Goal: Task Accomplishment & Management: Manage account settings

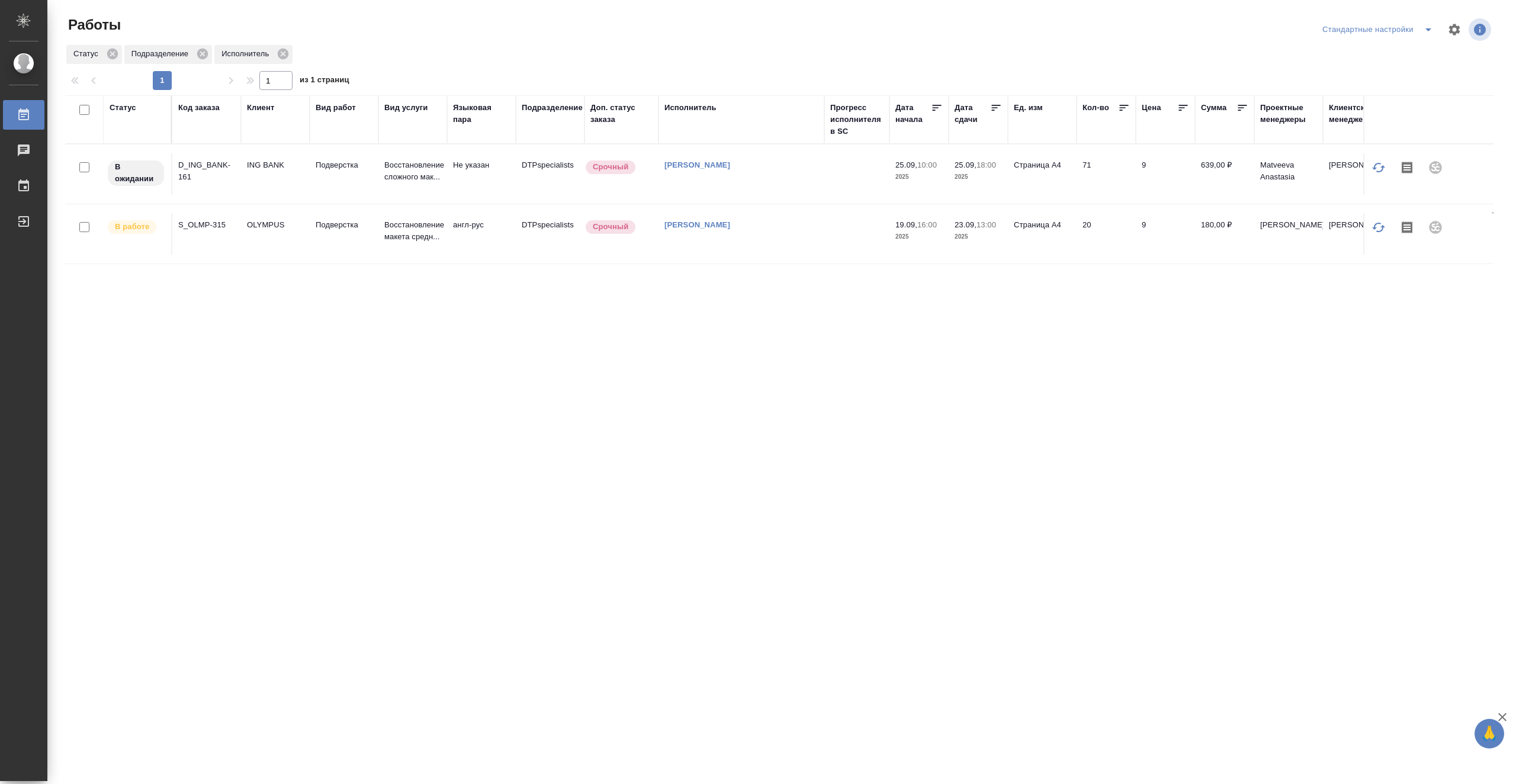
click at [841, 183] on td at bounding box center [857, 174] width 65 height 42
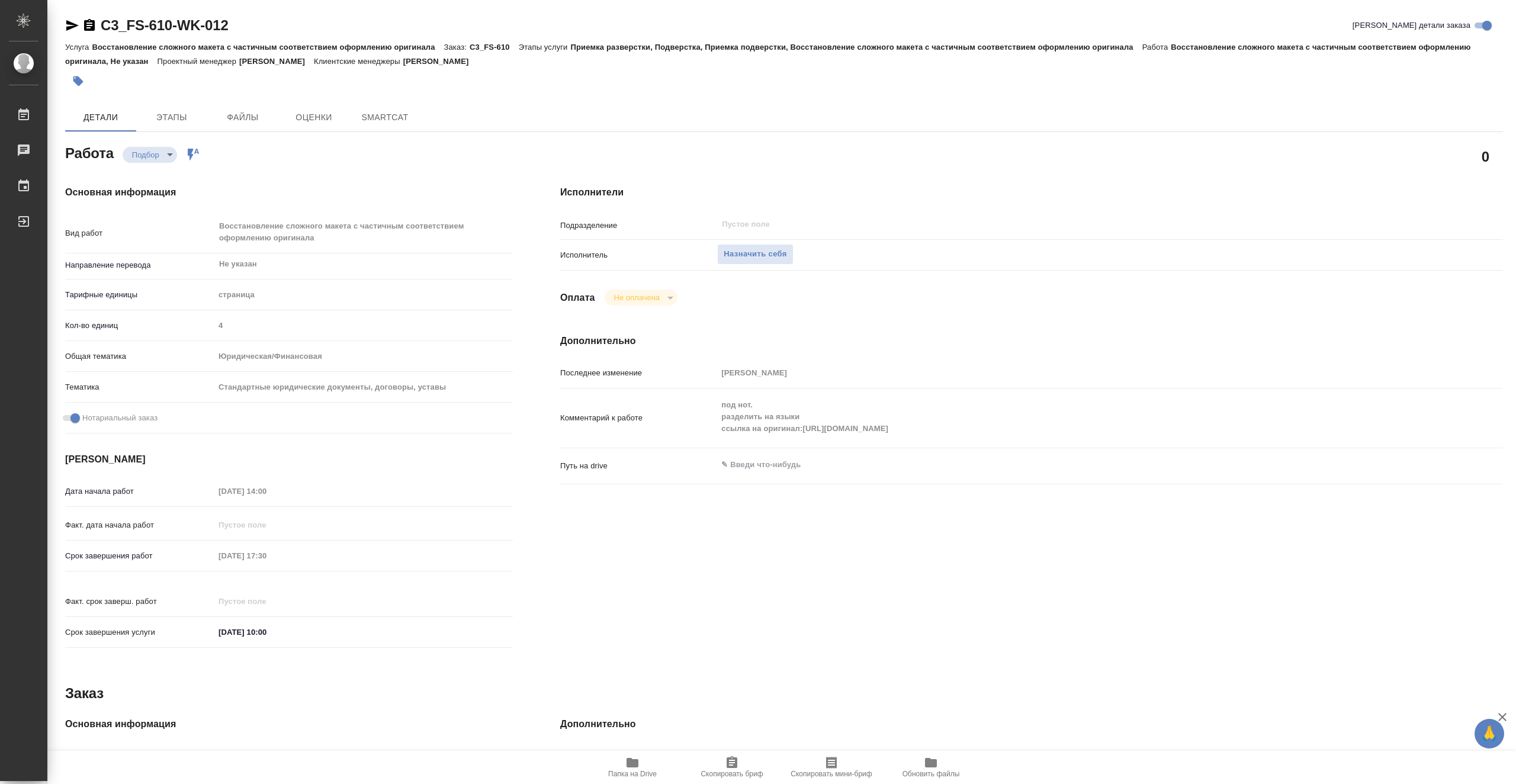
type textarea "x"
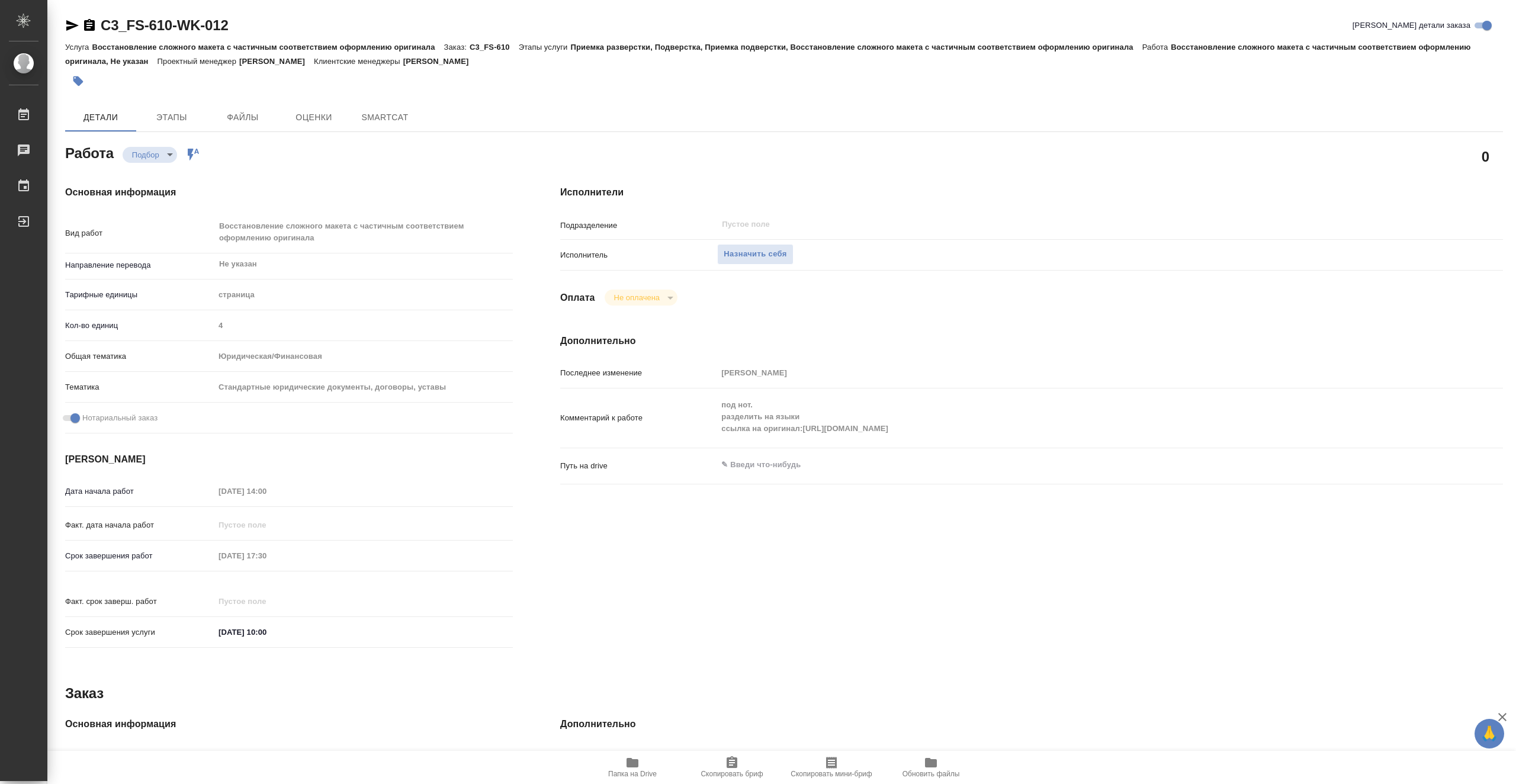
type textarea "x"
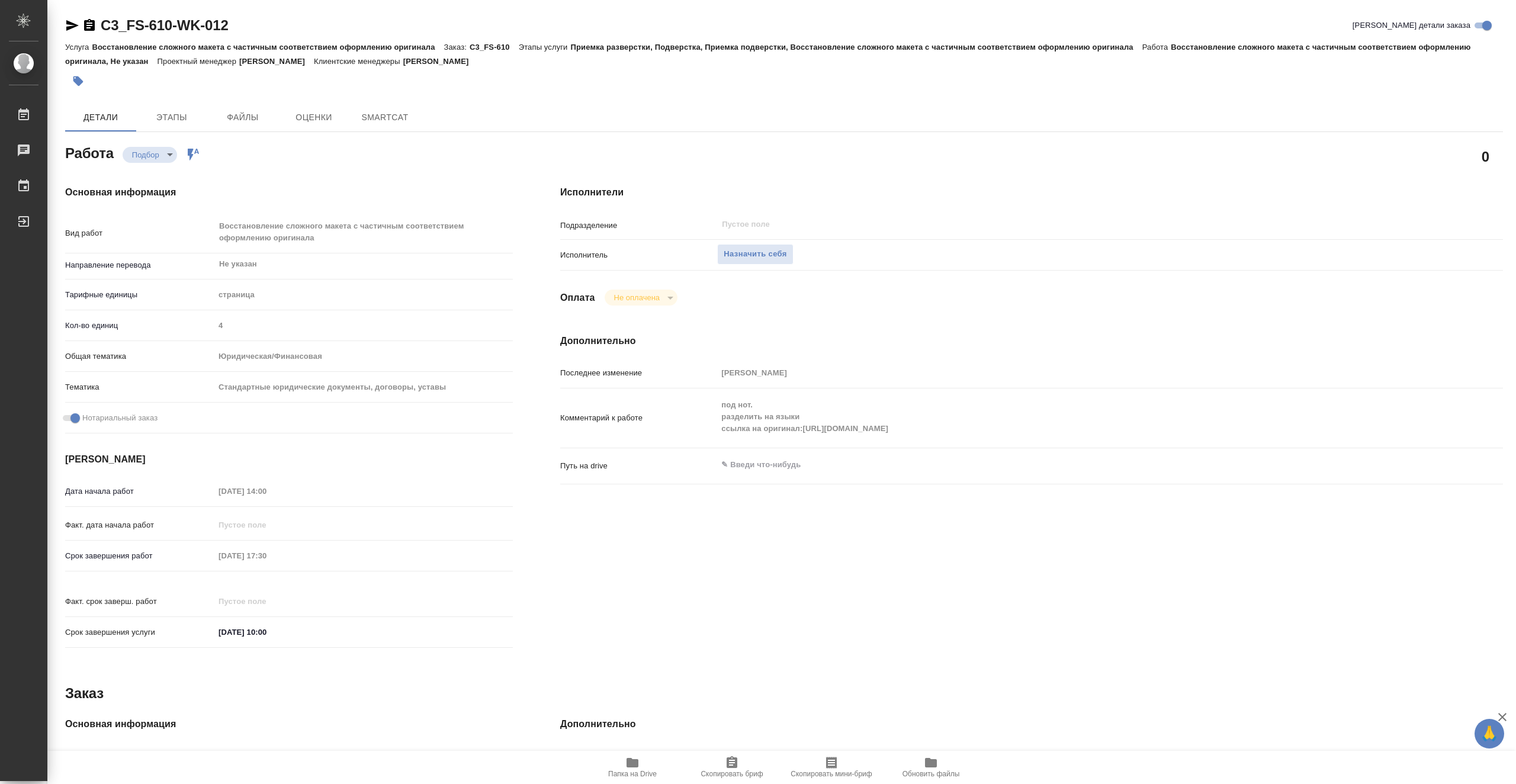
type textarea "x"
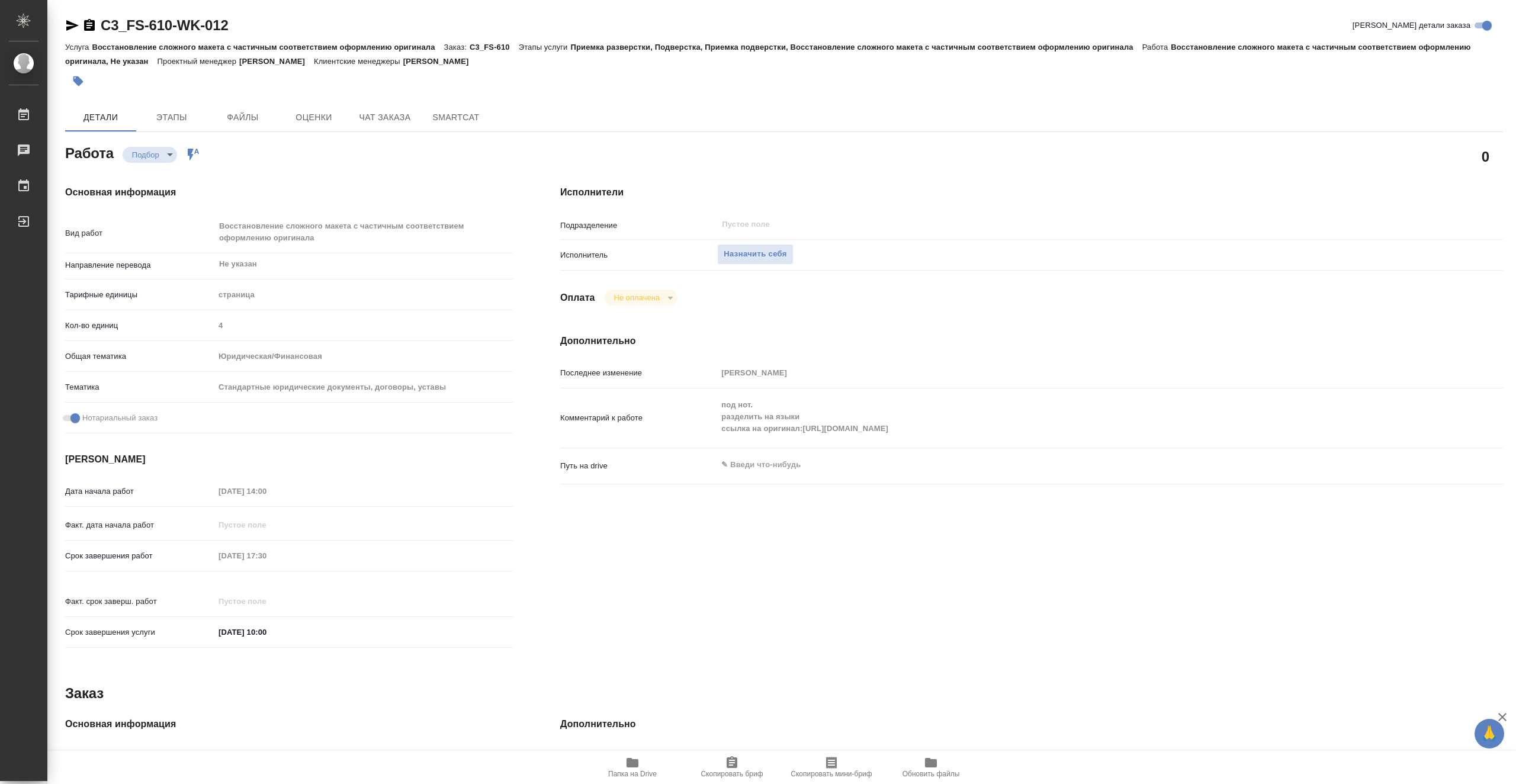
type textarea "x"
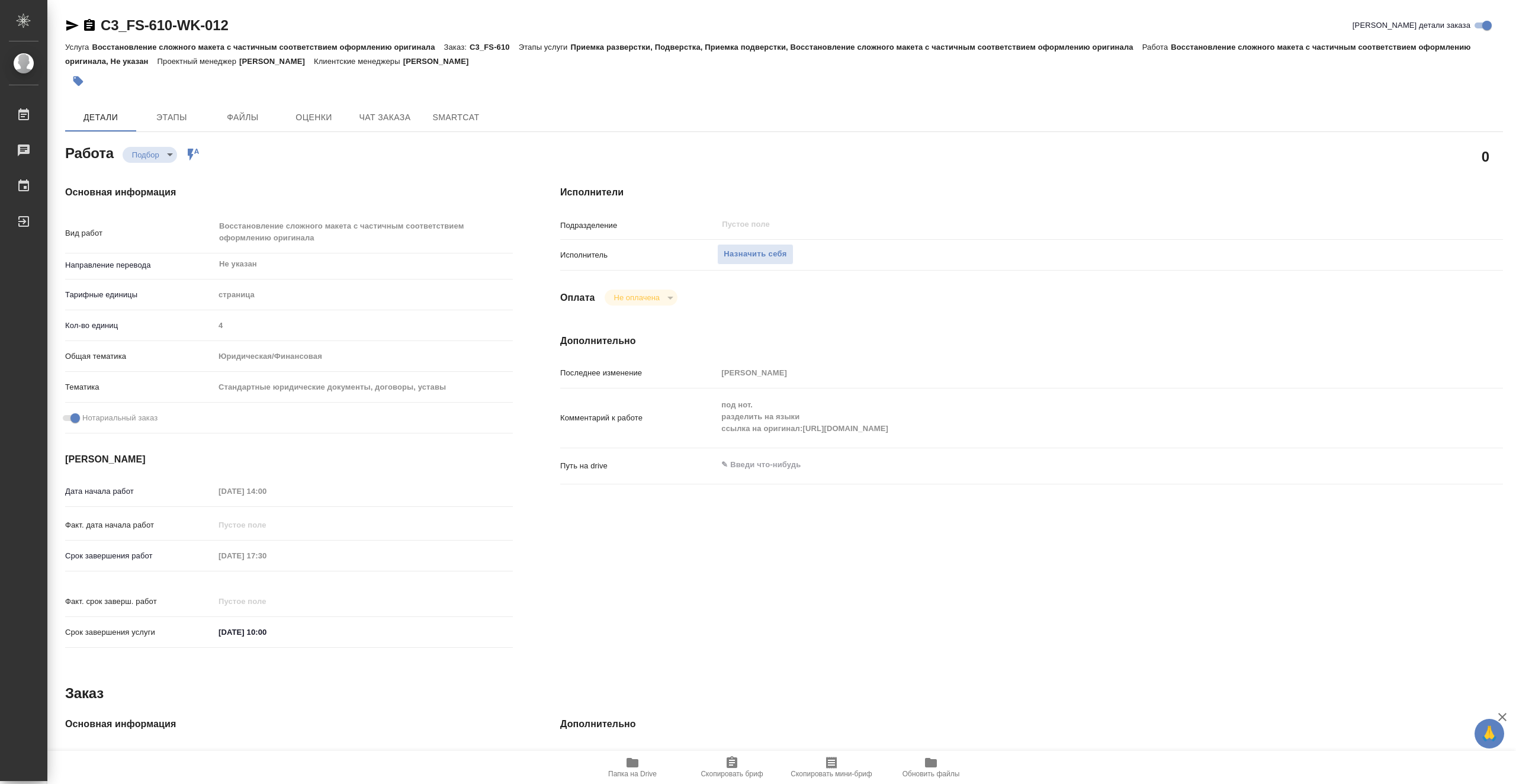
type textarea "x"
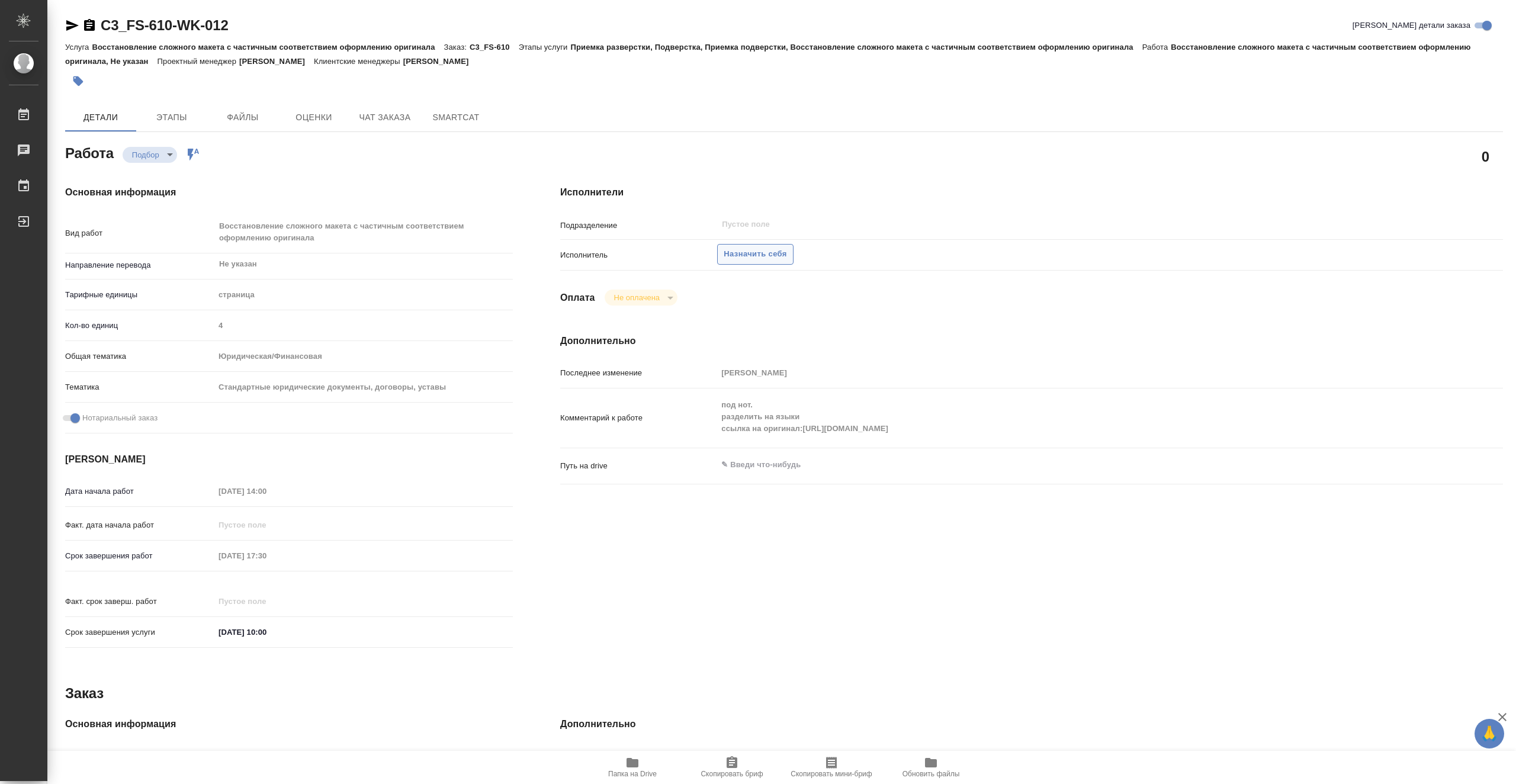
click at [768, 256] on span "Назначить себя" at bounding box center [755, 254] width 63 height 13
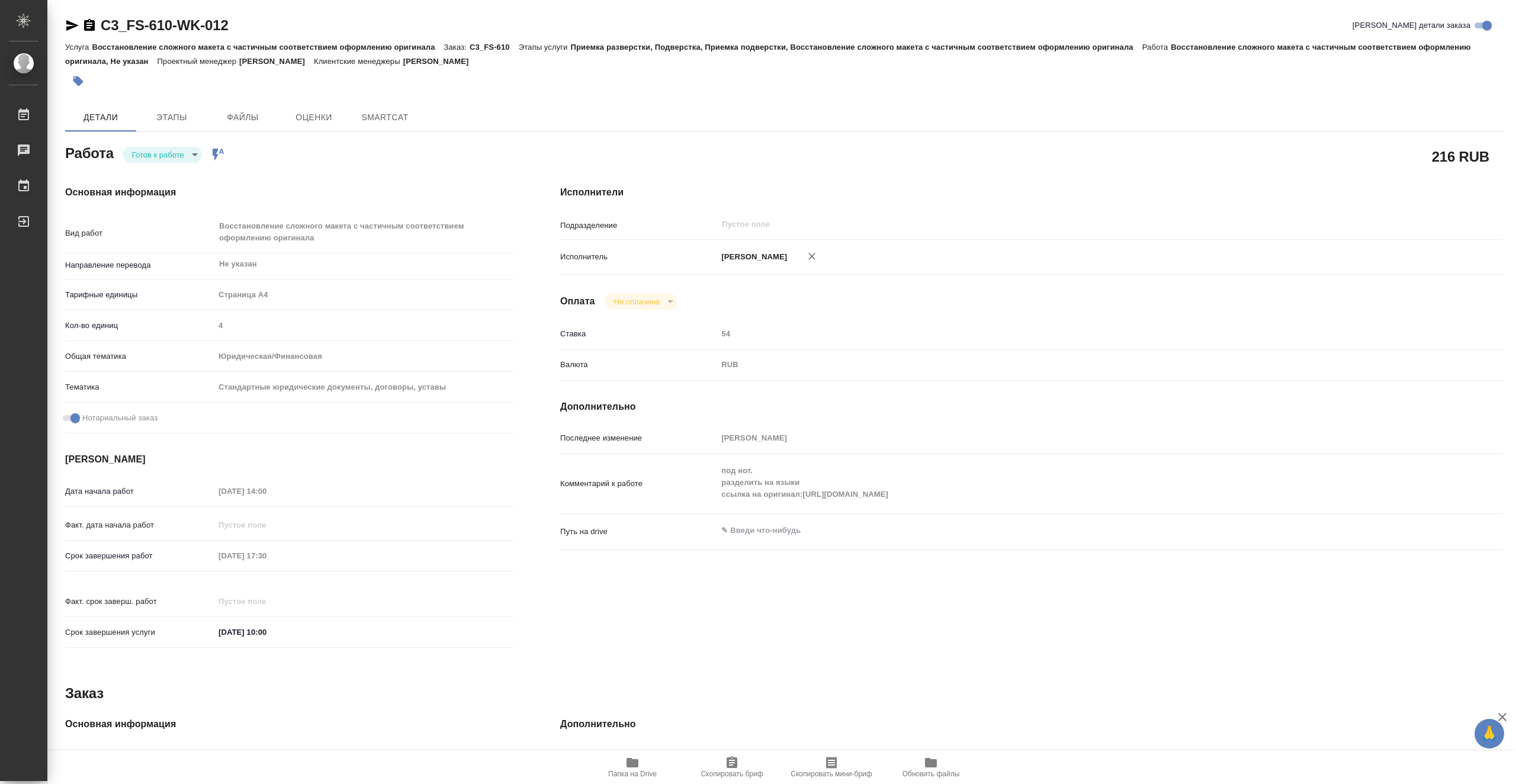
type textarea "x"
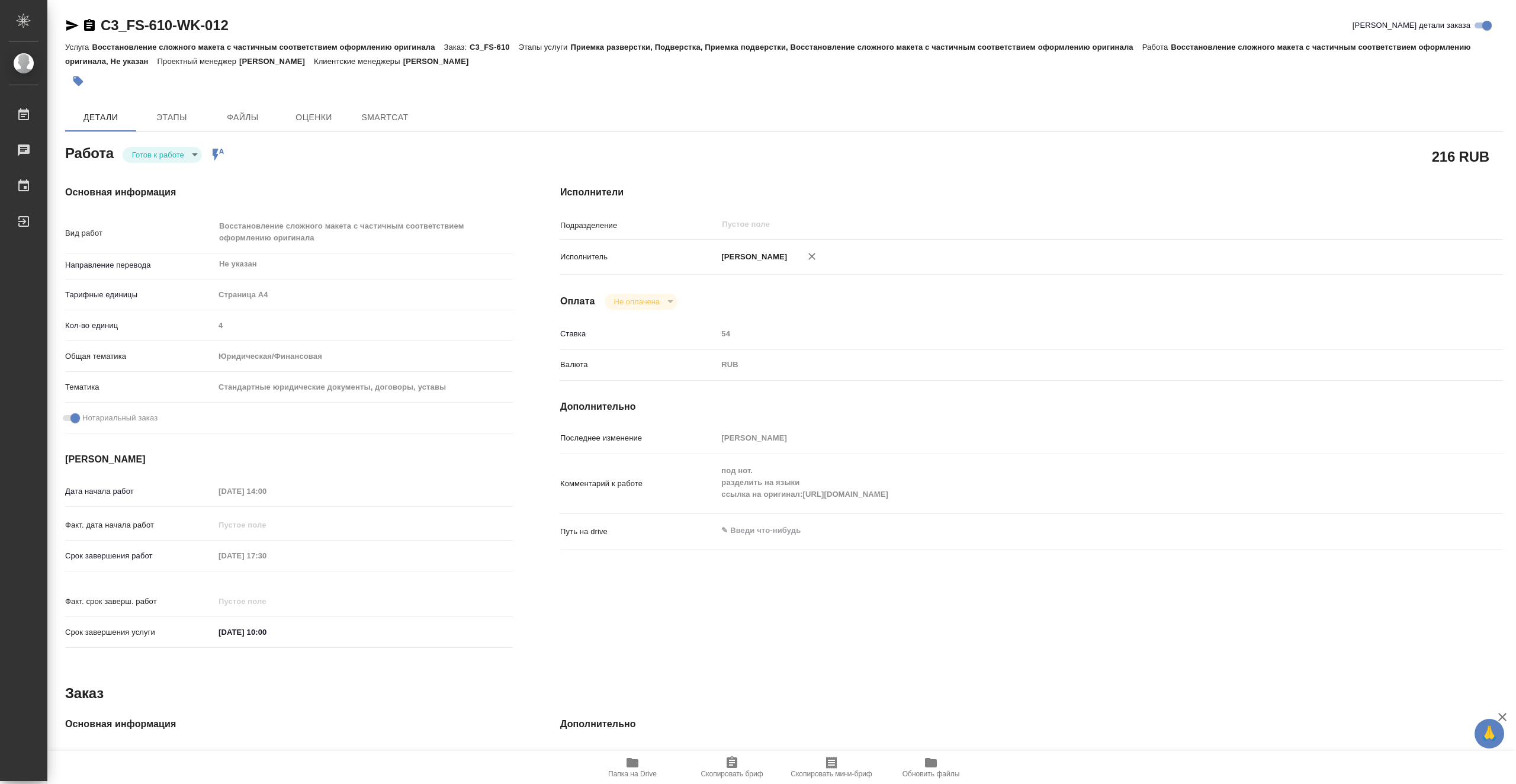
type textarea "x"
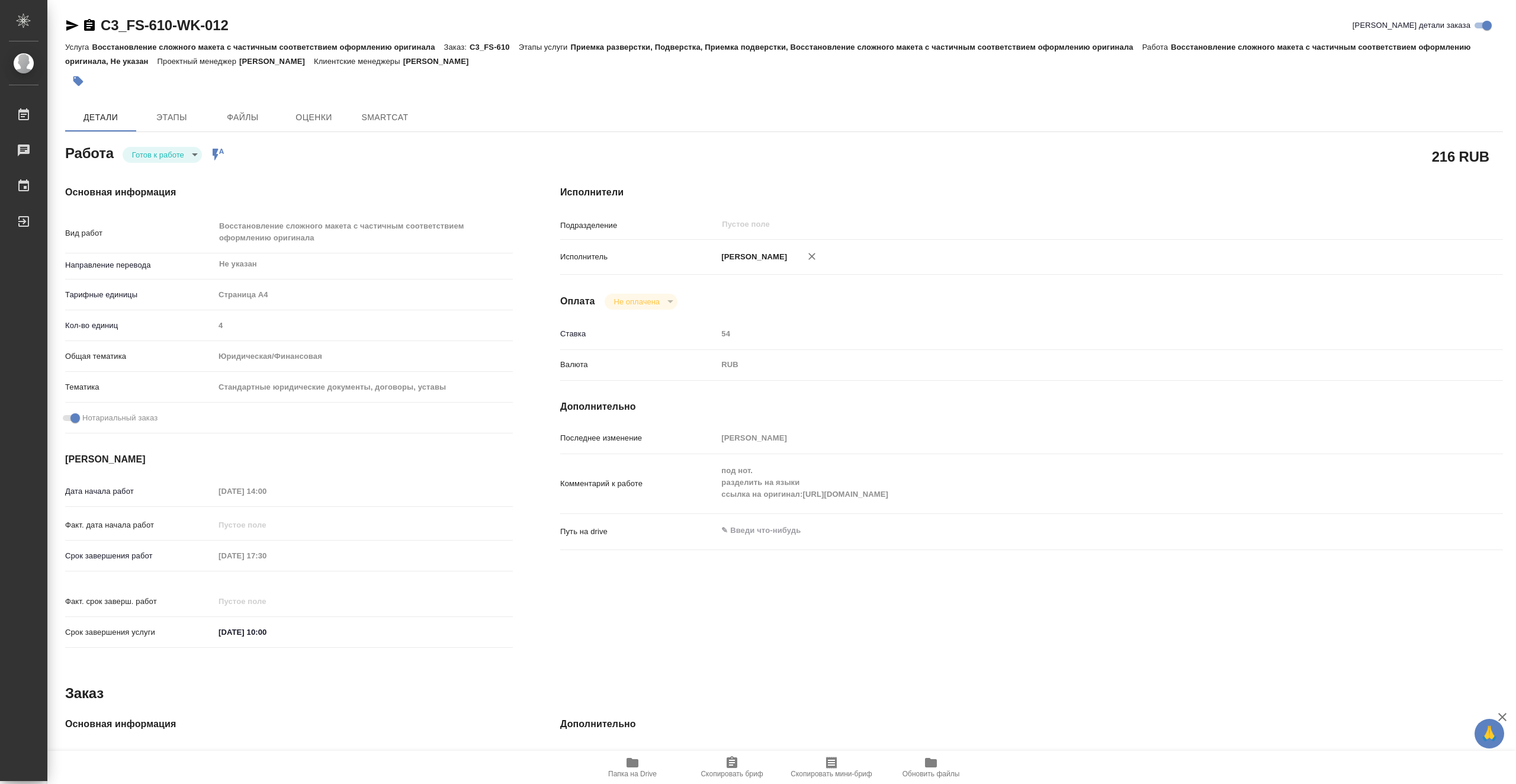
type textarea "x"
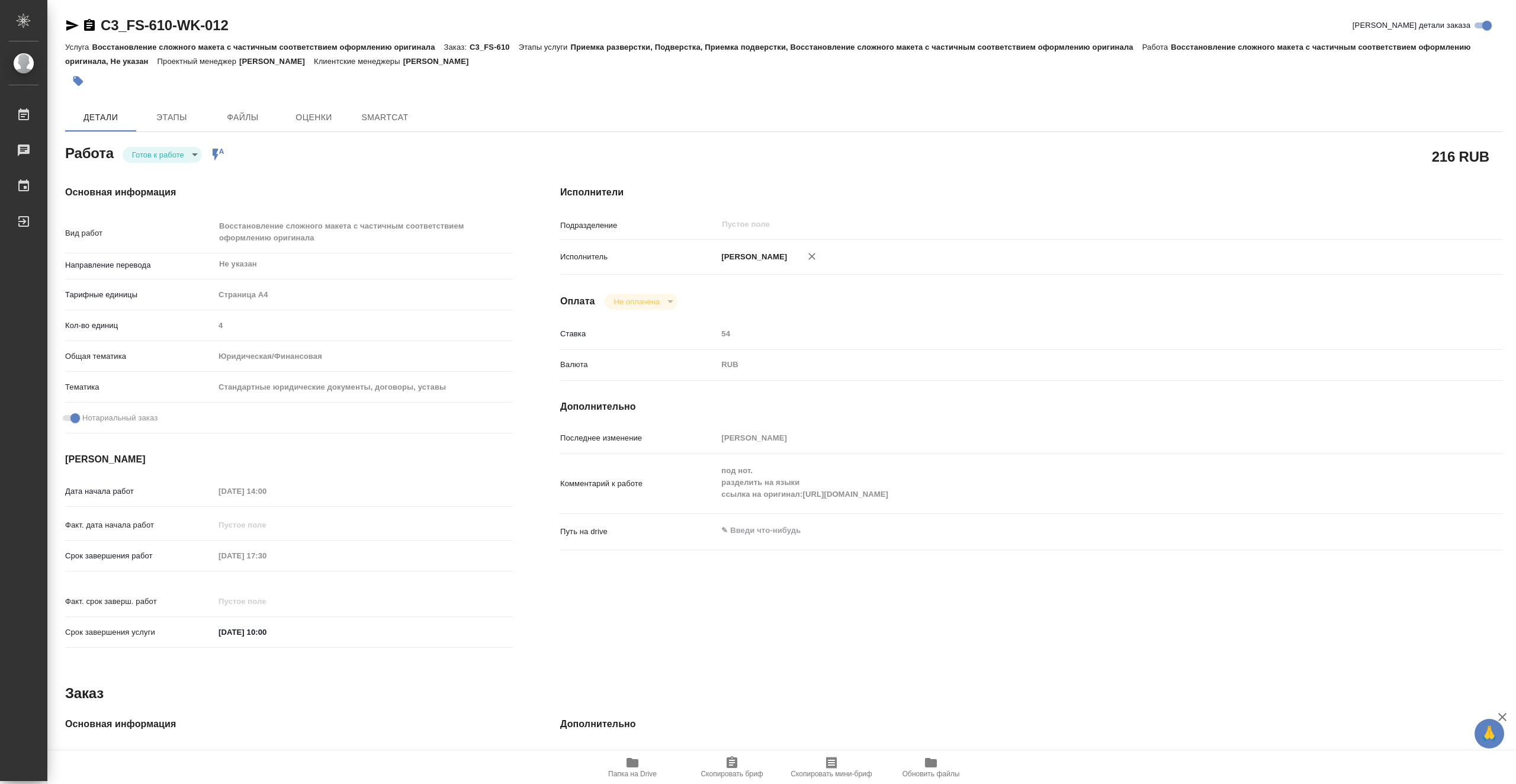
type textarea "x"
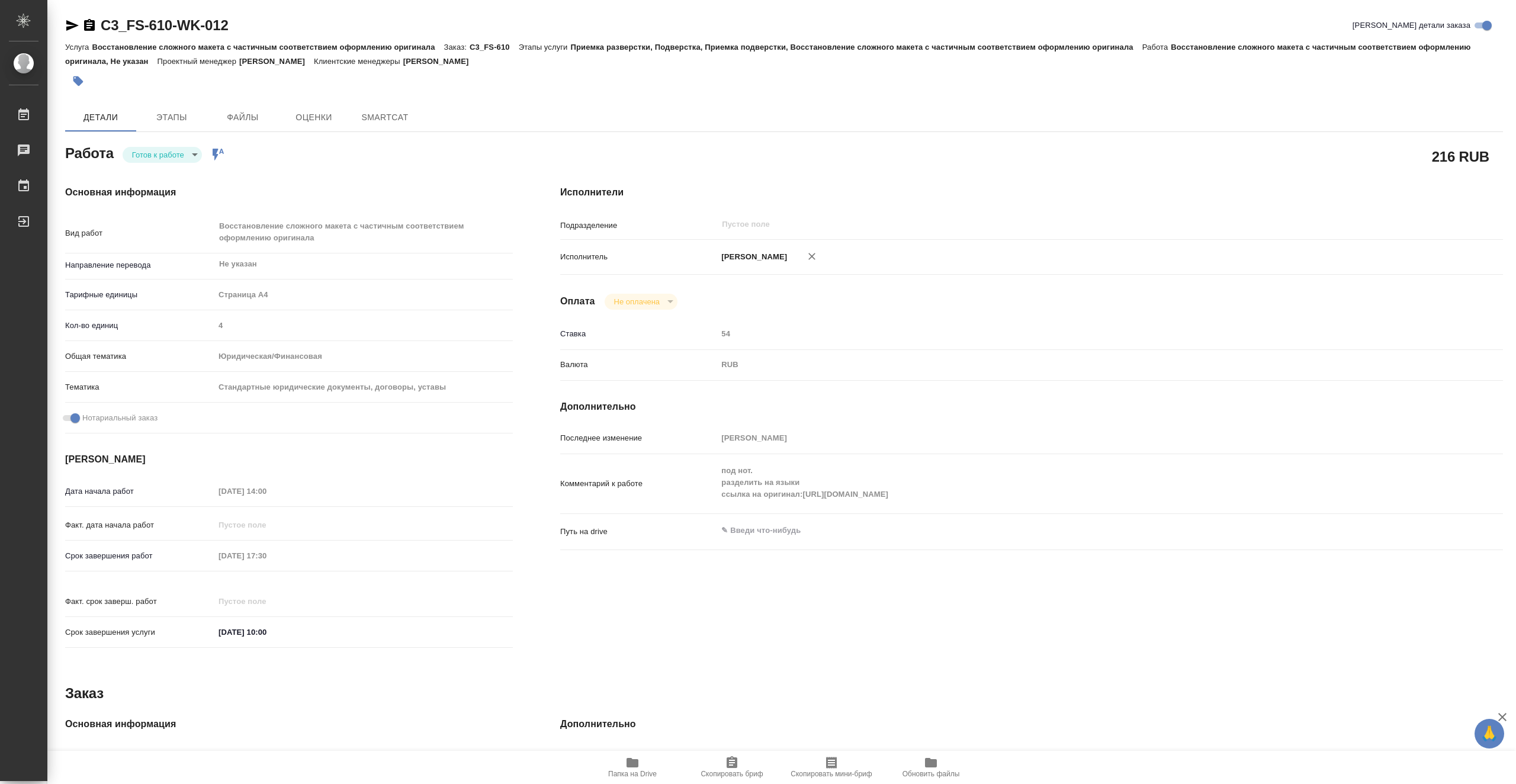
type textarea "x"
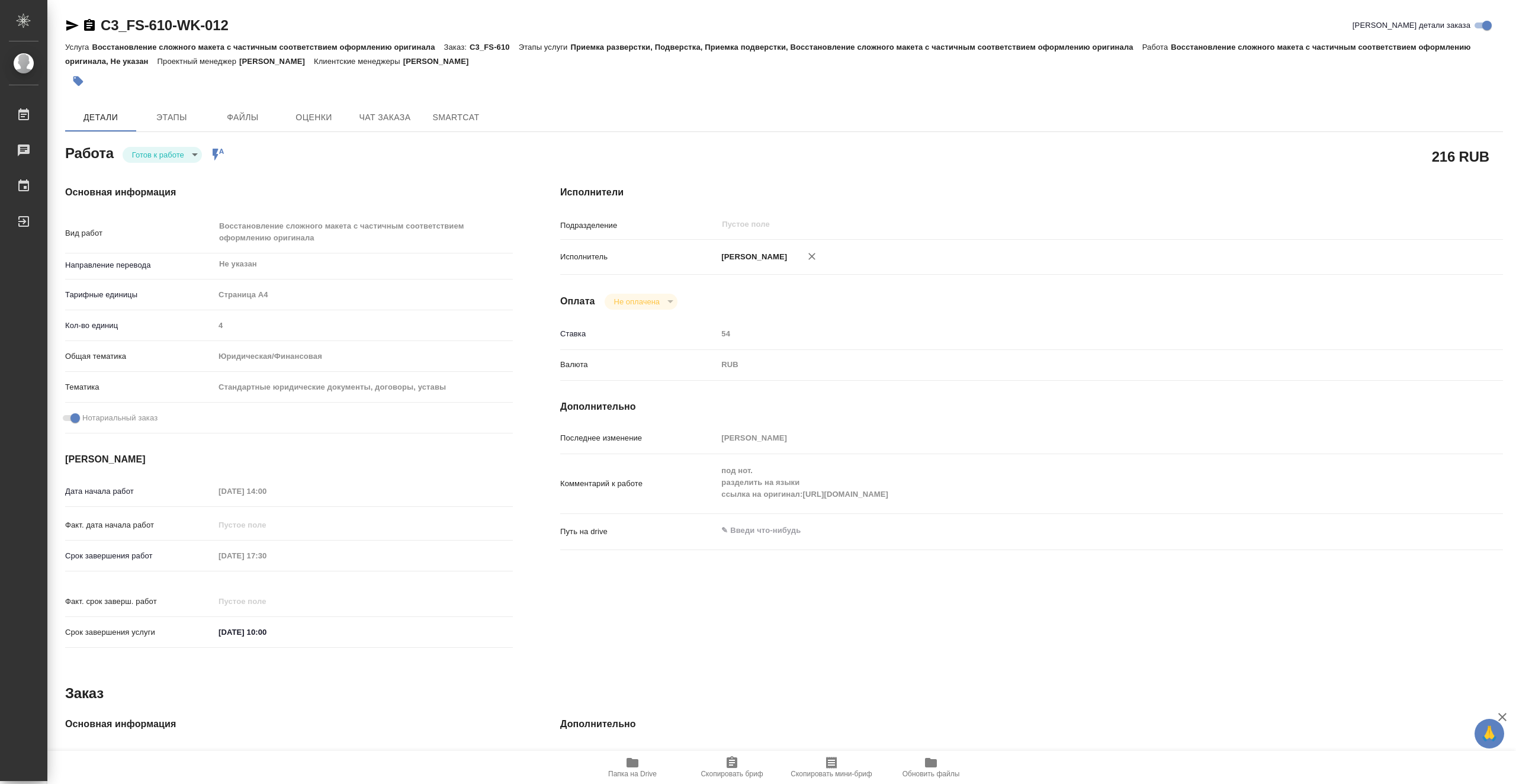
type textarea "x"
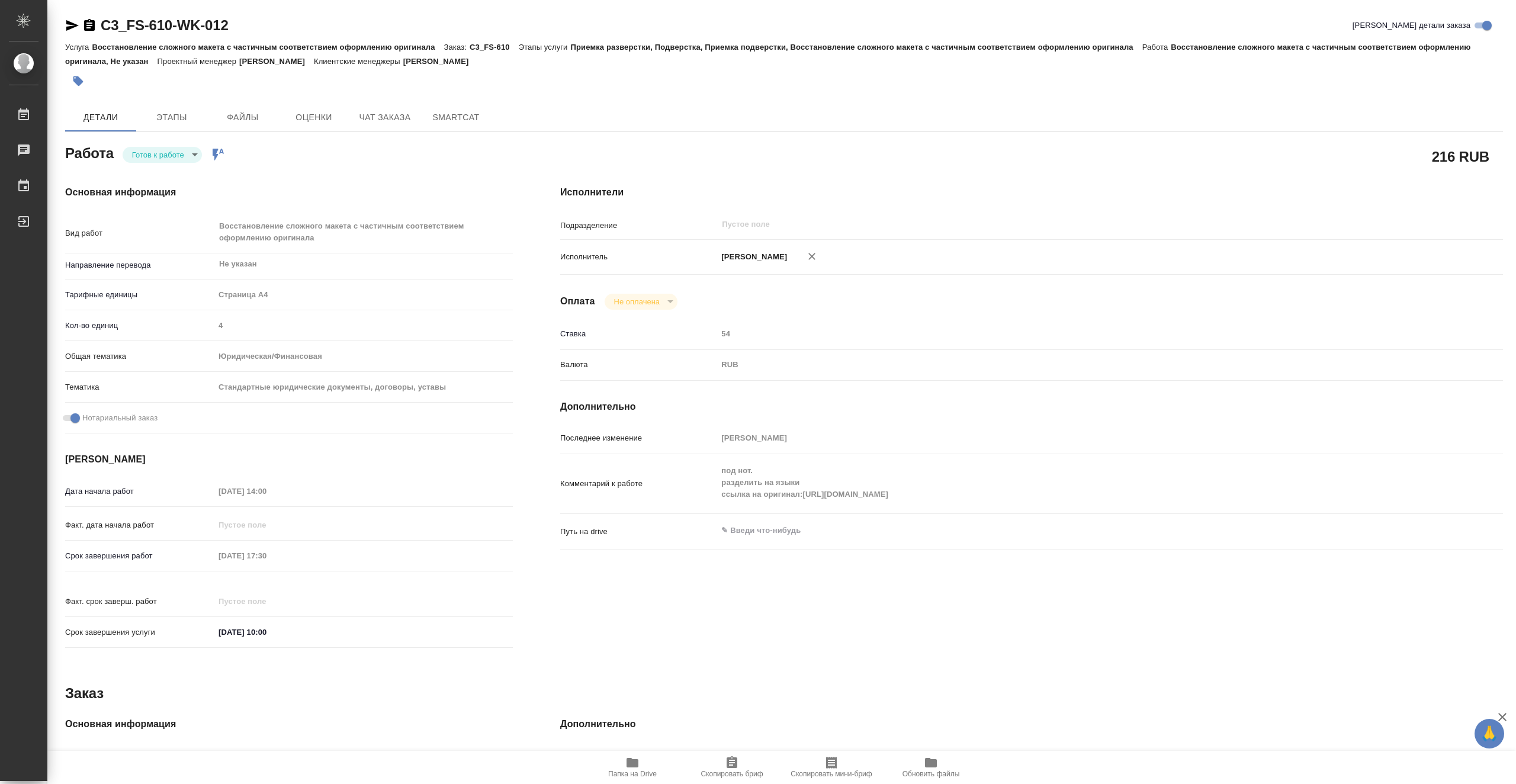
type textarea "x"
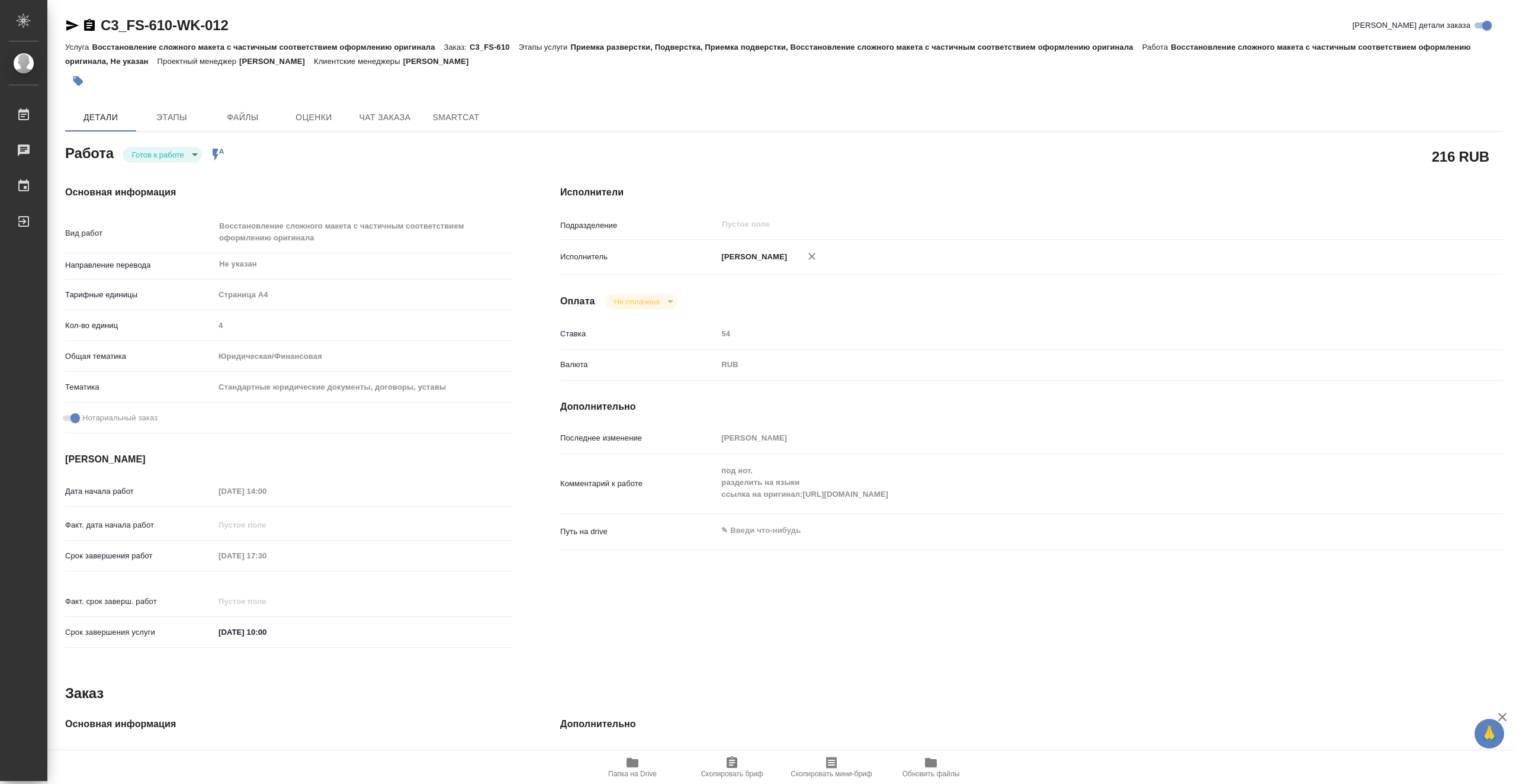
click at [174, 164] on div "Основная информация Вид работ Восстановление сложного макета с частичным соотве…" at bounding box center [289, 420] width 495 height 518
click at [180, 154] on body "🙏 .cls-1 fill:#fff; AWATERA Vasiutchenko Aleksandr Работы 0 Чаты График Выйти C…" at bounding box center [758, 392] width 1516 height 784
click at [178, 155] on li "В работе" at bounding box center [162, 155] width 79 height 20
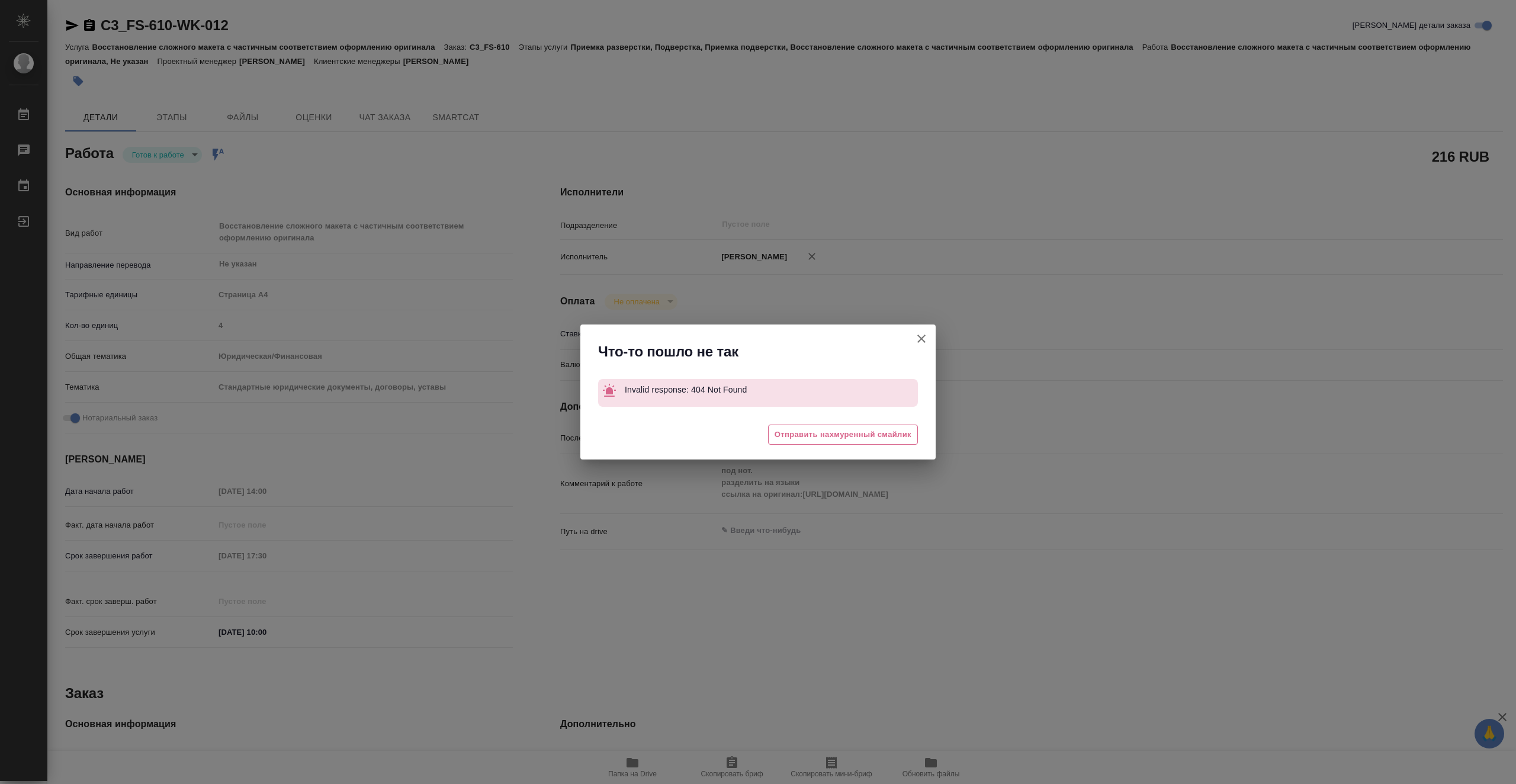
type textarea "x"
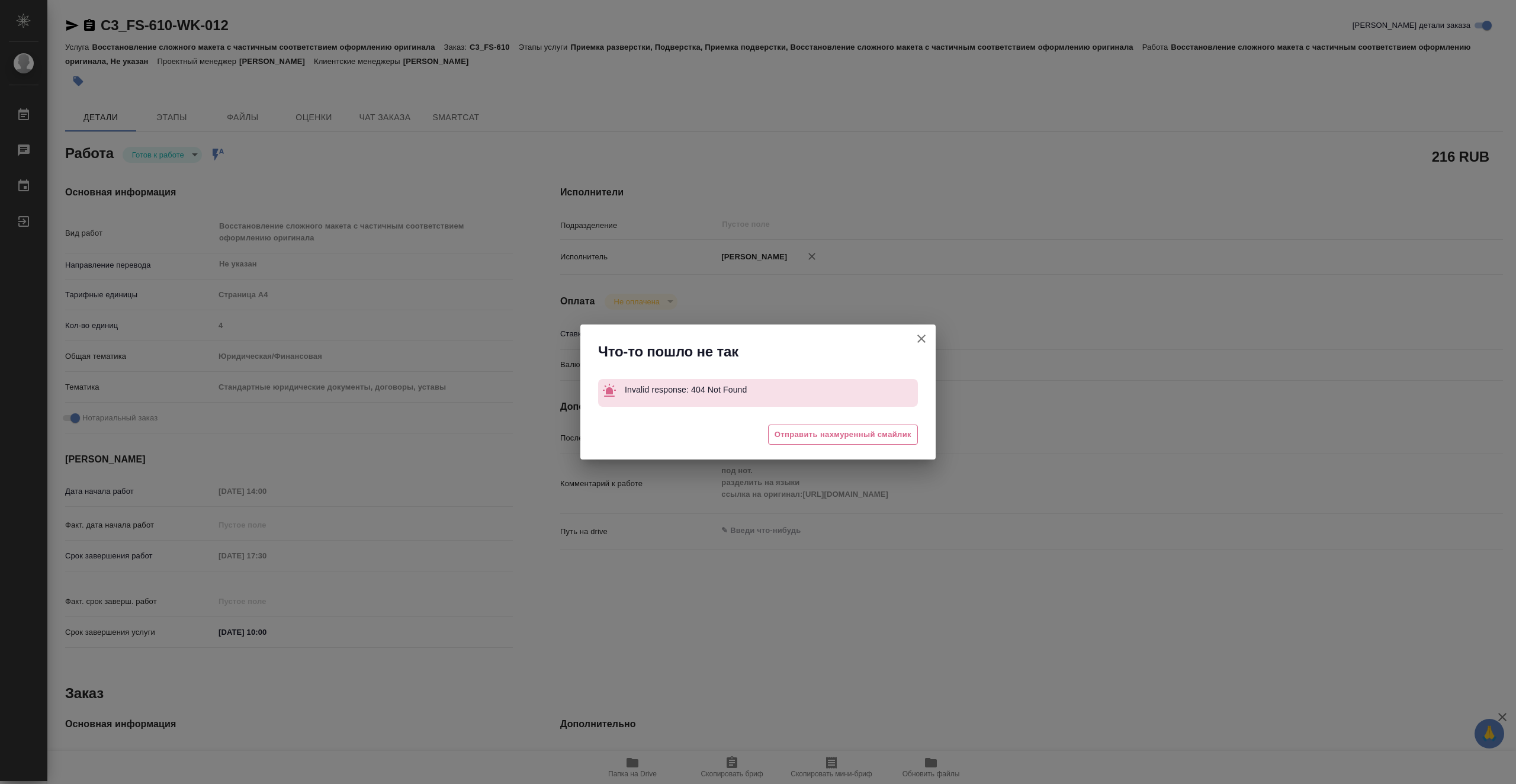
type textarea "x"
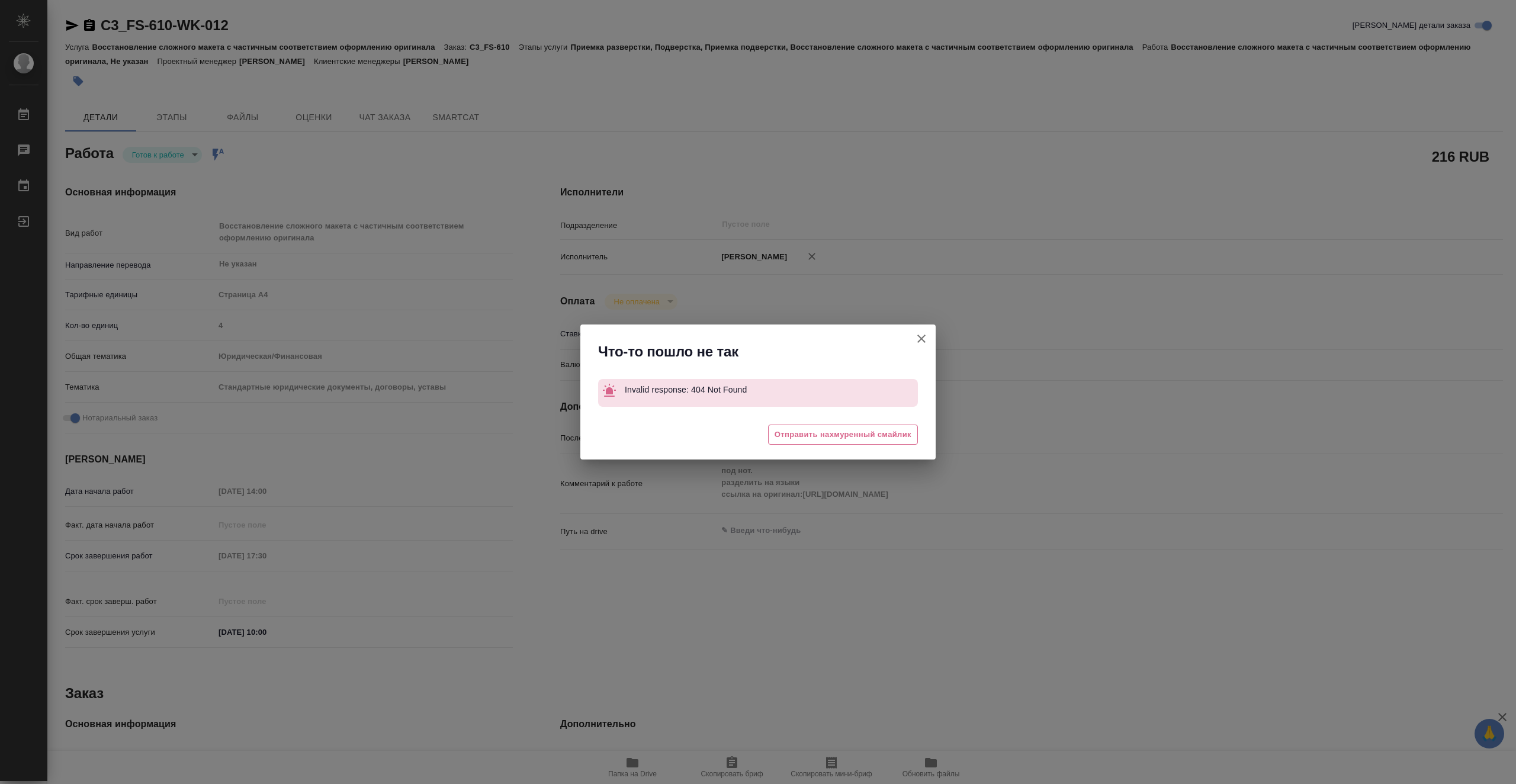
click at [919, 334] on icon "button" at bounding box center [922, 339] width 14 height 14
type textarea "x"
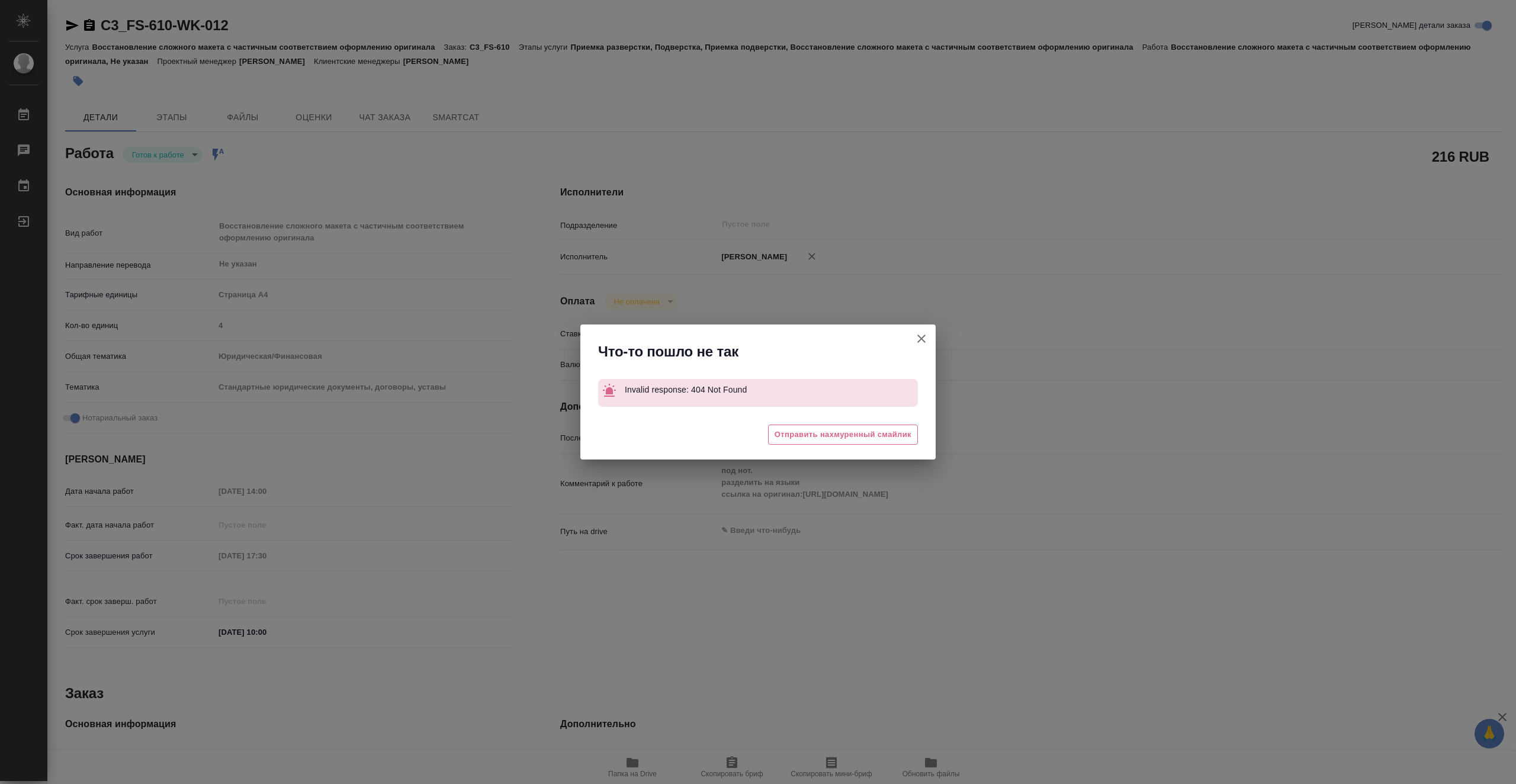
type textarea "x"
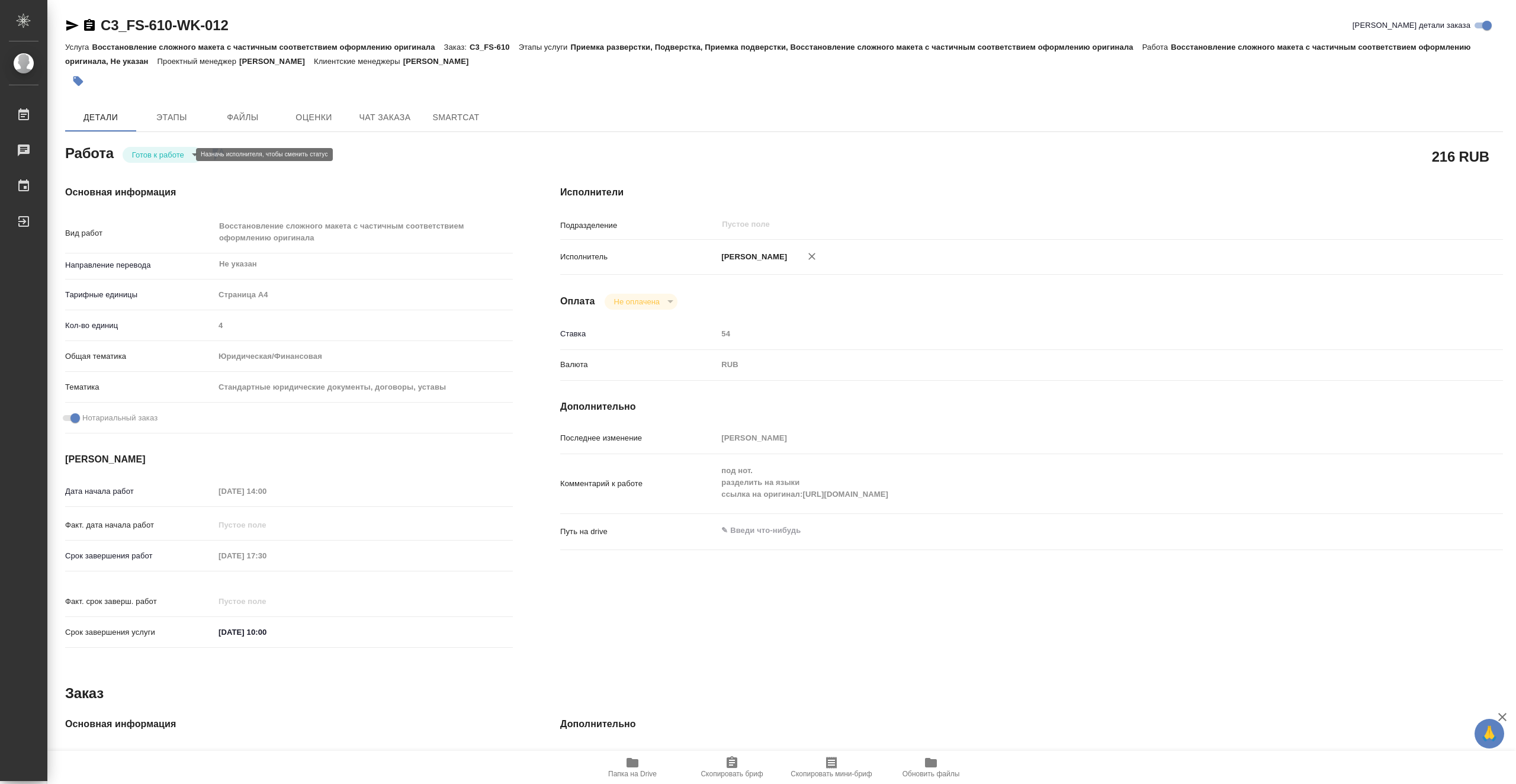
click at [144, 154] on body "🙏 .cls-1 fill:#fff; AWATERA Vasiutchenko Aleksandr Работы 0 Чаты График Выйти C…" at bounding box center [758, 392] width 1516 height 784
click at [179, 159] on li "В работе" at bounding box center [162, 155] width 79 height 20
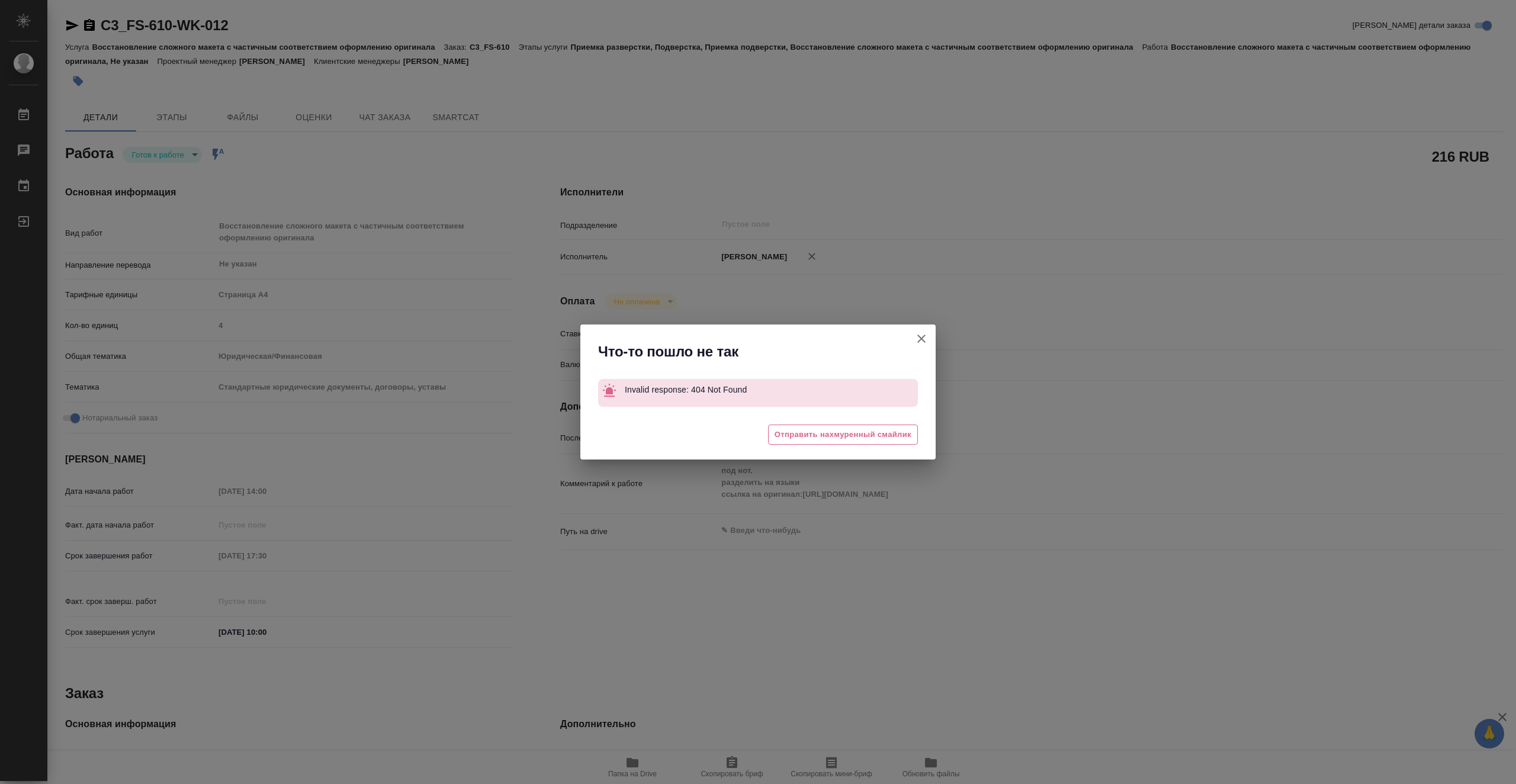
type textarea "x"
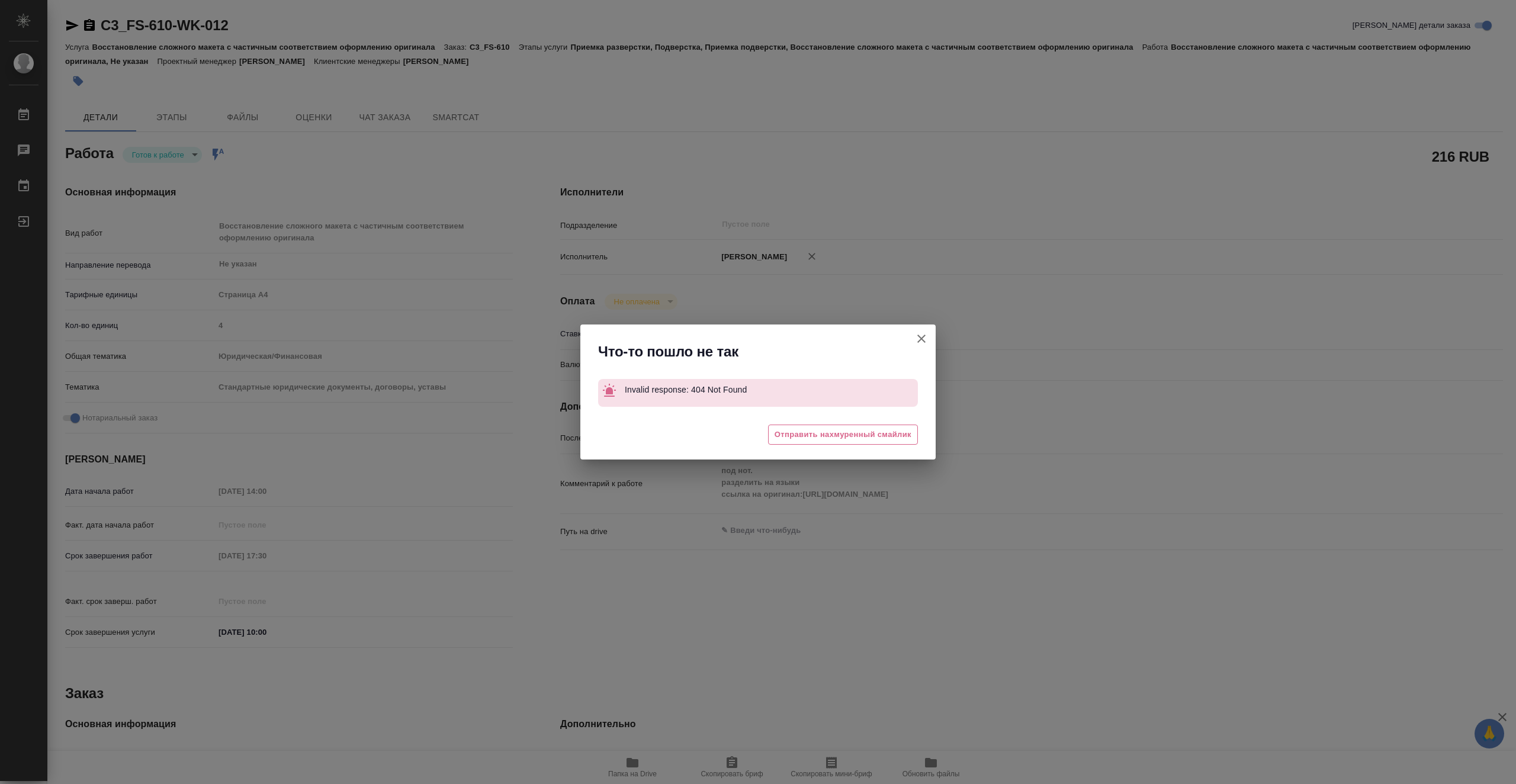
type textarea "x"
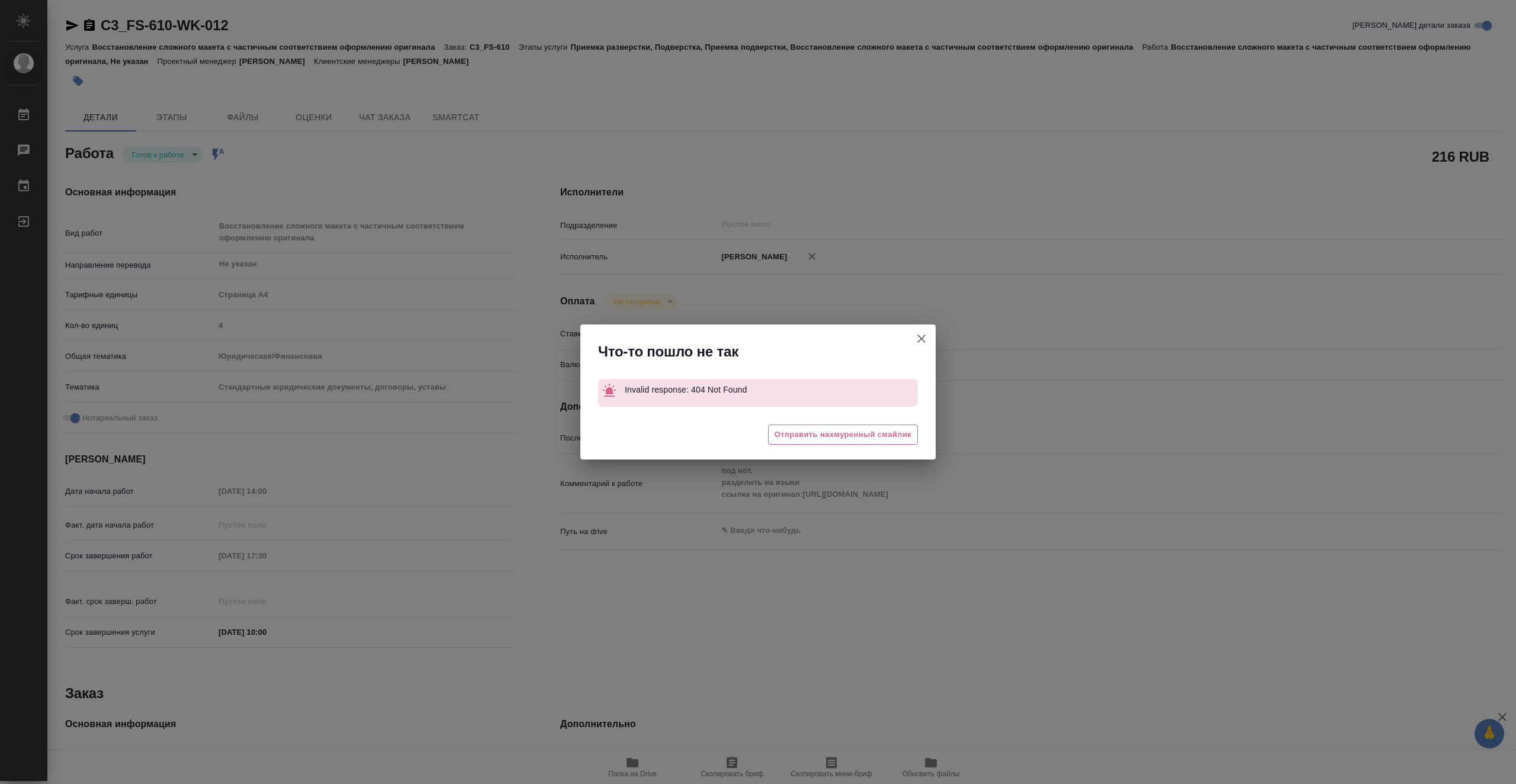
type textarea "x"
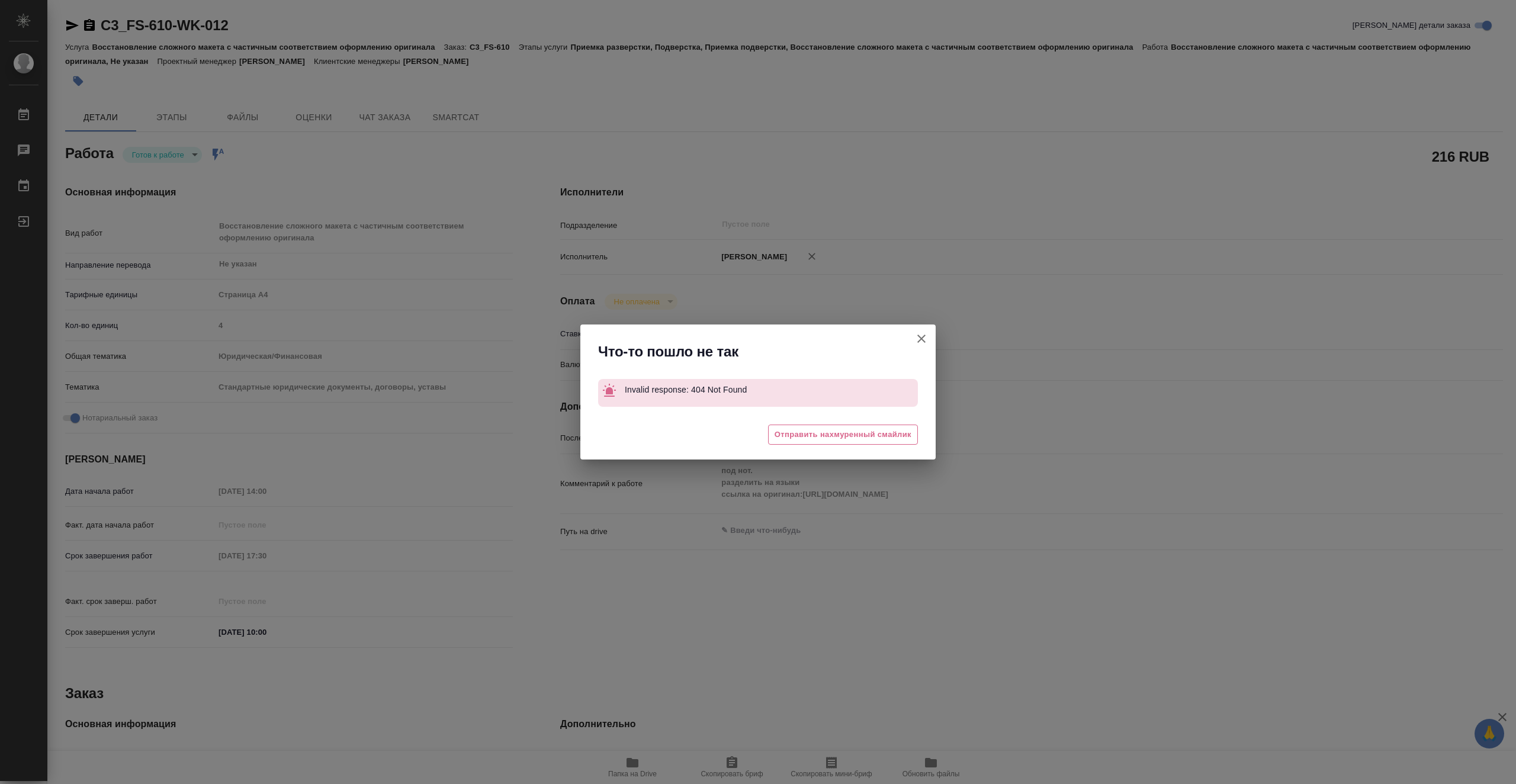
click at [925, 339] on icon "button" at bounding box center [922, 339] width 14 height 14
type textarea "x"
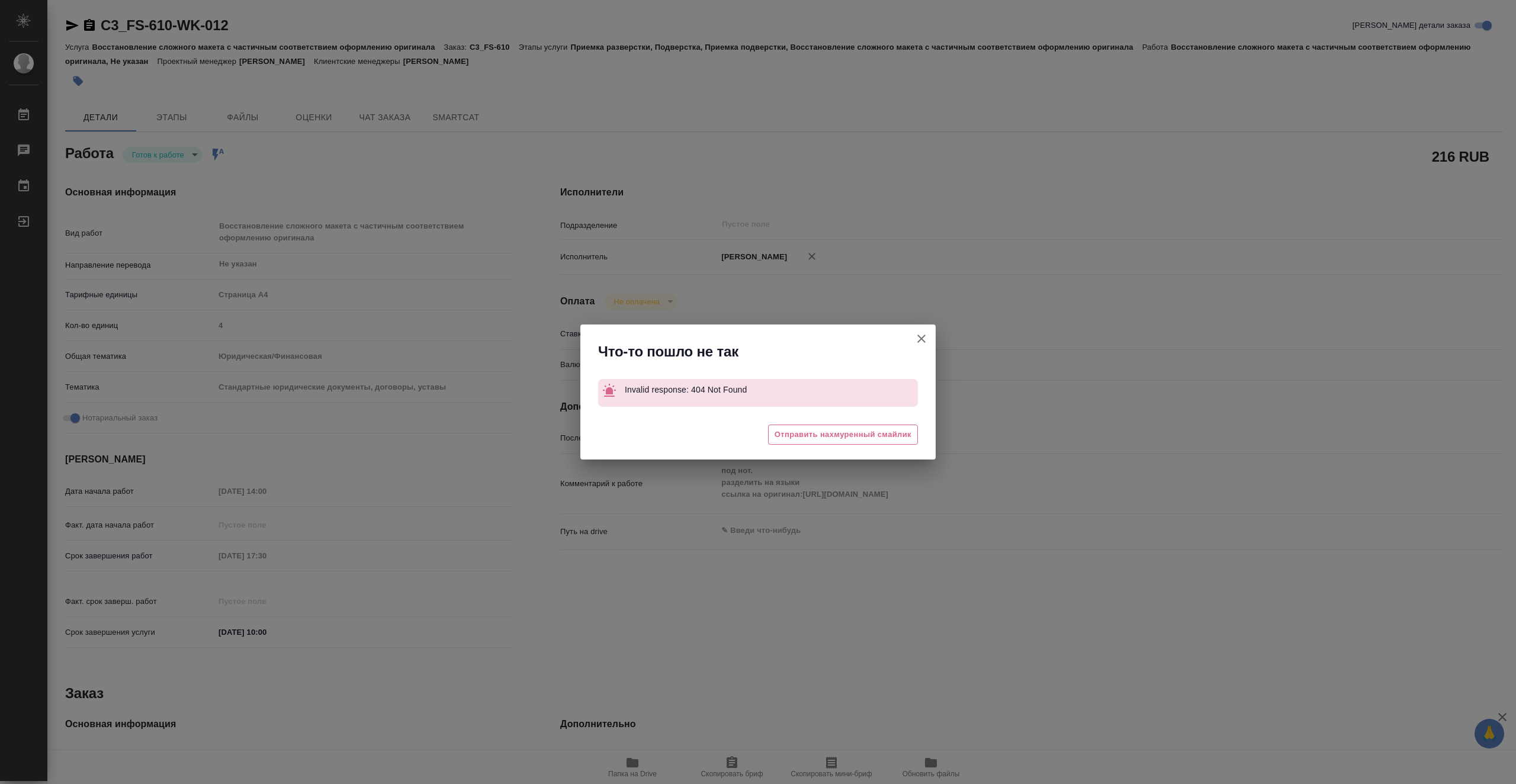
type textarea "x"
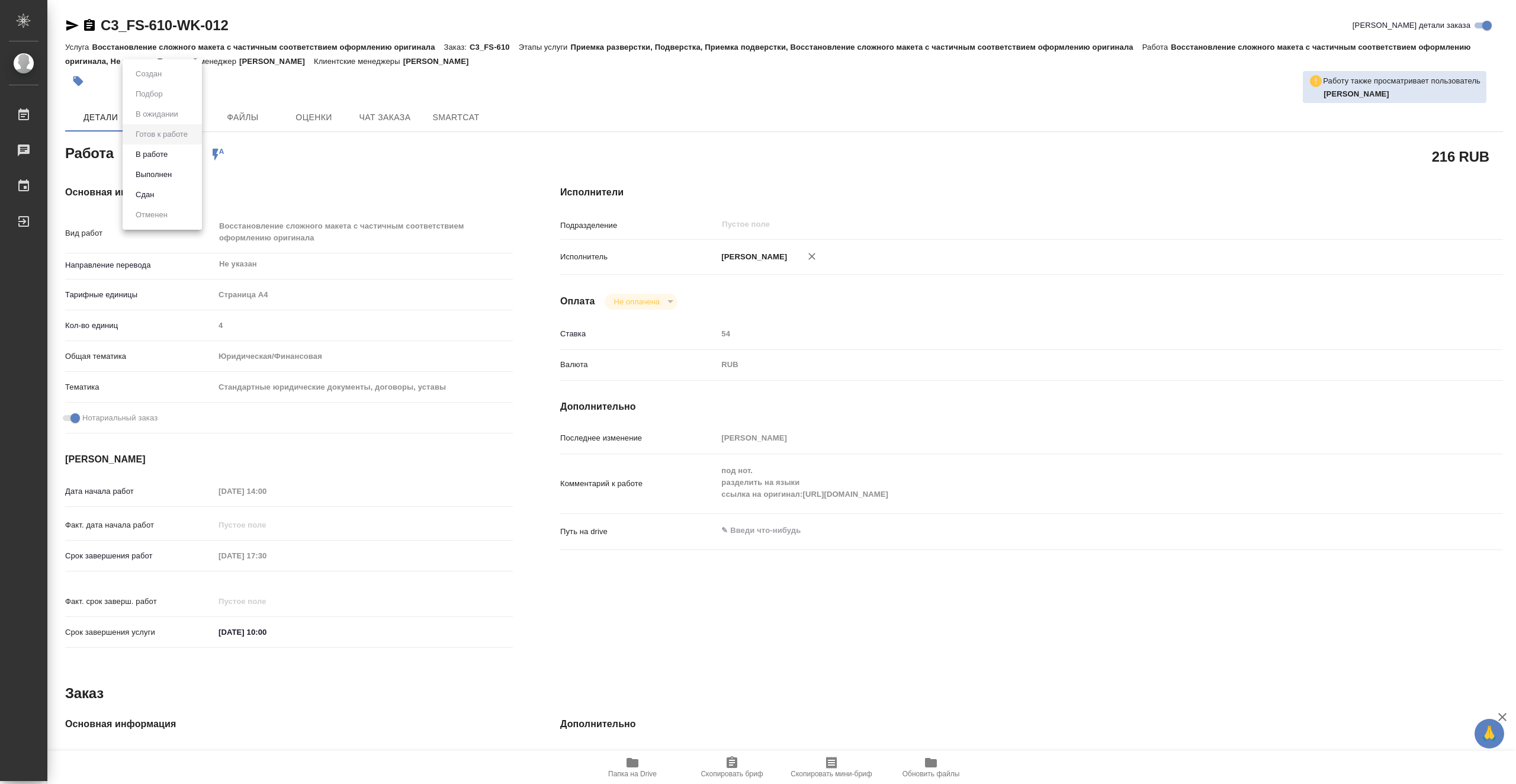
click at [160, 153] on body "🙏 .cls-1 fill:#fff; AWATERA Vasiutchenko Aleksandr Работы 0 Чаты График Выйти C…" at bounding box center [758, 392] width 1516 height 784
click at [186, 148] on li "В работе" at bounding box center [162, 155] width 79 height 20
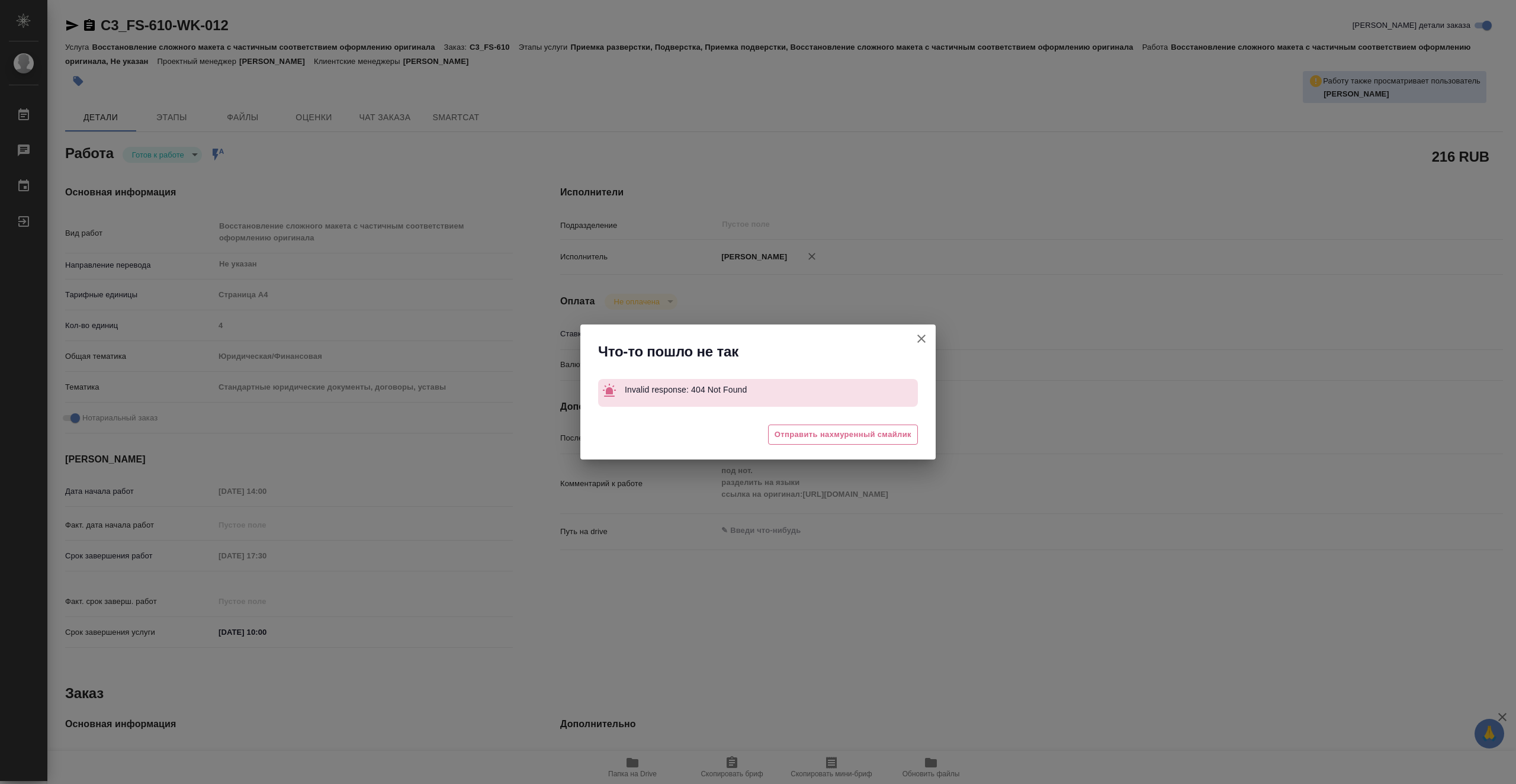
type textarea "x"
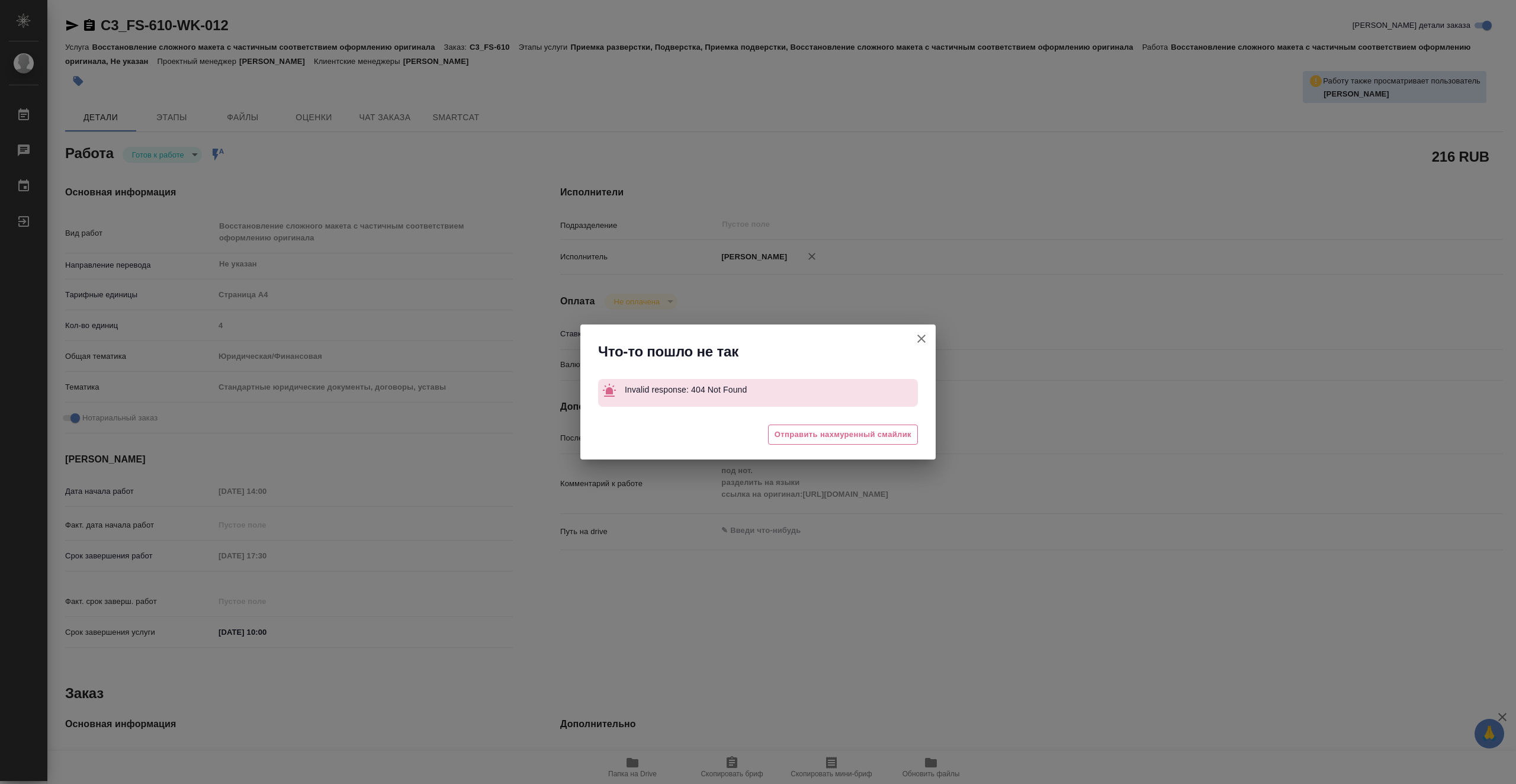
type textarea "x"
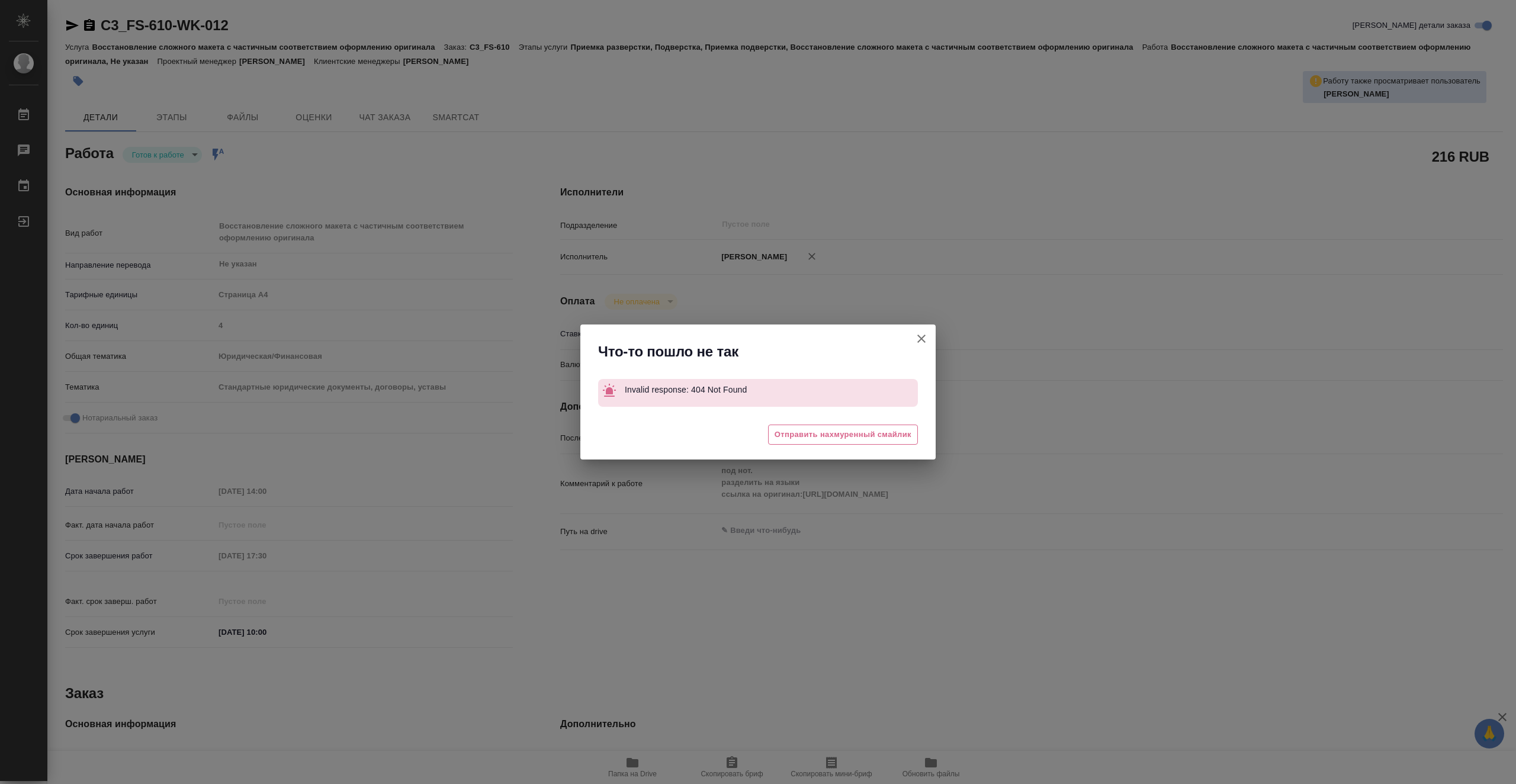
type textarea "x"
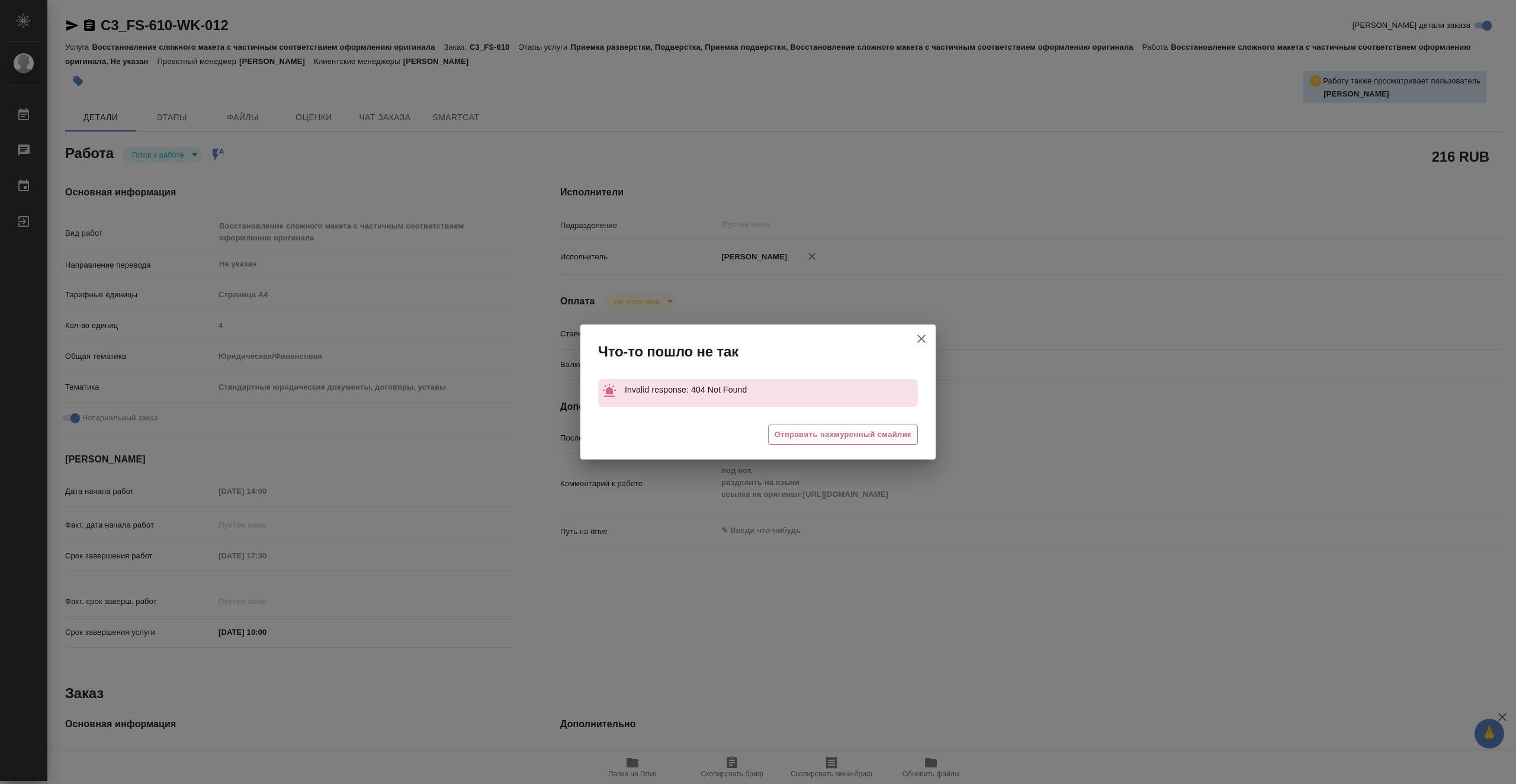
type textarea "x"
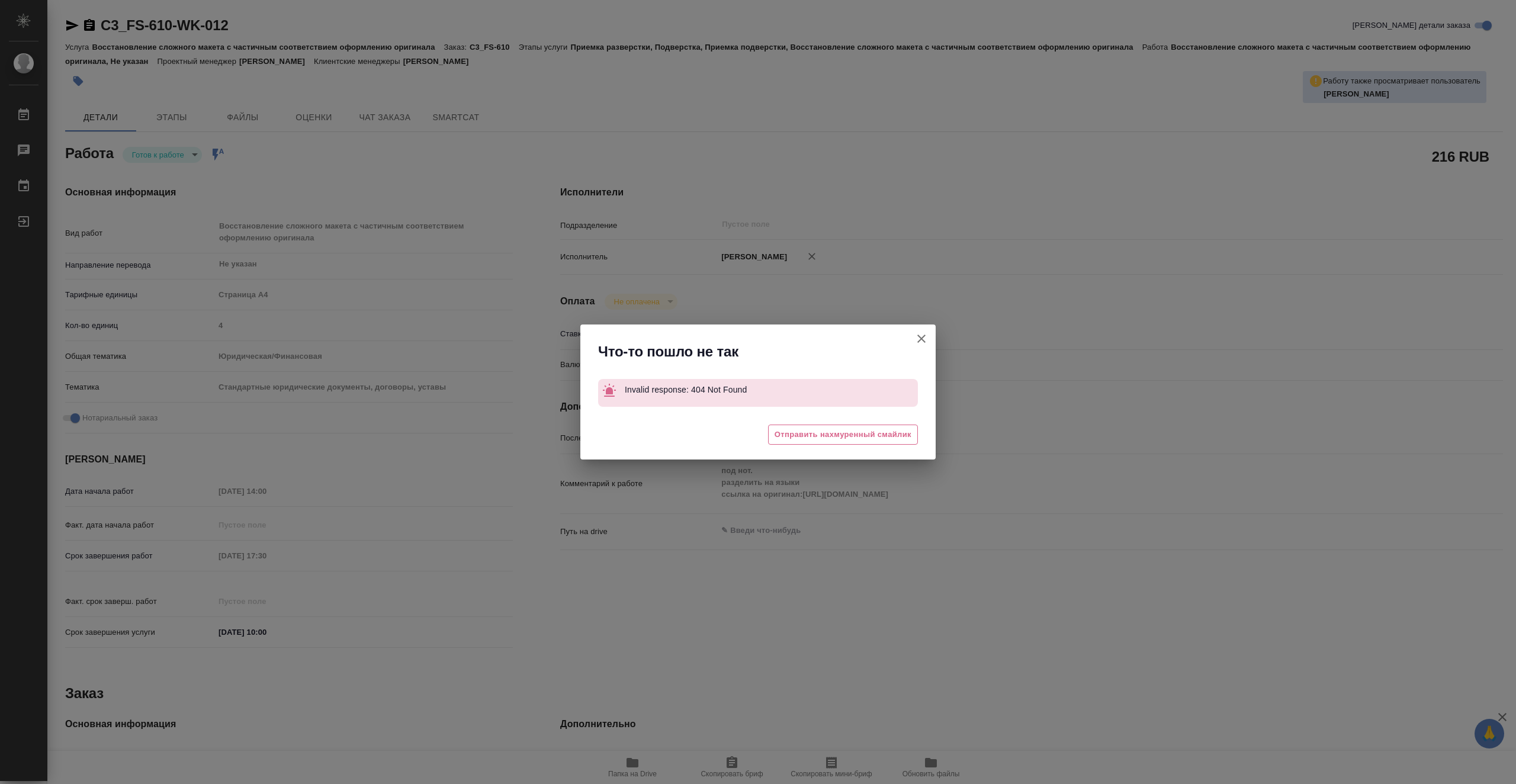
click at [928, 340] on icon "button" at bounding box center [922, 339] width 14 height 14
type textarea "x"
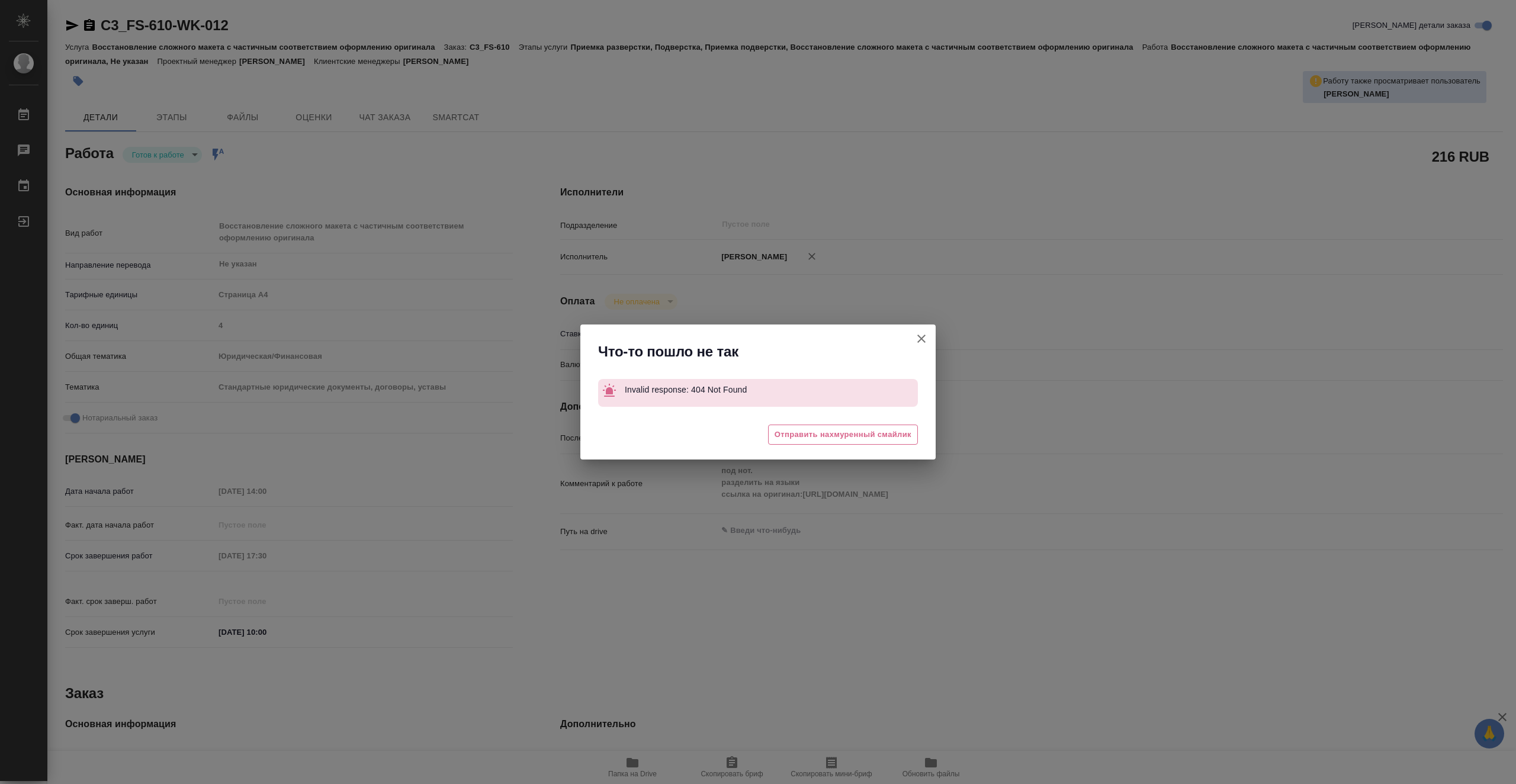
type textarea "x"
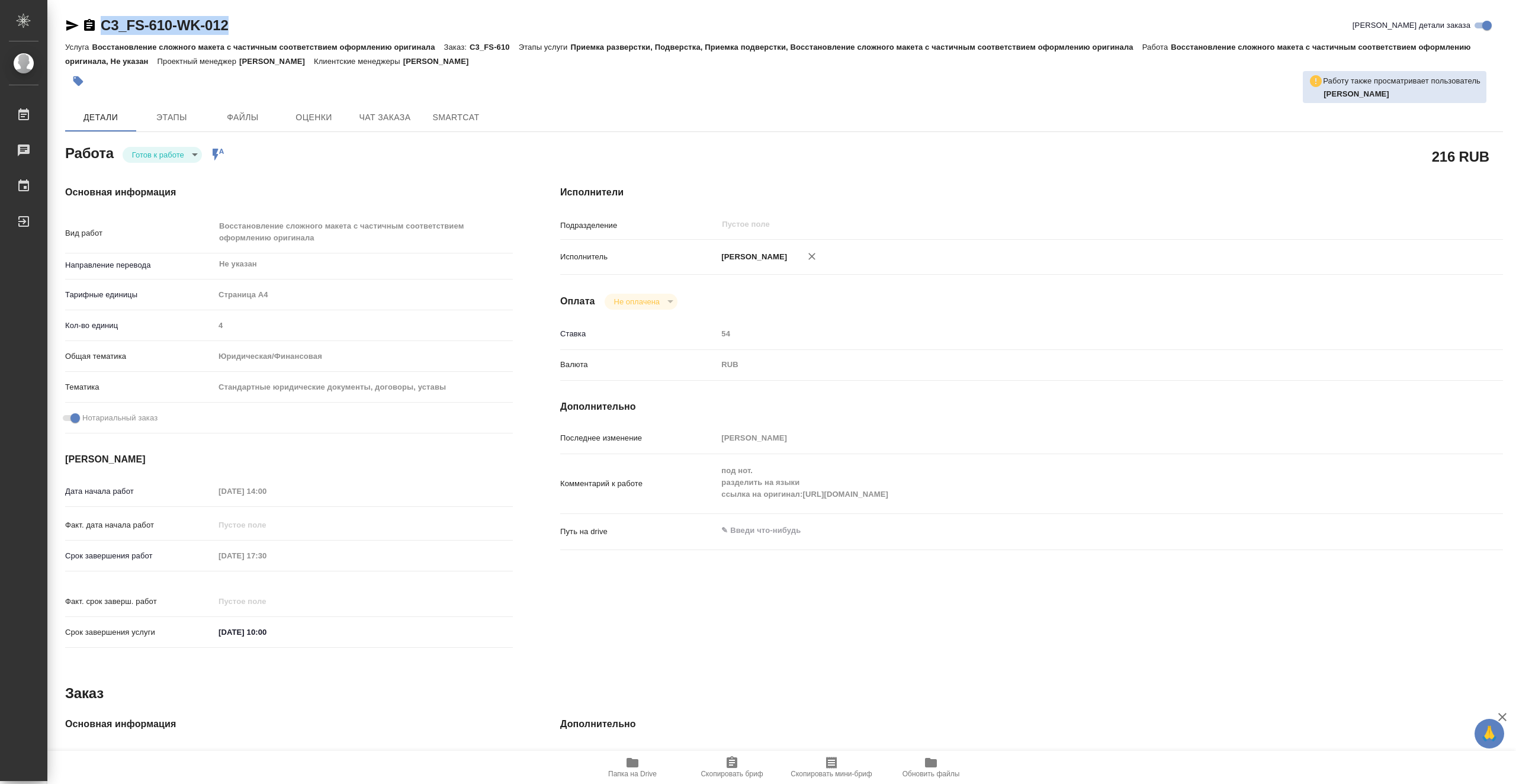
drag, startPoint x: 207, startPoint y: 28, endPoint x: 104, endPoint y: 29, distance: 103.0
click at [104, 29] on div "C3_FS-610-WK-012 Кратко детали заказа" at bounding box center [784, 25] width 1438 height 19
copy link "C3_FS-610-WK-012"
click at [186, 158] on body "🙏 .cls-1 fill:#fff; AWATERA Vasiutchenko Aleksandr Работы 0 Чаты График Выйти C…" at bounding box center [758, 392] width 1516 height 784
click at [186, 158] on li "В работе" at bounding box center [162, 155] width 79 height 20
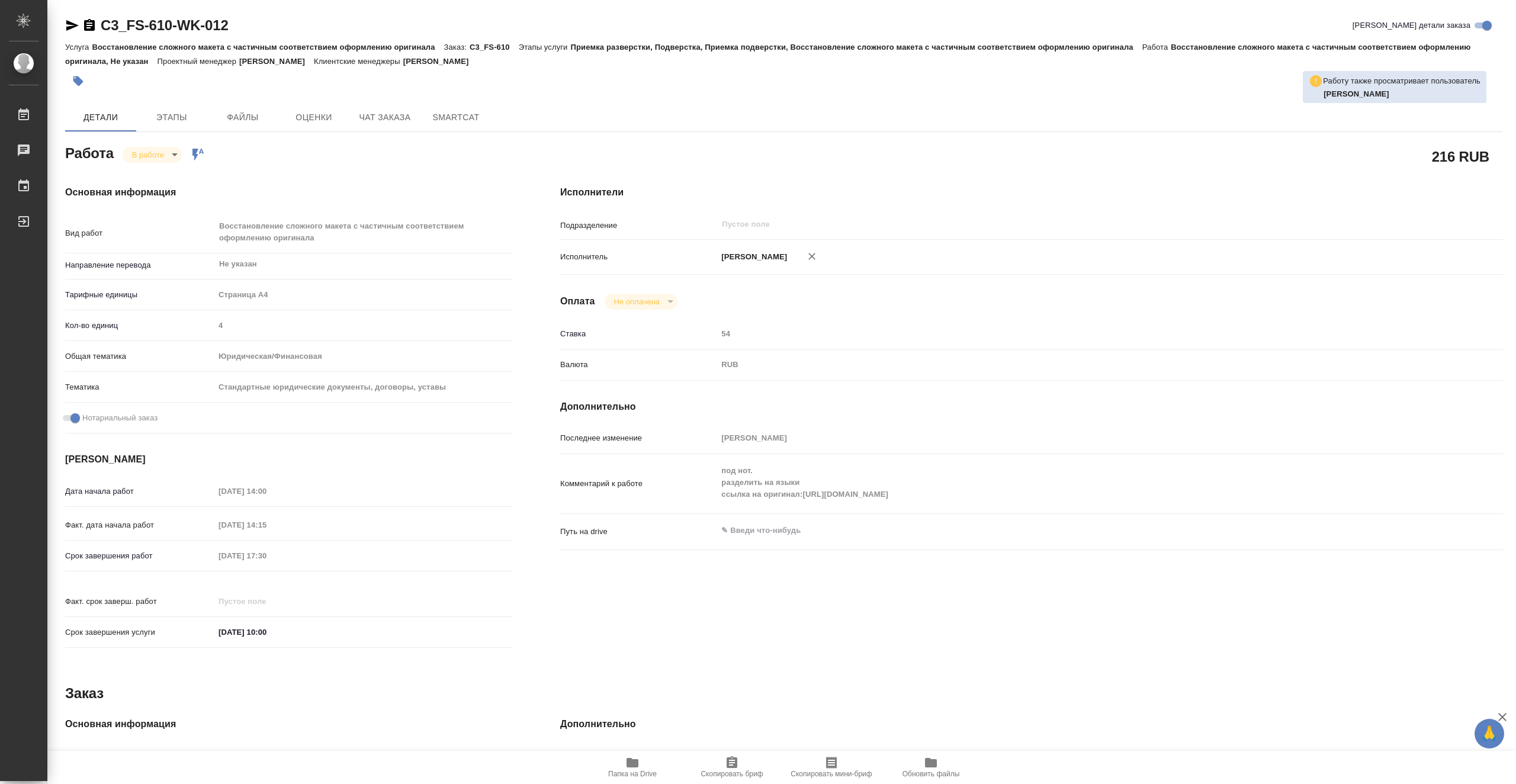
type textarea "x"
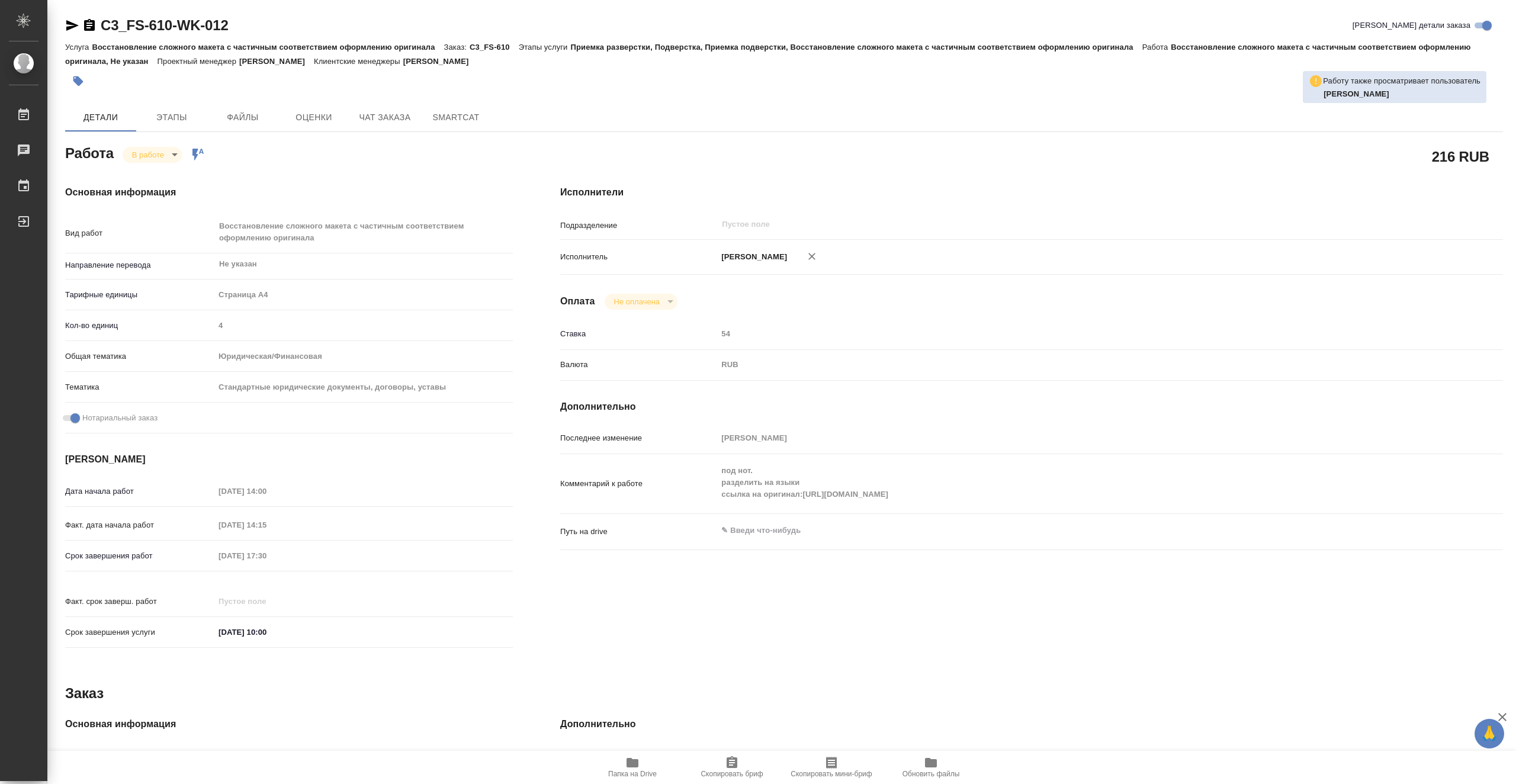
type textarea "x"
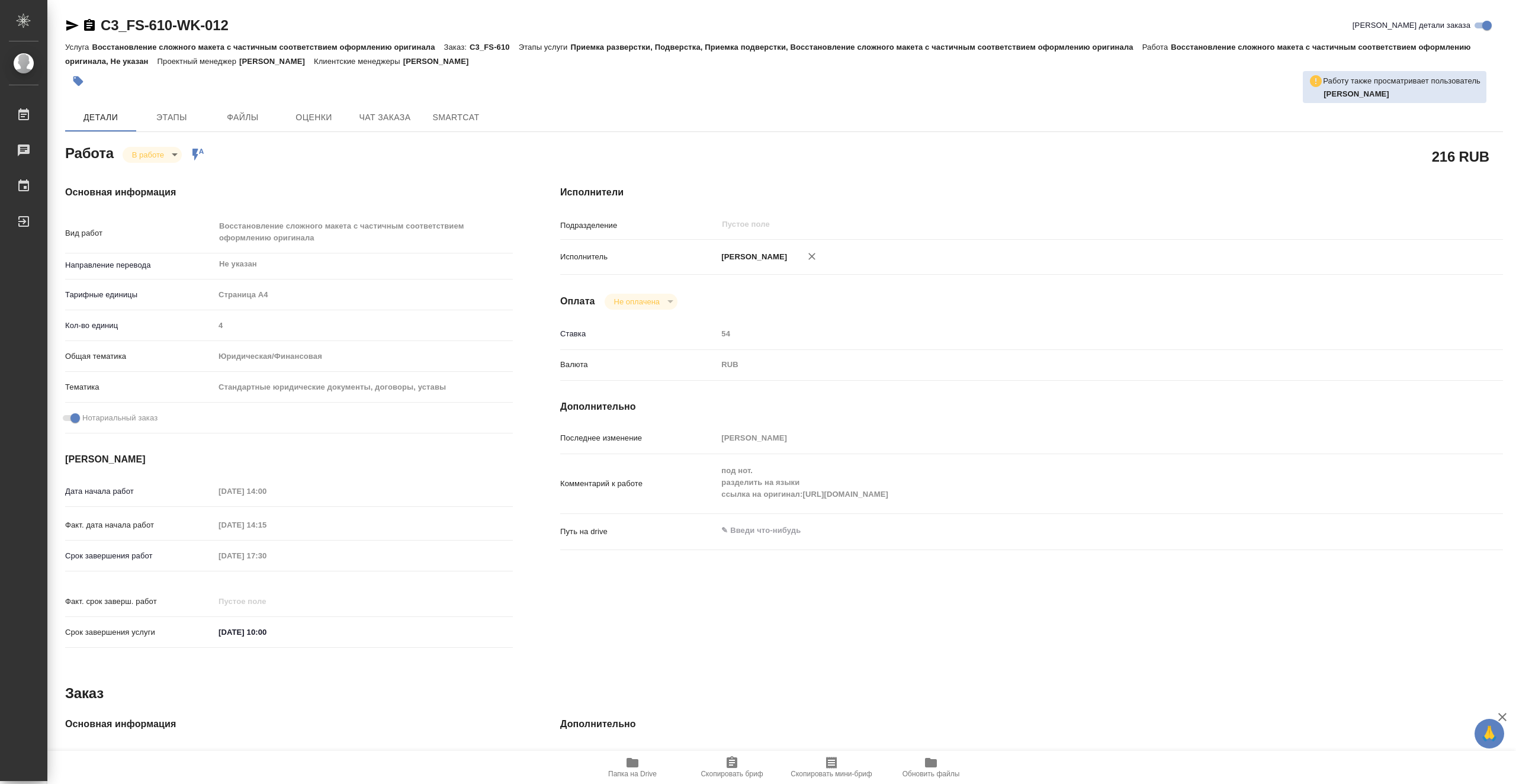
type textarea "x"
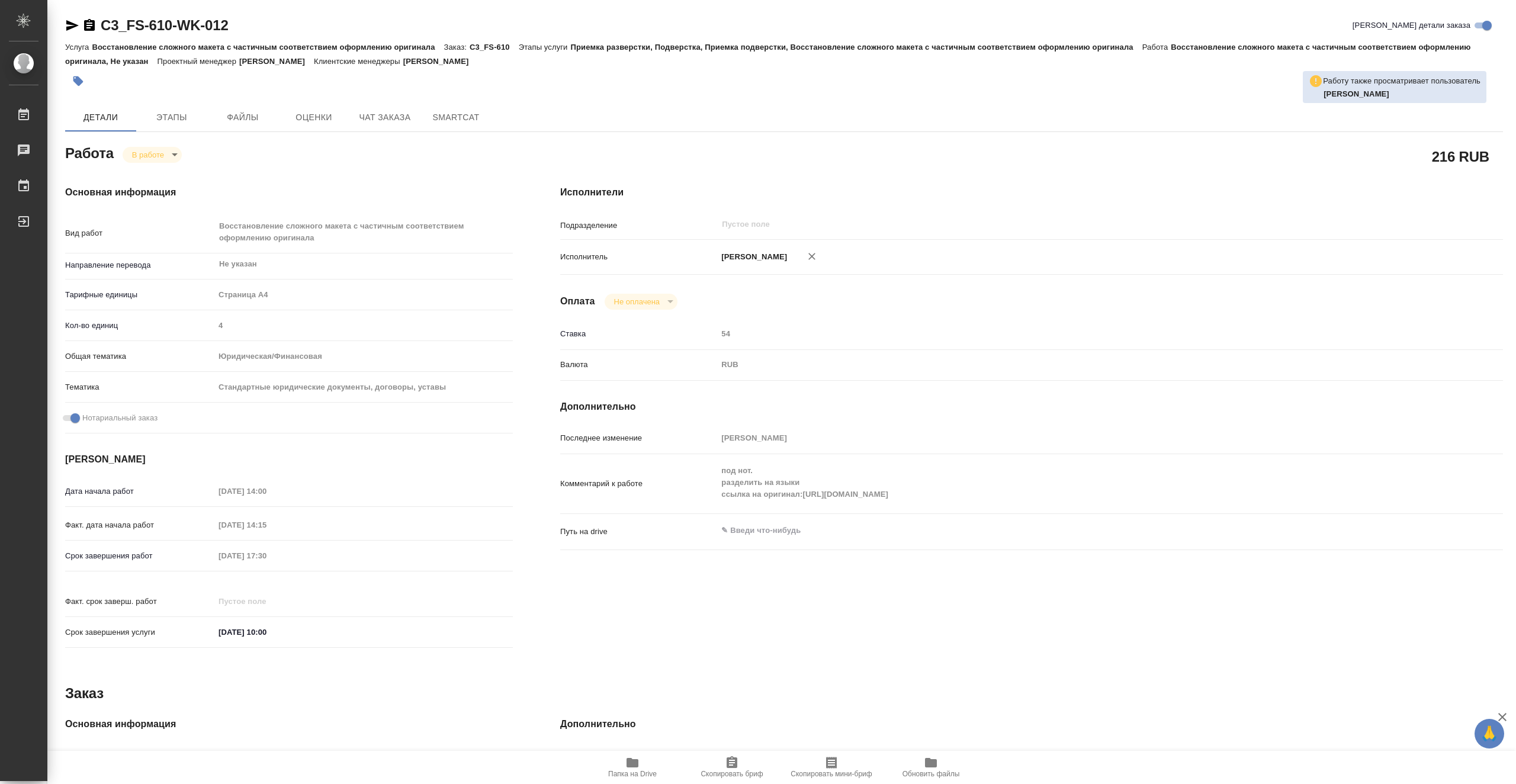
type textarea "x"
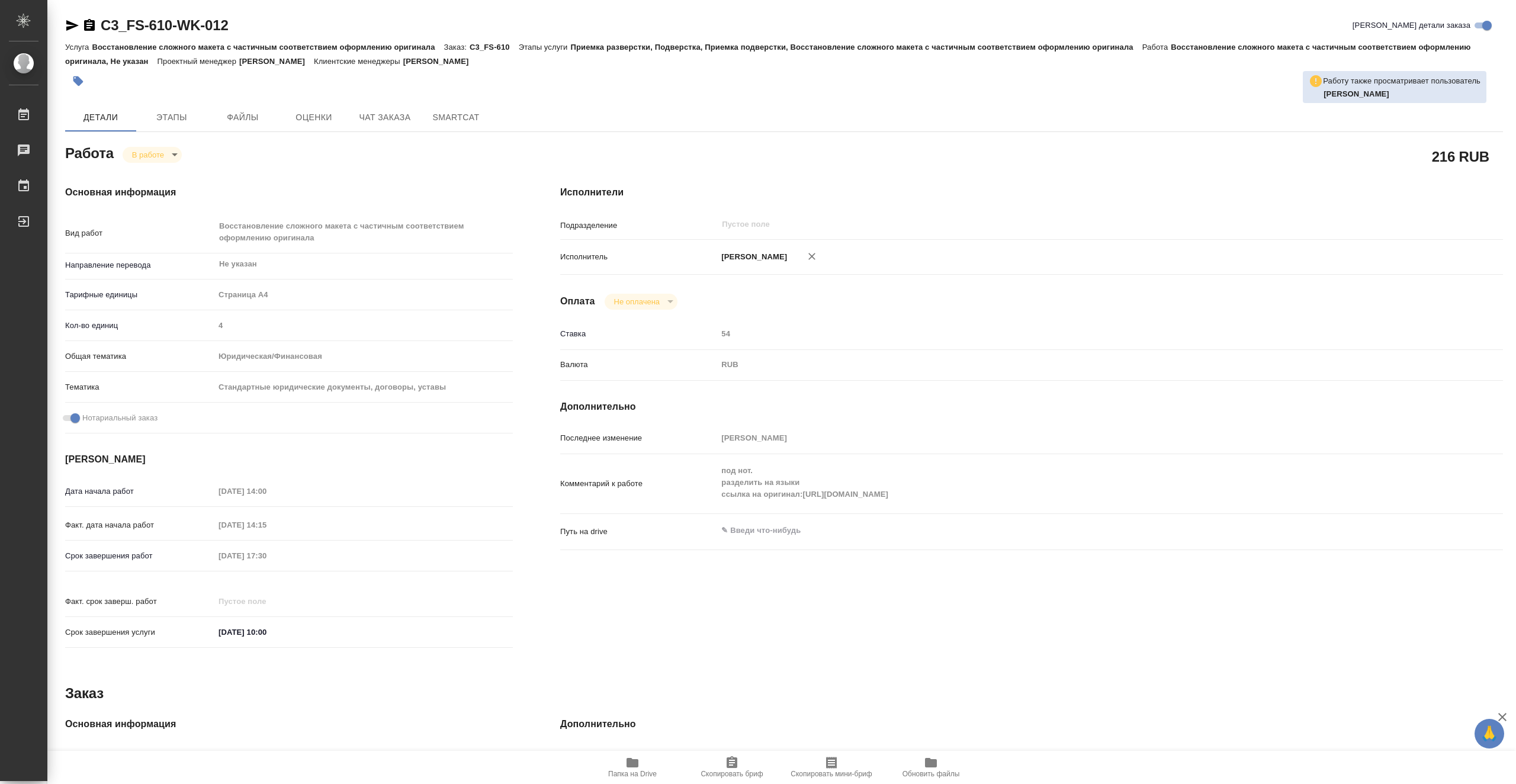
type textarea "x"
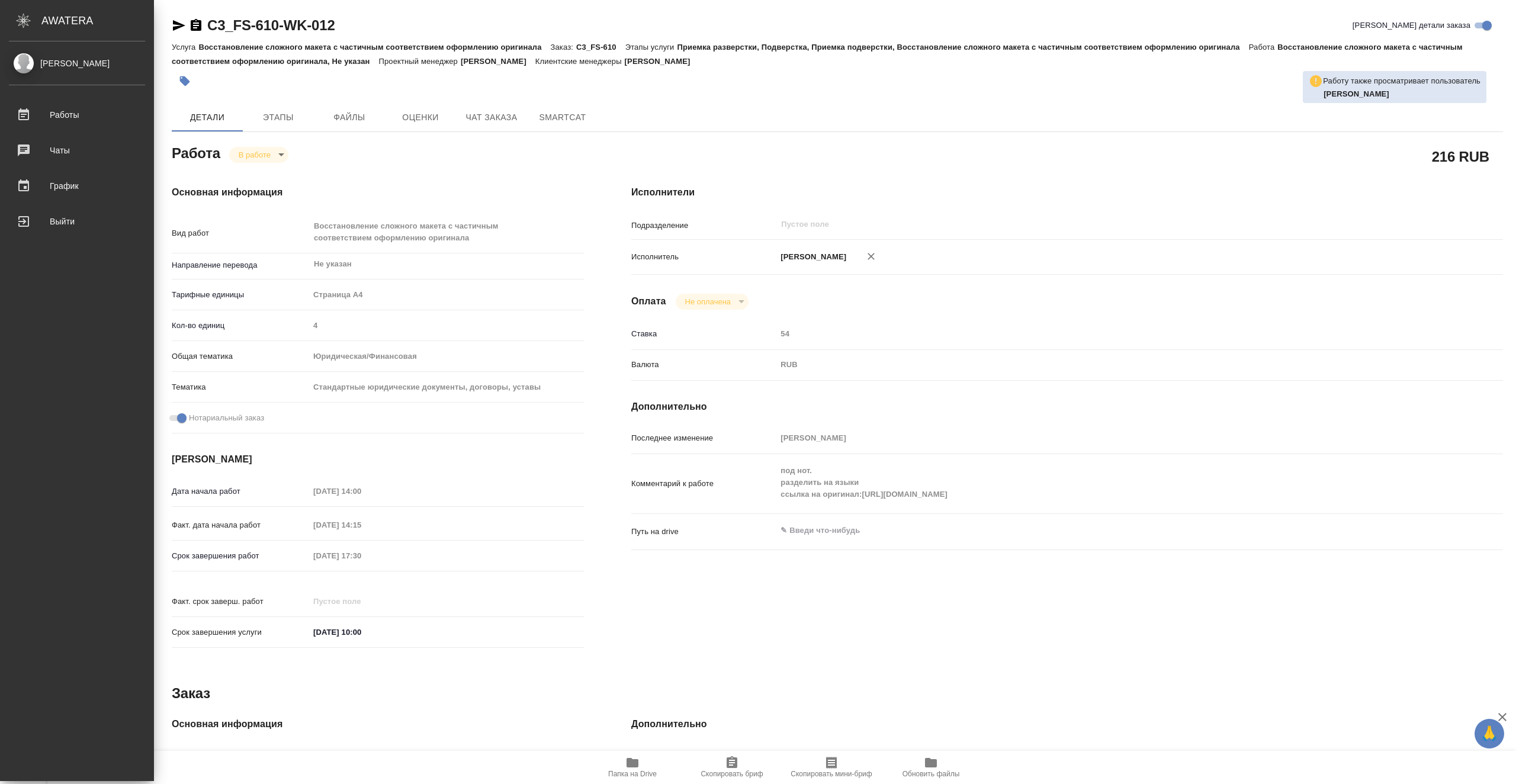
type textarea "x"
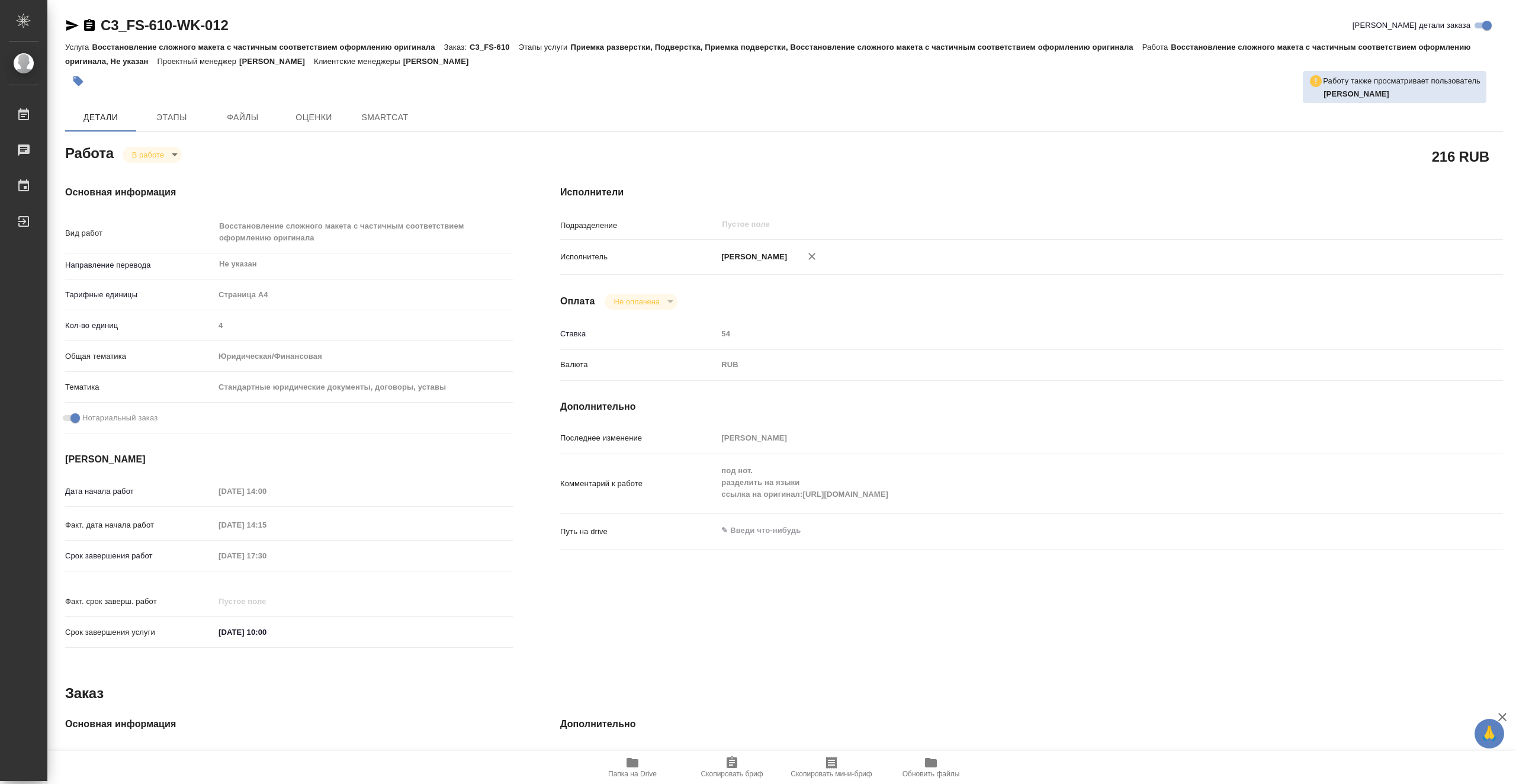
type textarea "x"
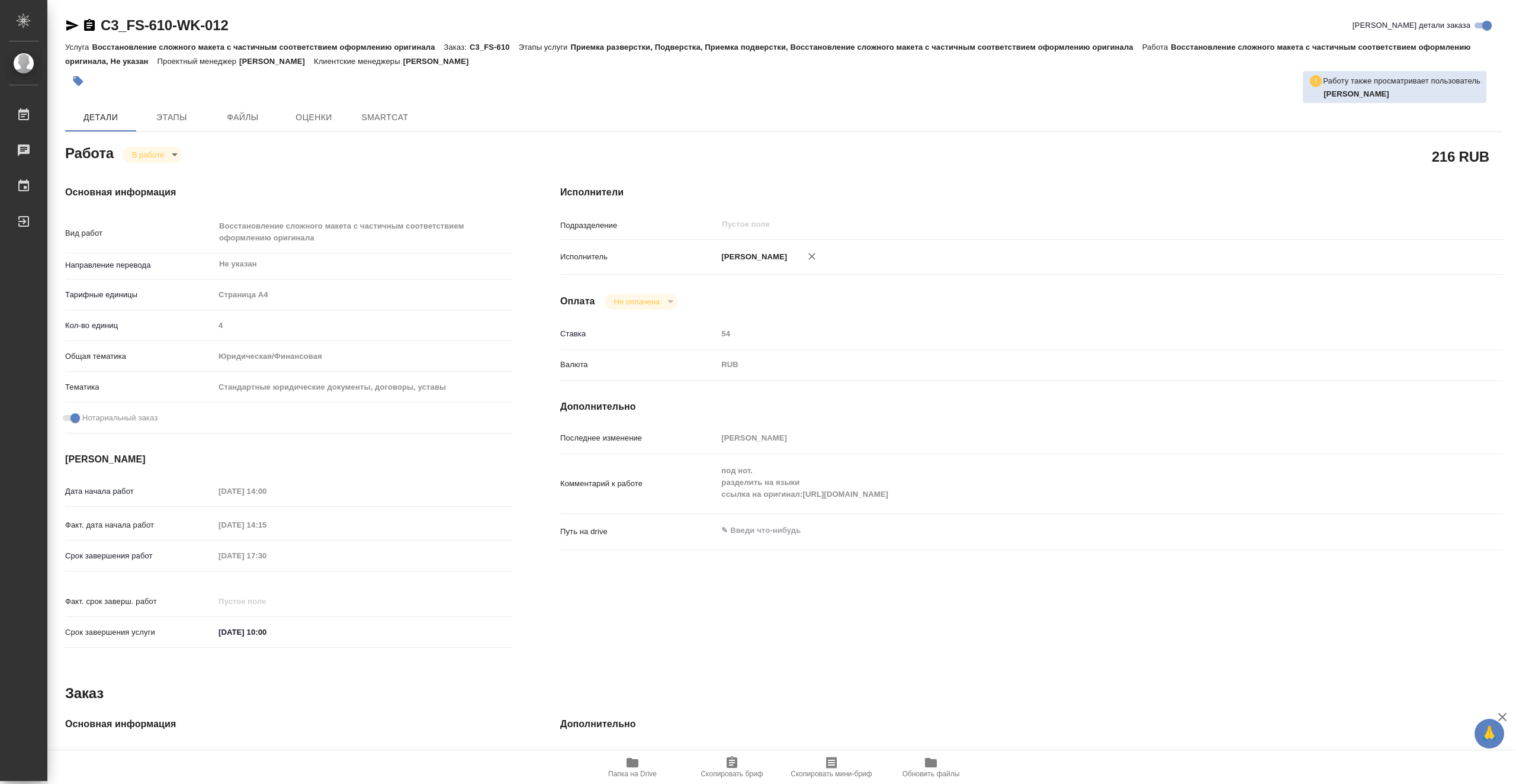
type textarea "x"
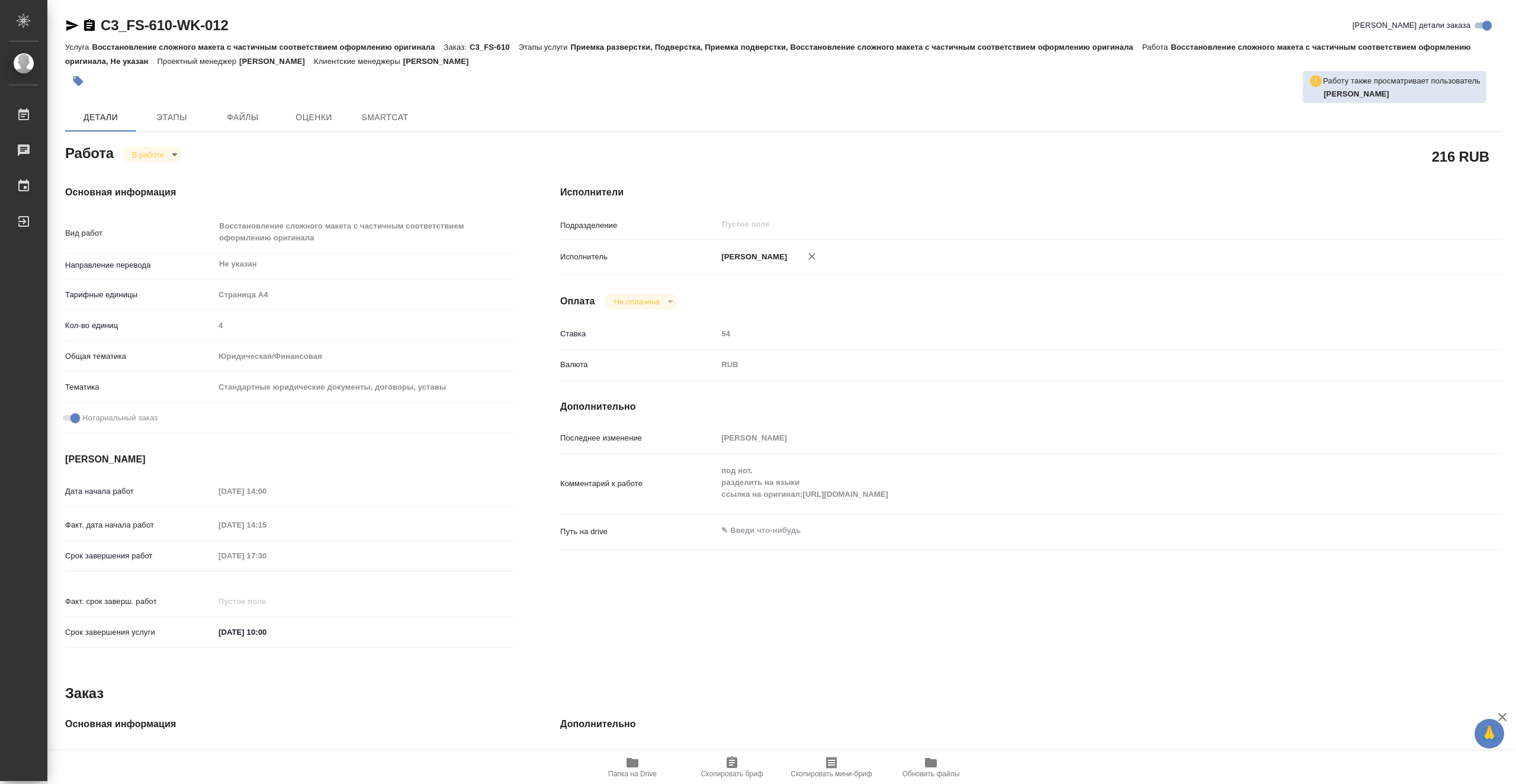
type textarea "x"
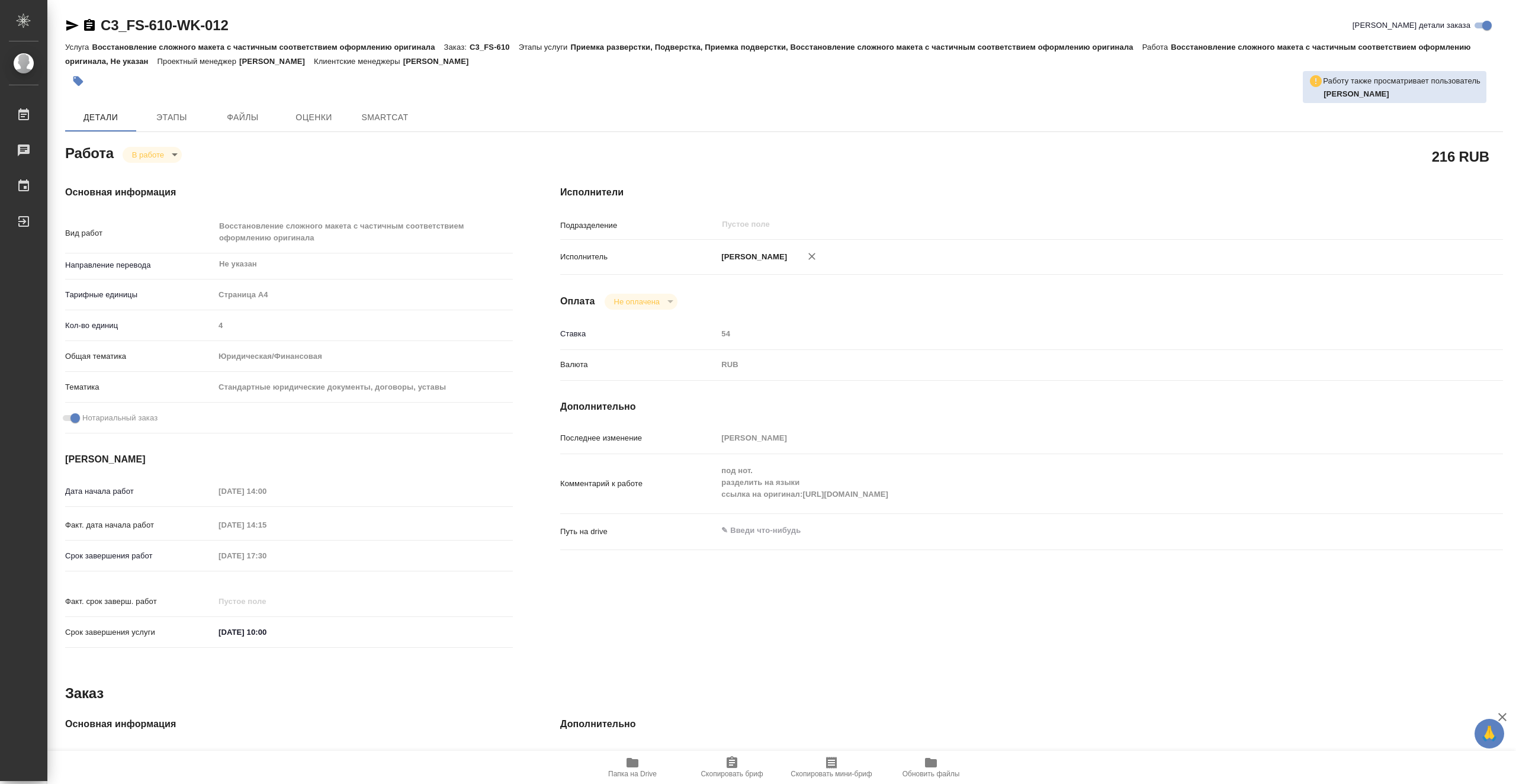
type textarea "x"
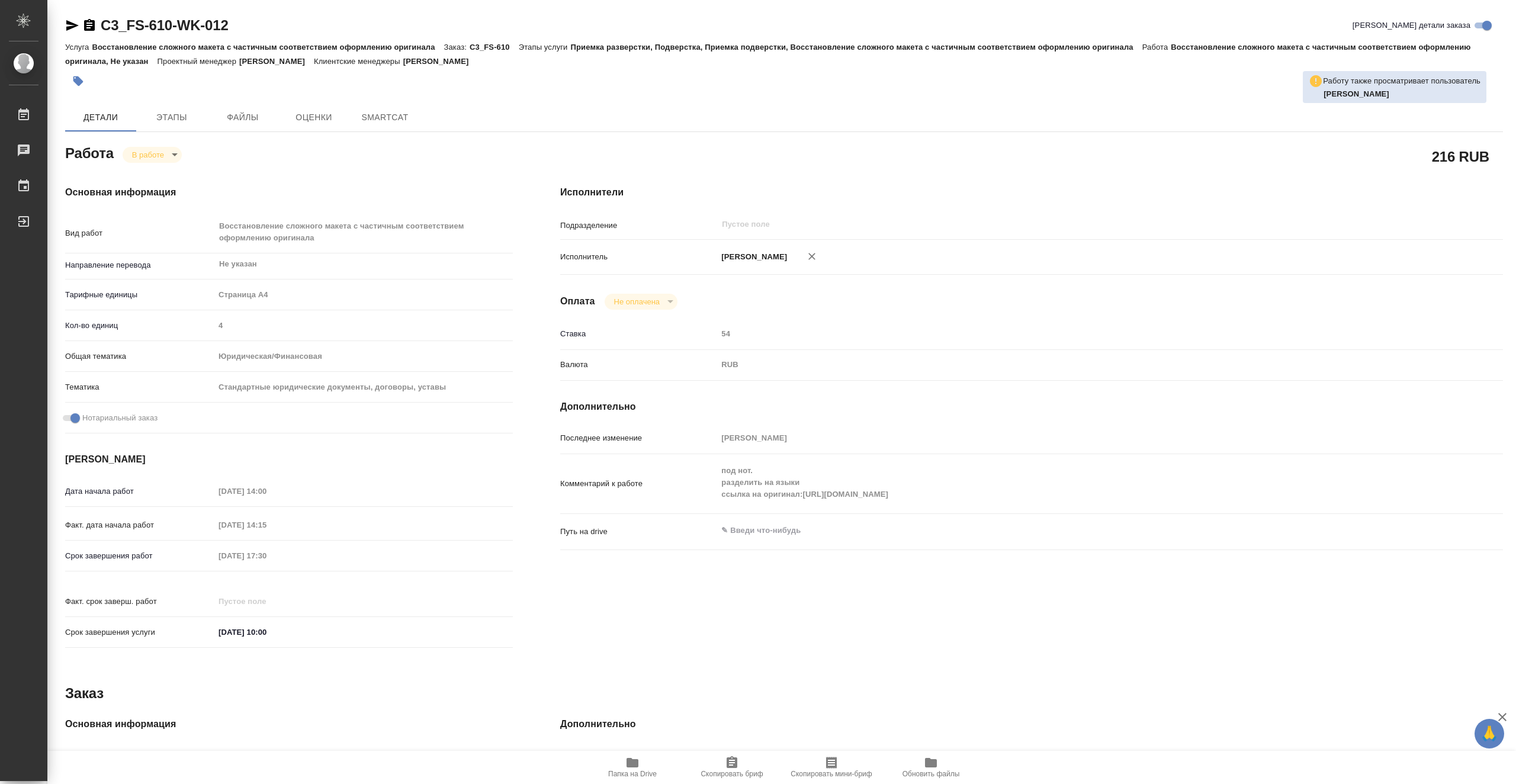
type textarea "x"
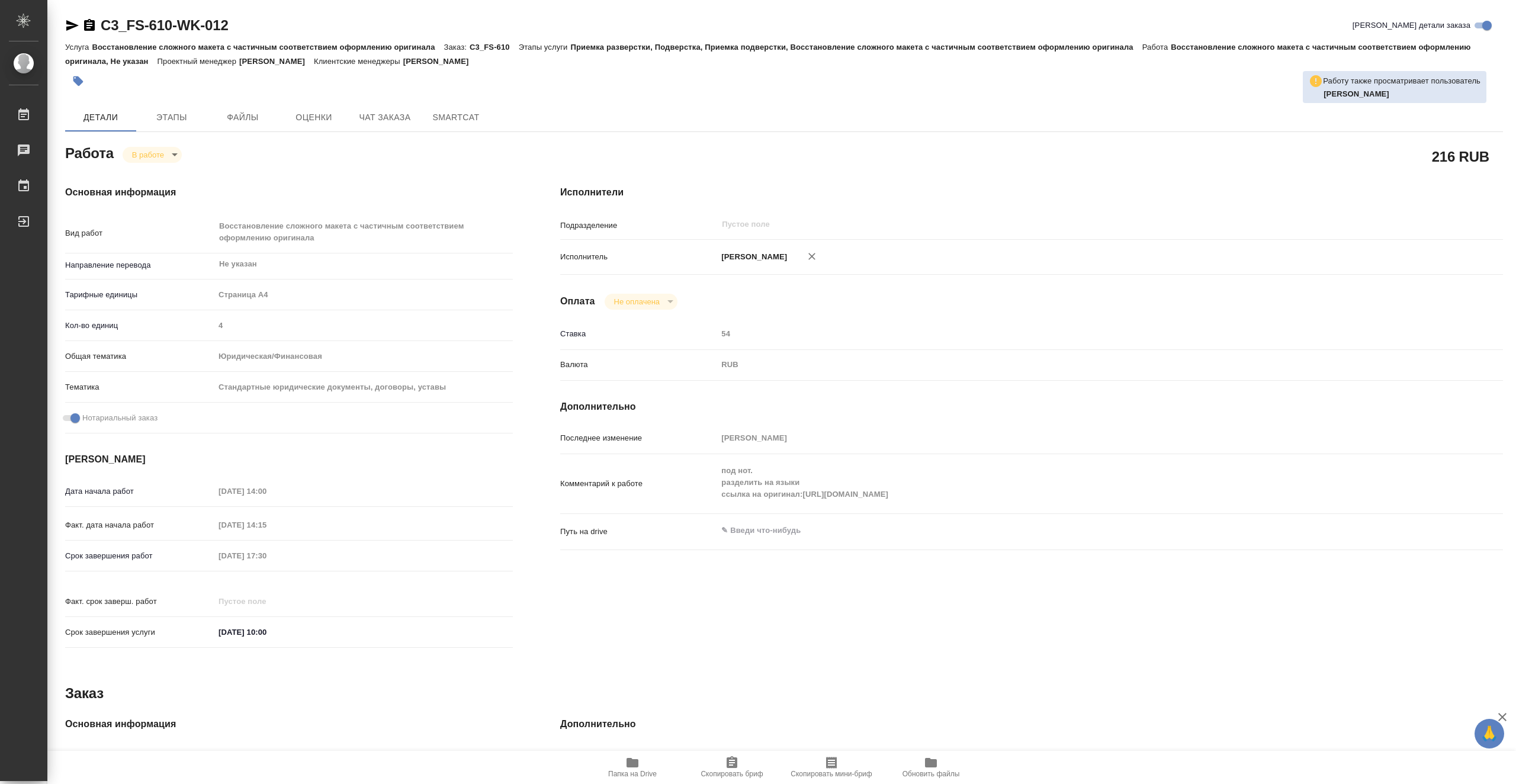
type textarea "x"
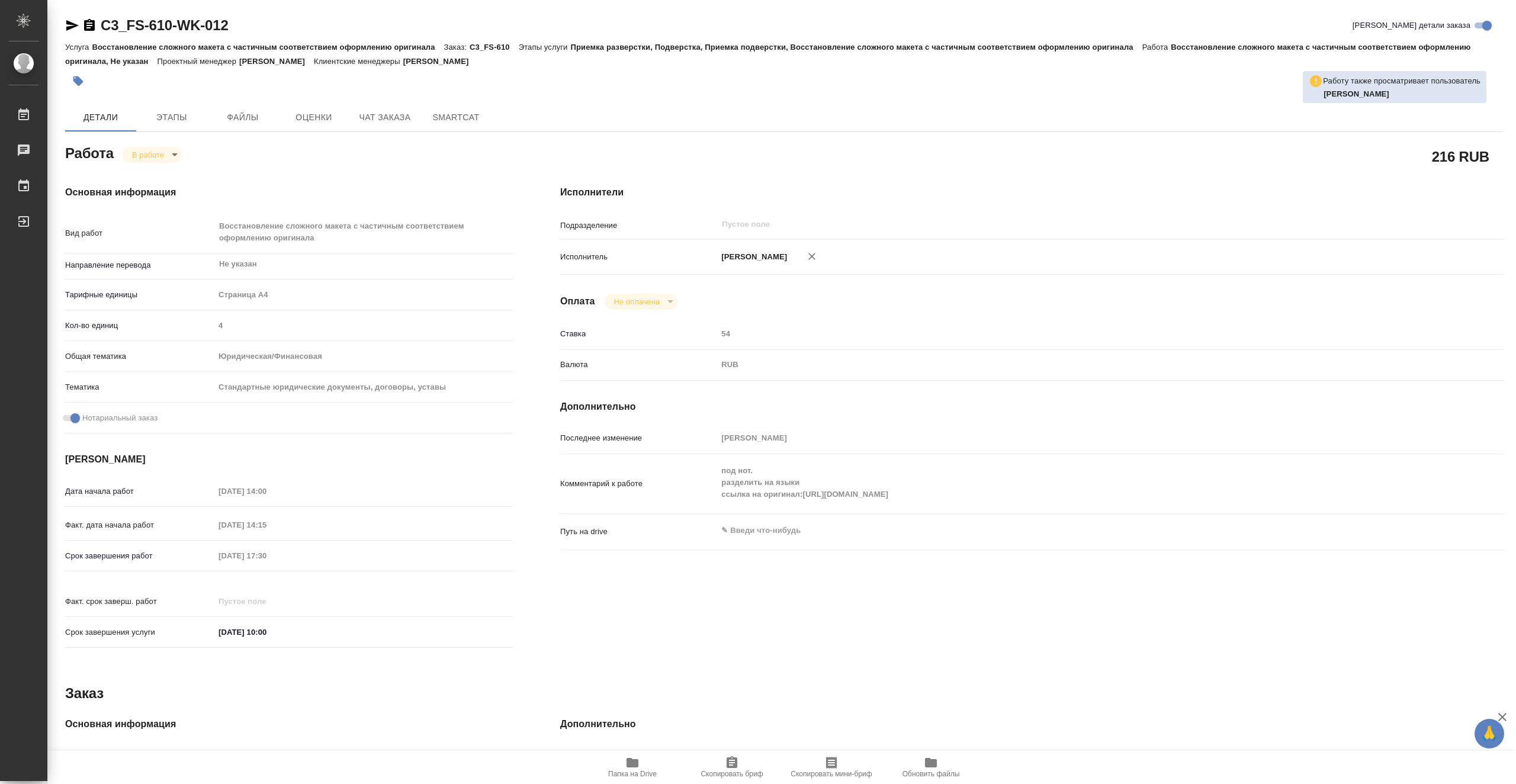
type textarea "x"
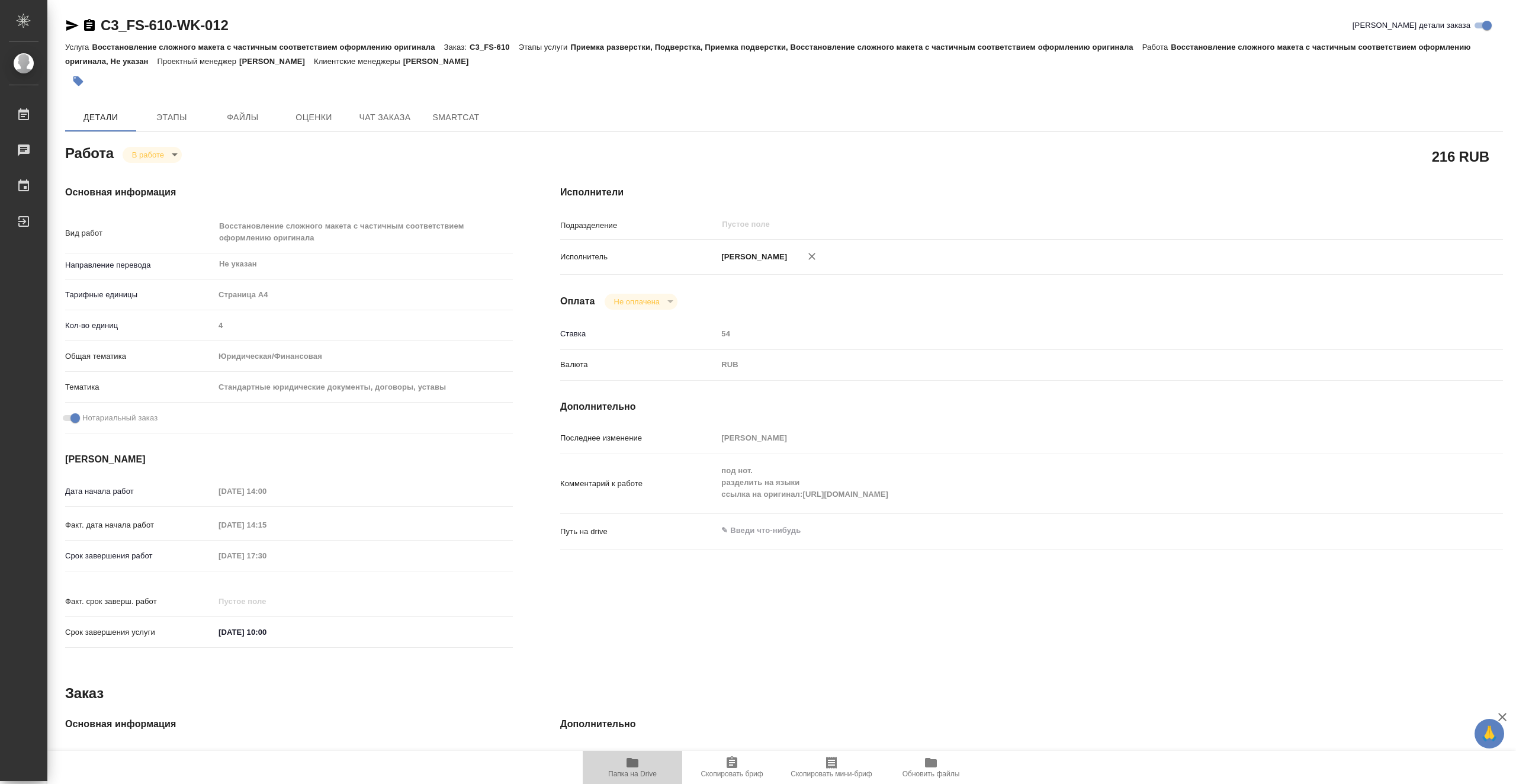
click at [631, 772] on span "Папка на Drive" at bounding box center [632, 774] width 49 height 8
click at [636, 766] on icon "button" at bounding box center [632, 762] width 12 height 9
click at [167, 156] on body "🙏 .cls-1 fill:#fff; AWATERA Vasiutchenko Aleksandr Работы 0 Чаты График Выйти C…" at bounding box center [758, 392] width 1516 height 784
click at [174, 174] on button "Выполнен" at bounding box center [153, 174] width 43 height 13
type textarea "x"
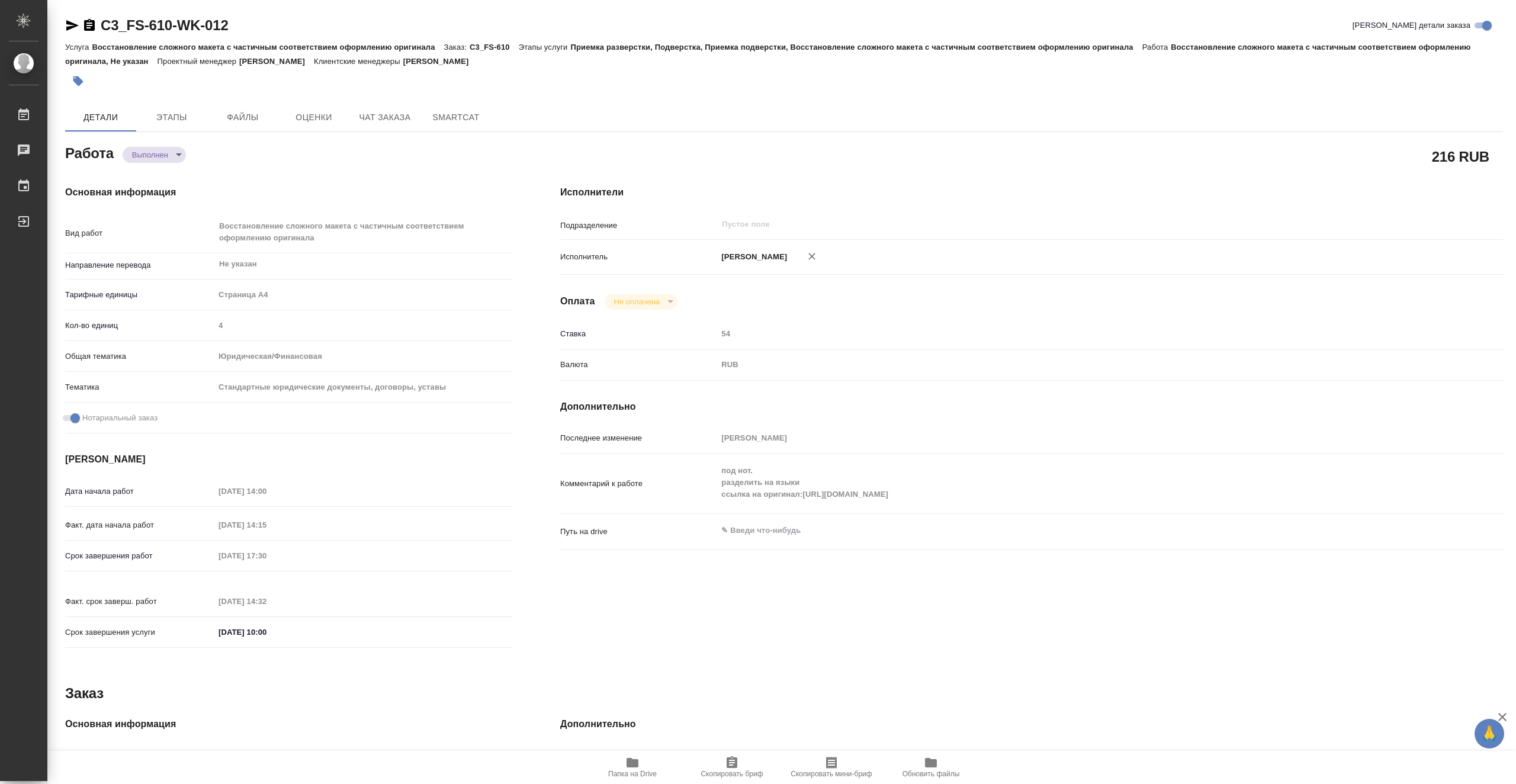
type textarea "x"
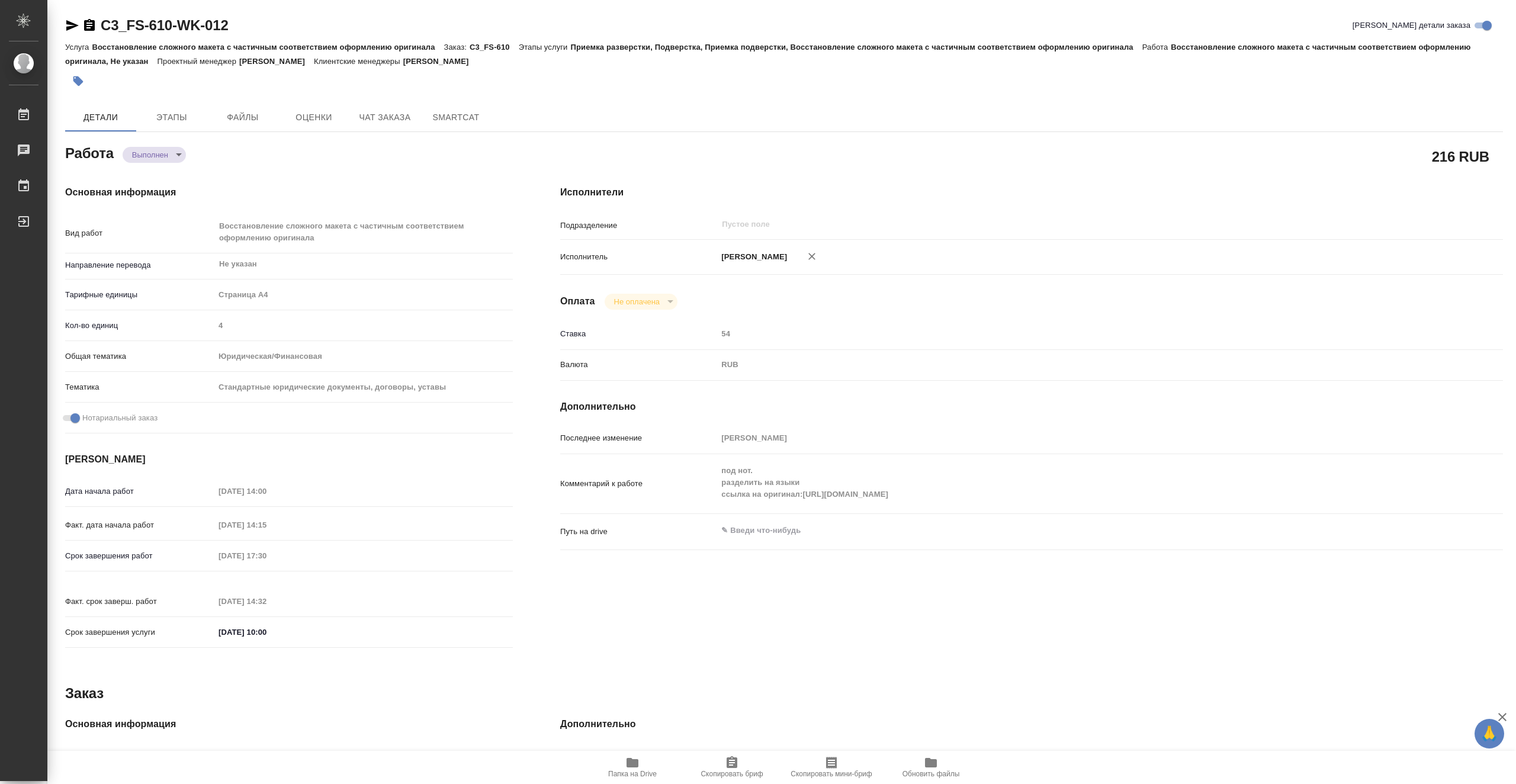
type textarea "x"
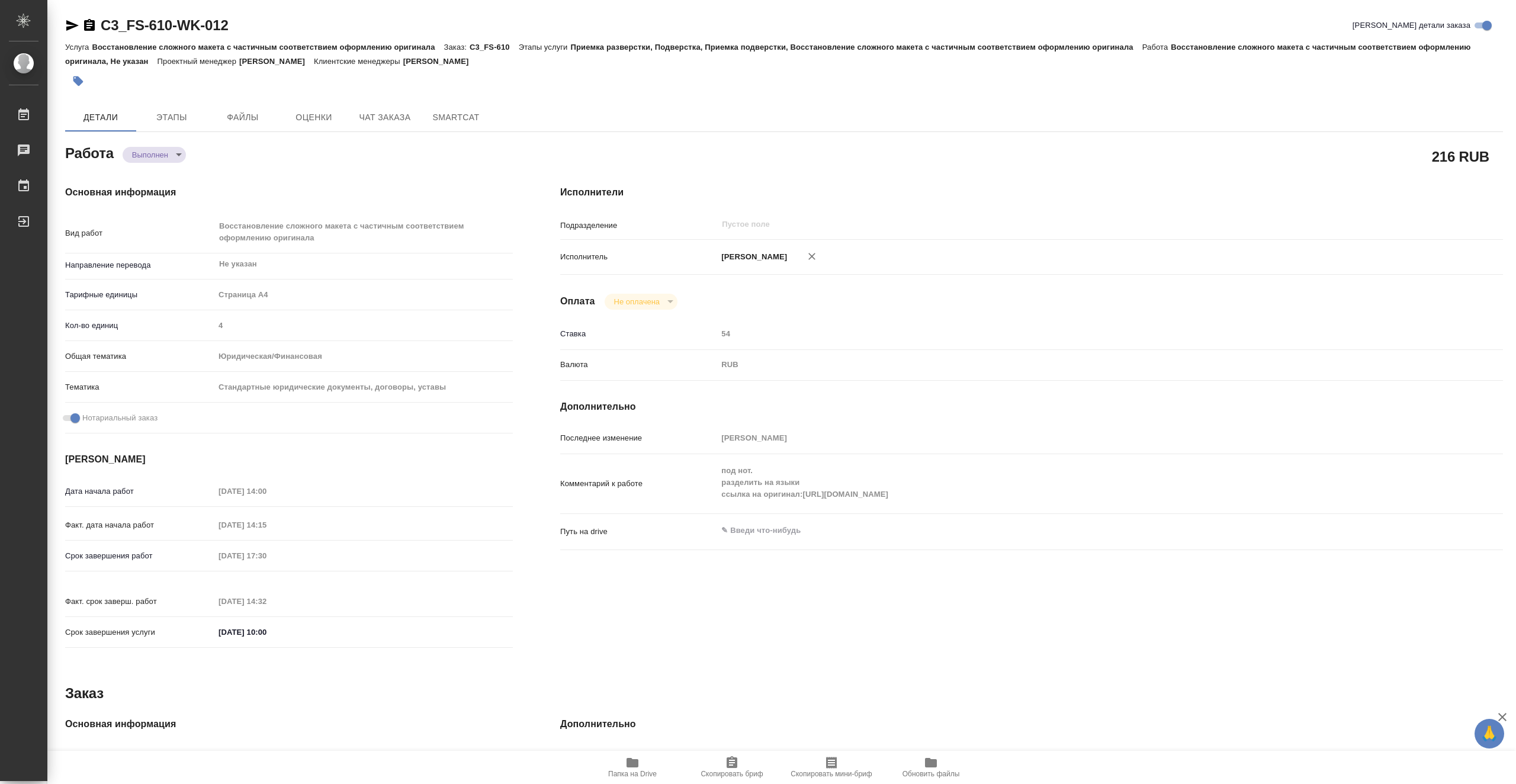
type textarea "x"
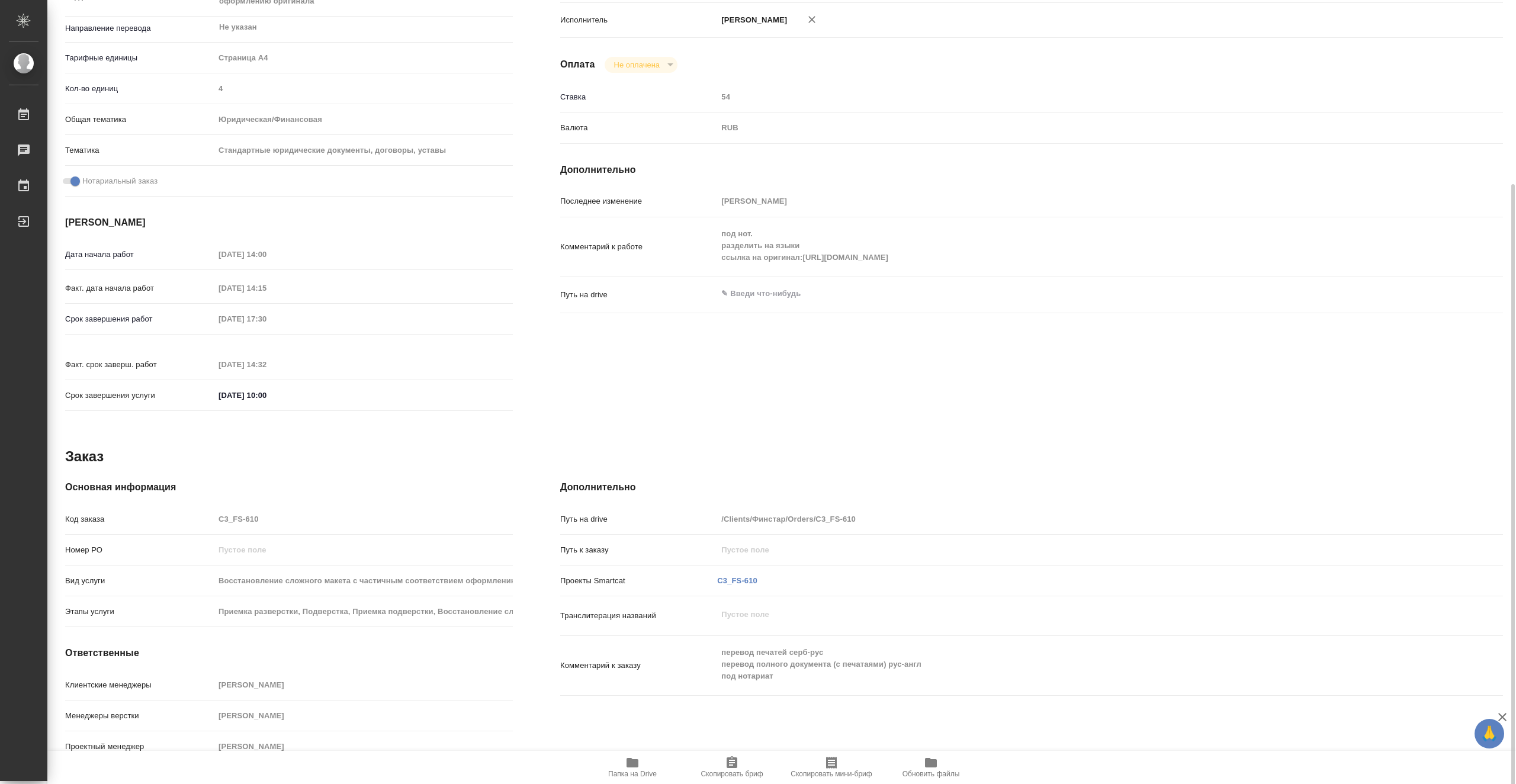
scroll to position [238, 0]
type textarea "x"
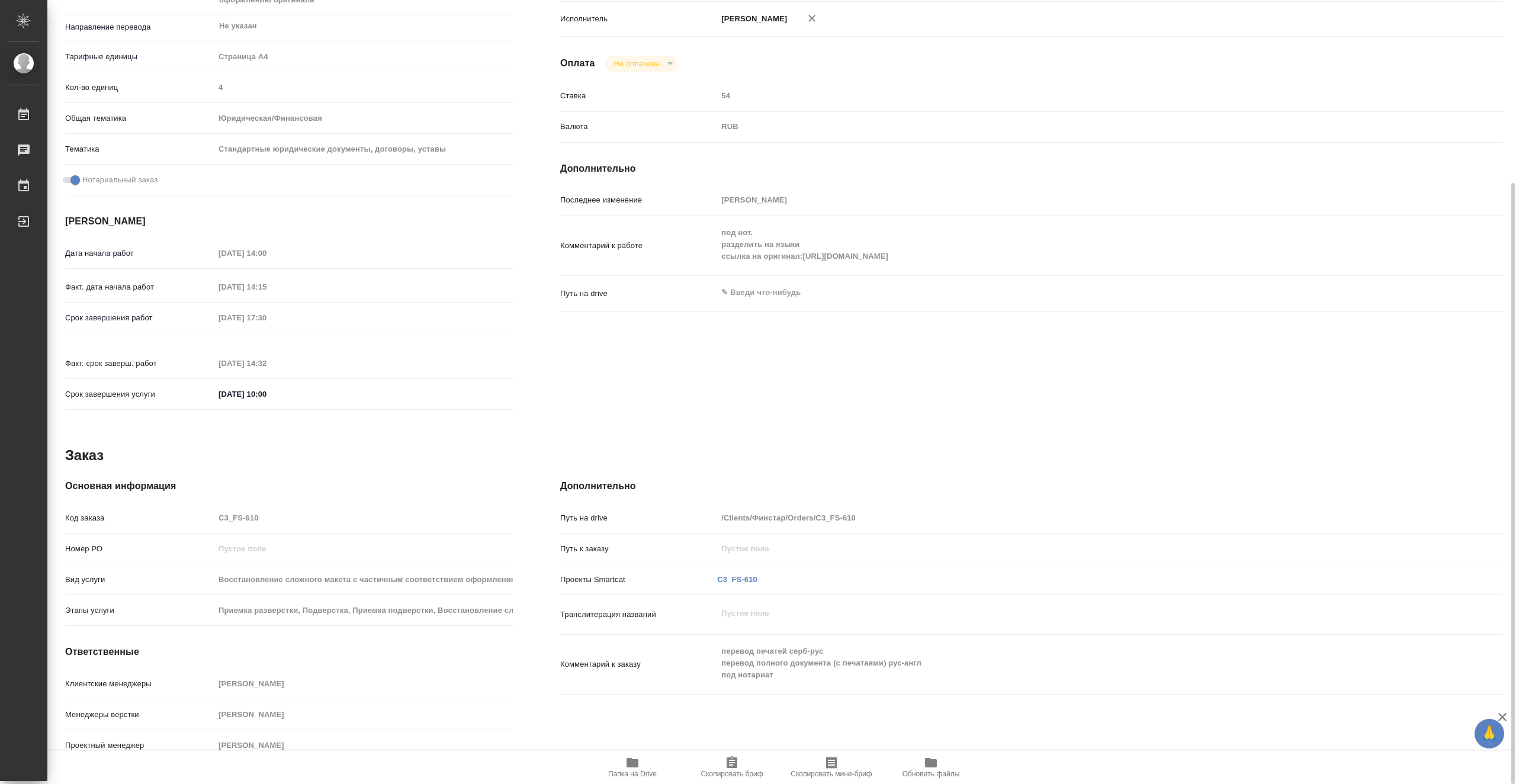
type textarea "x"
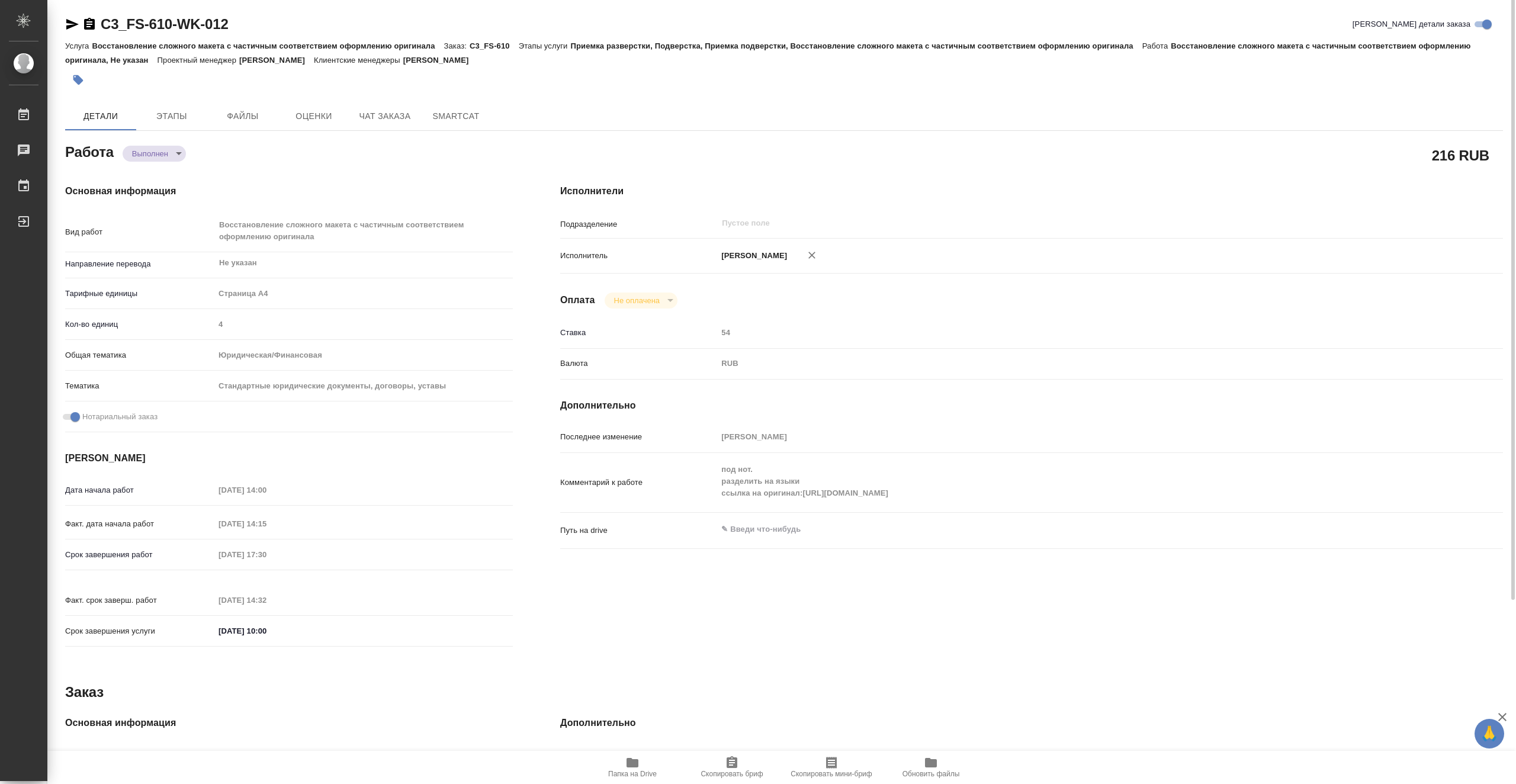
scroll to position [0, 0]
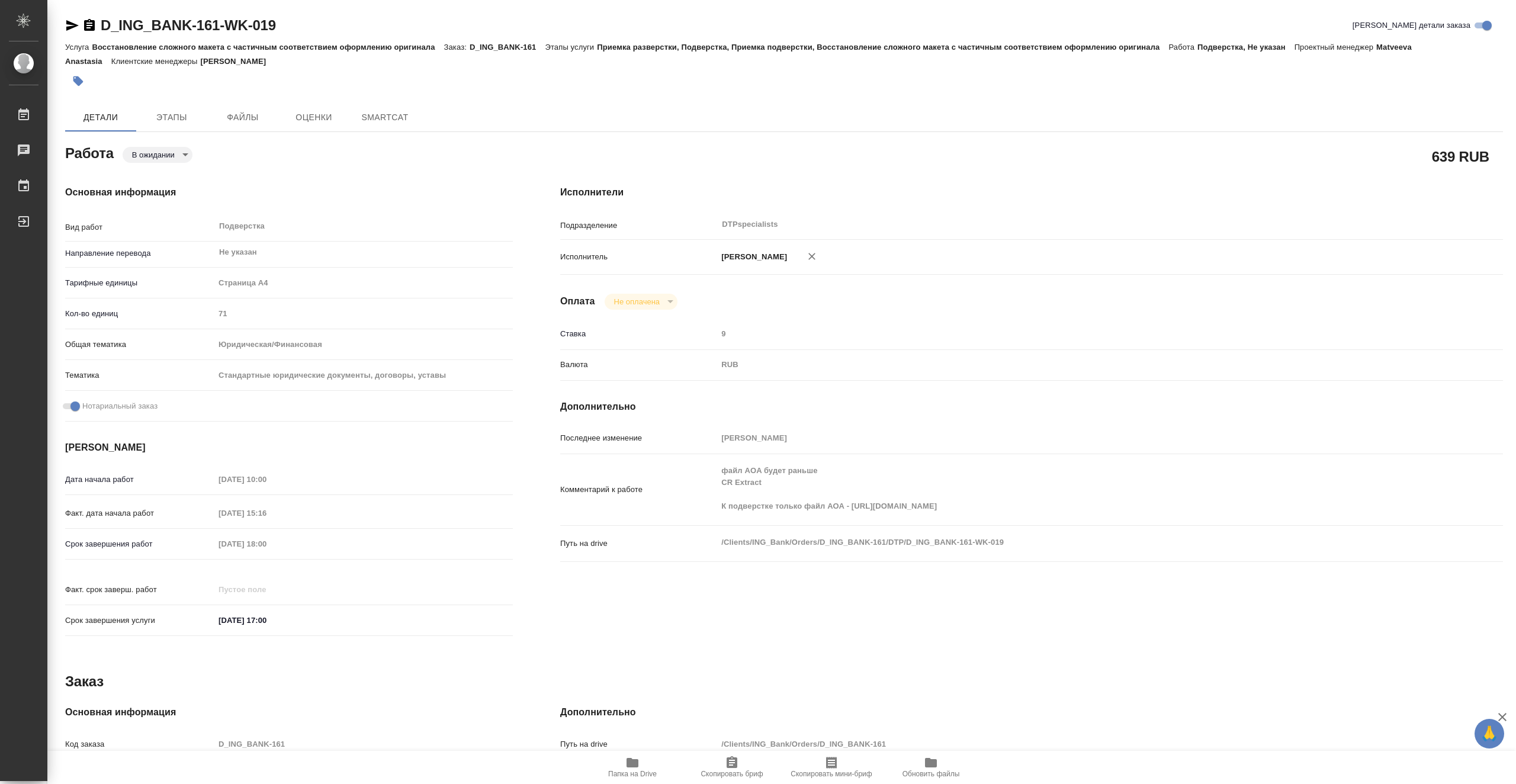
type textarea "x"
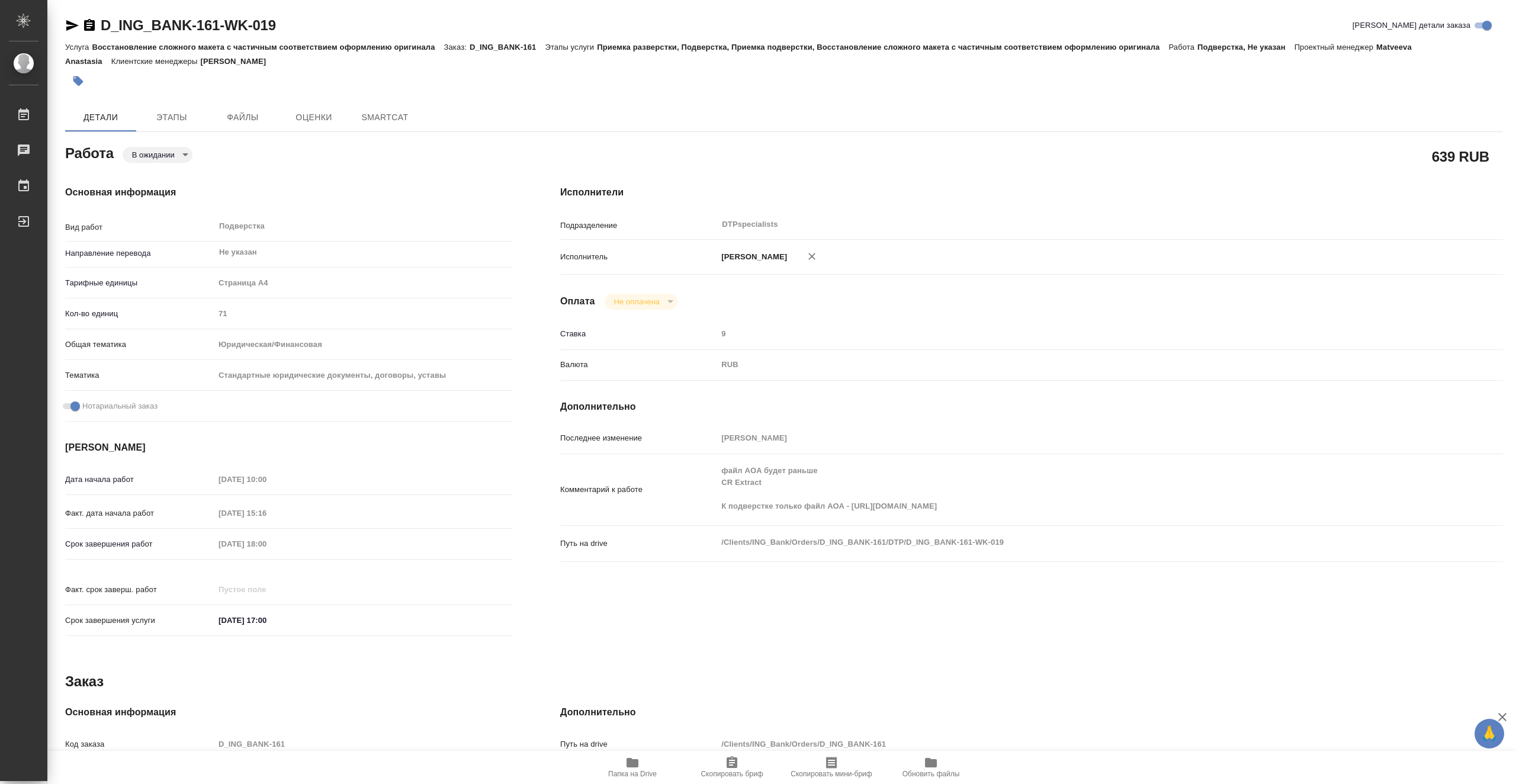
type textarea "x"
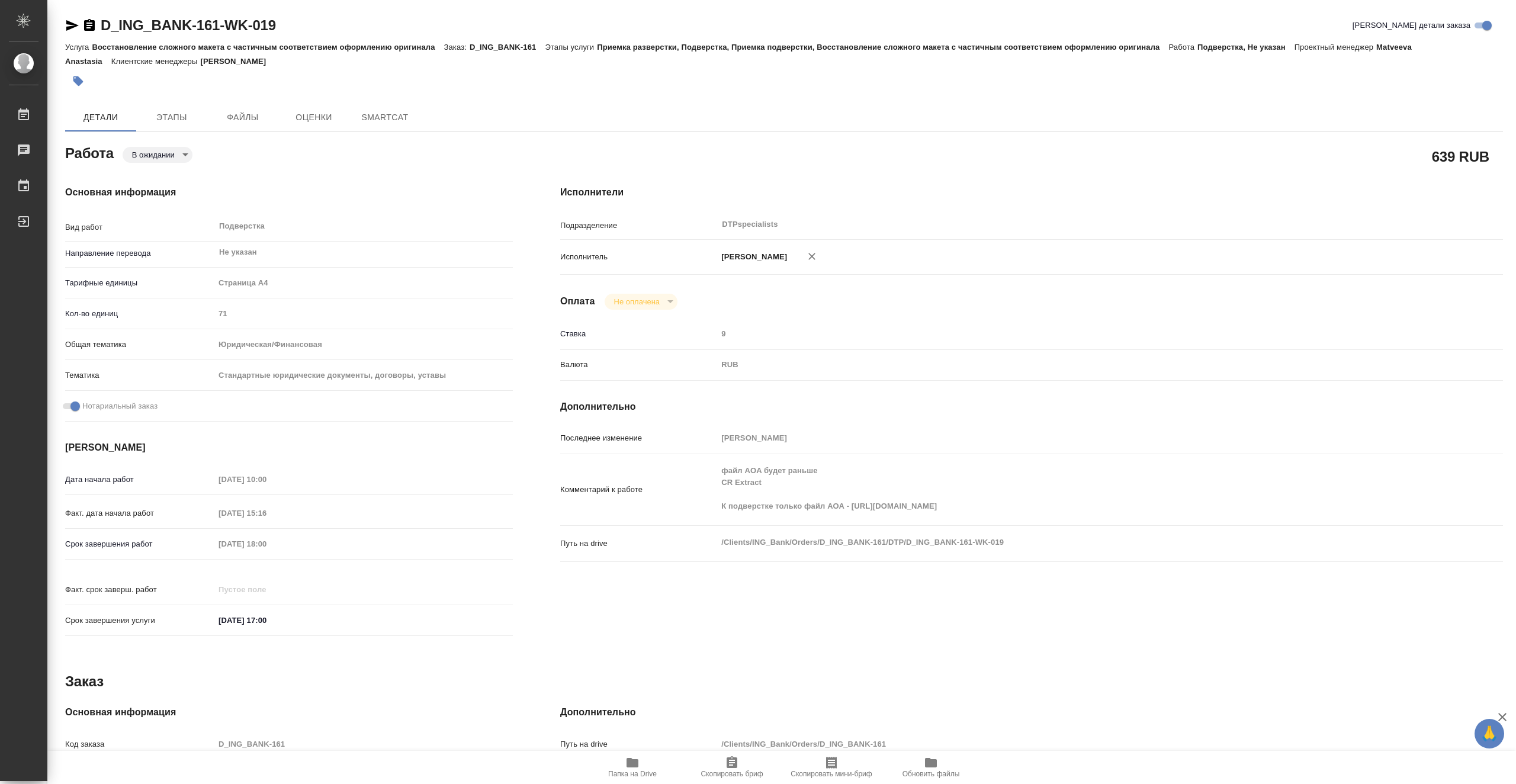
click at [636, 766] on icon "button" at bounding box center [632, 762] width 12 height 9
type textarea "x"
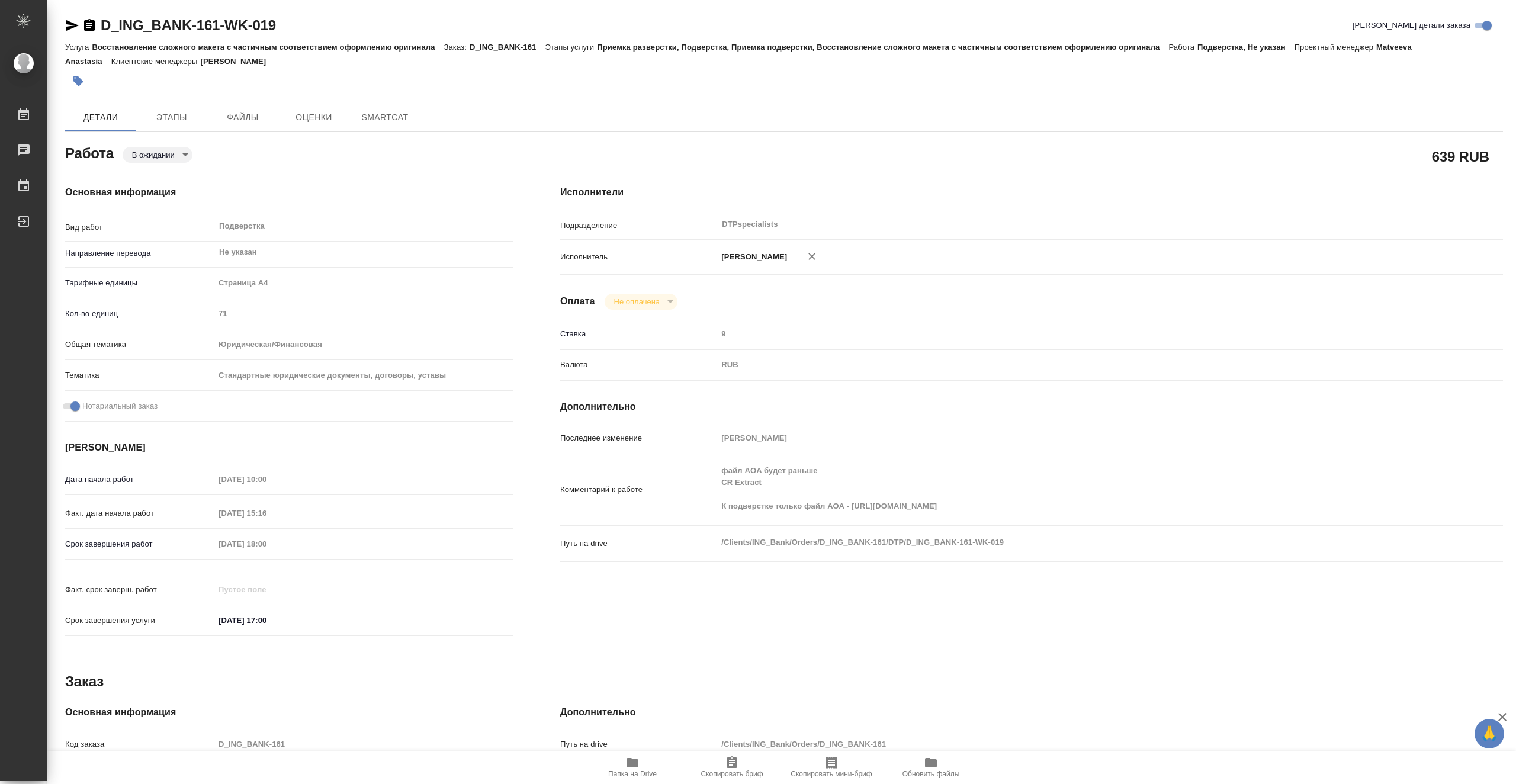
type textarea "x"
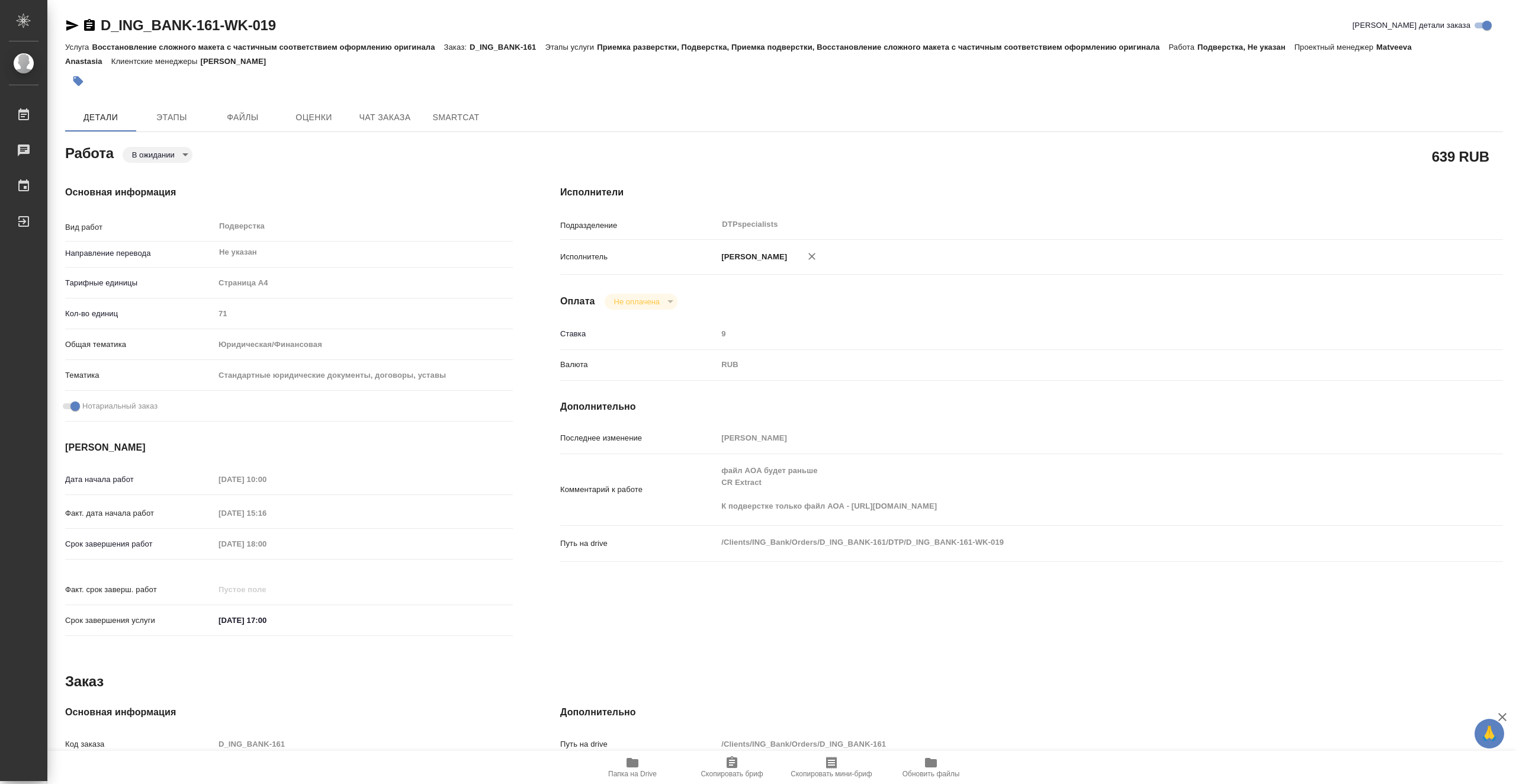
type textarea "x"
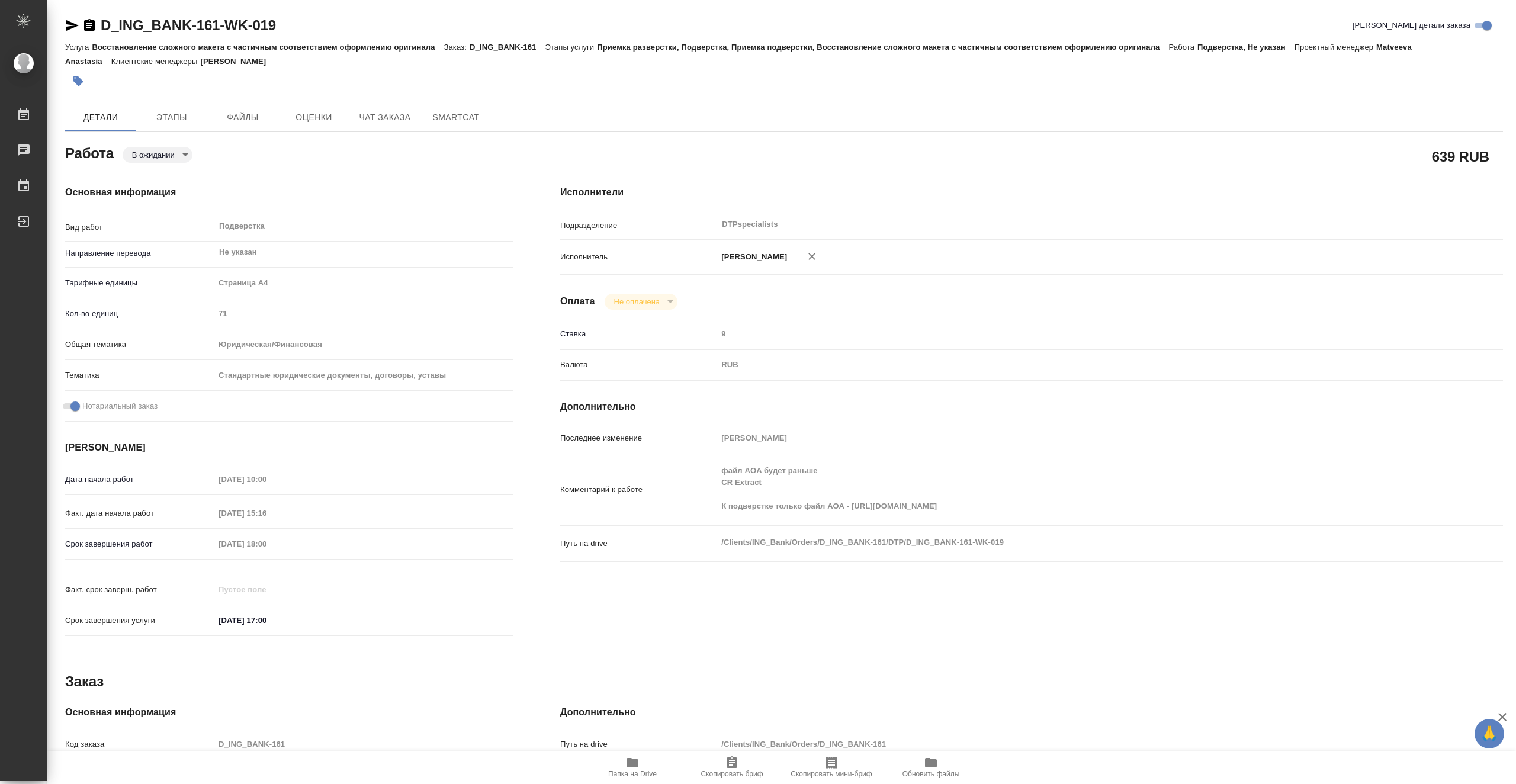
type textarea "x"
click at [635, 772] on span "Папка на Drive" at bounding box center [632, 774] width 49 height 8
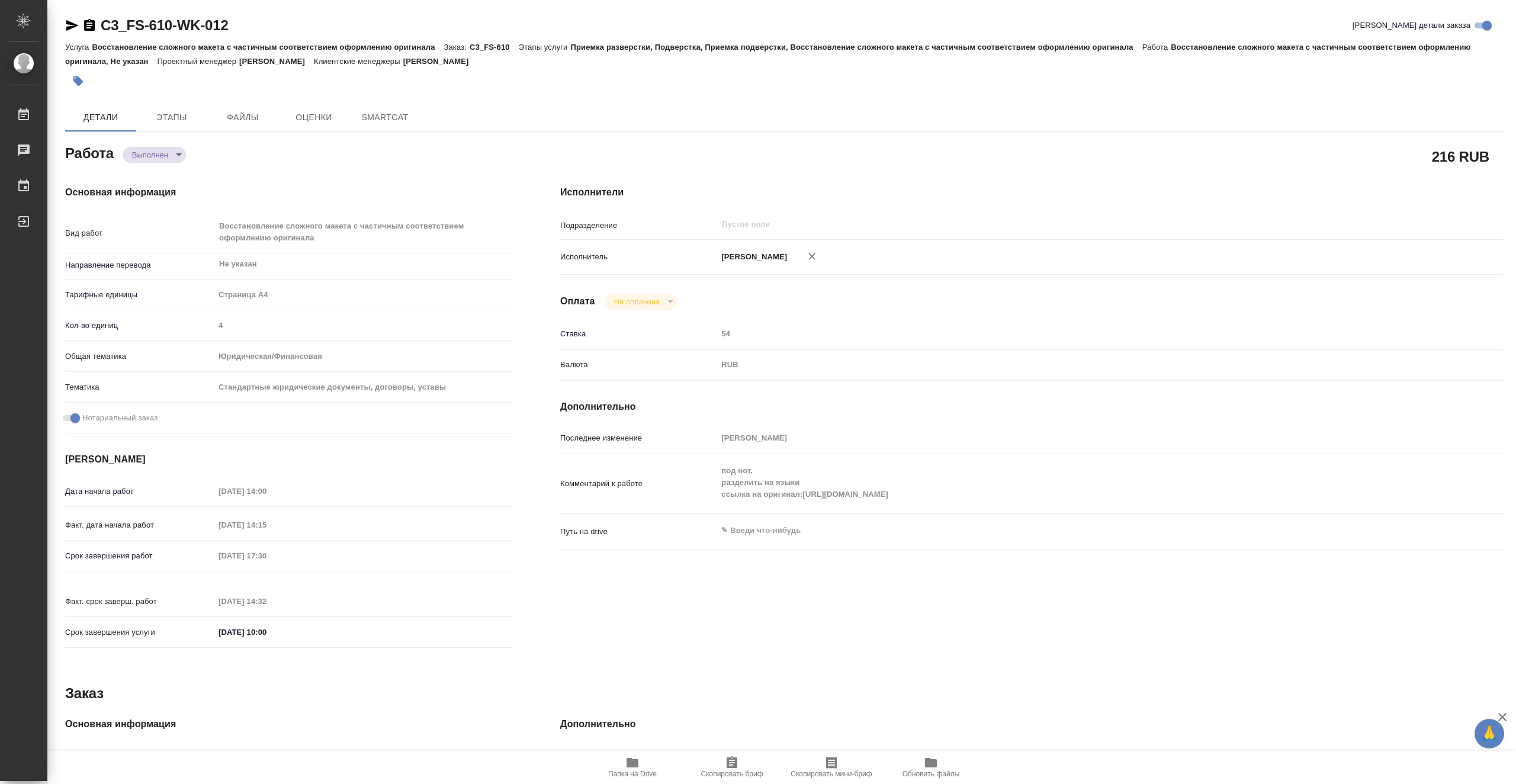
type textarea "x"
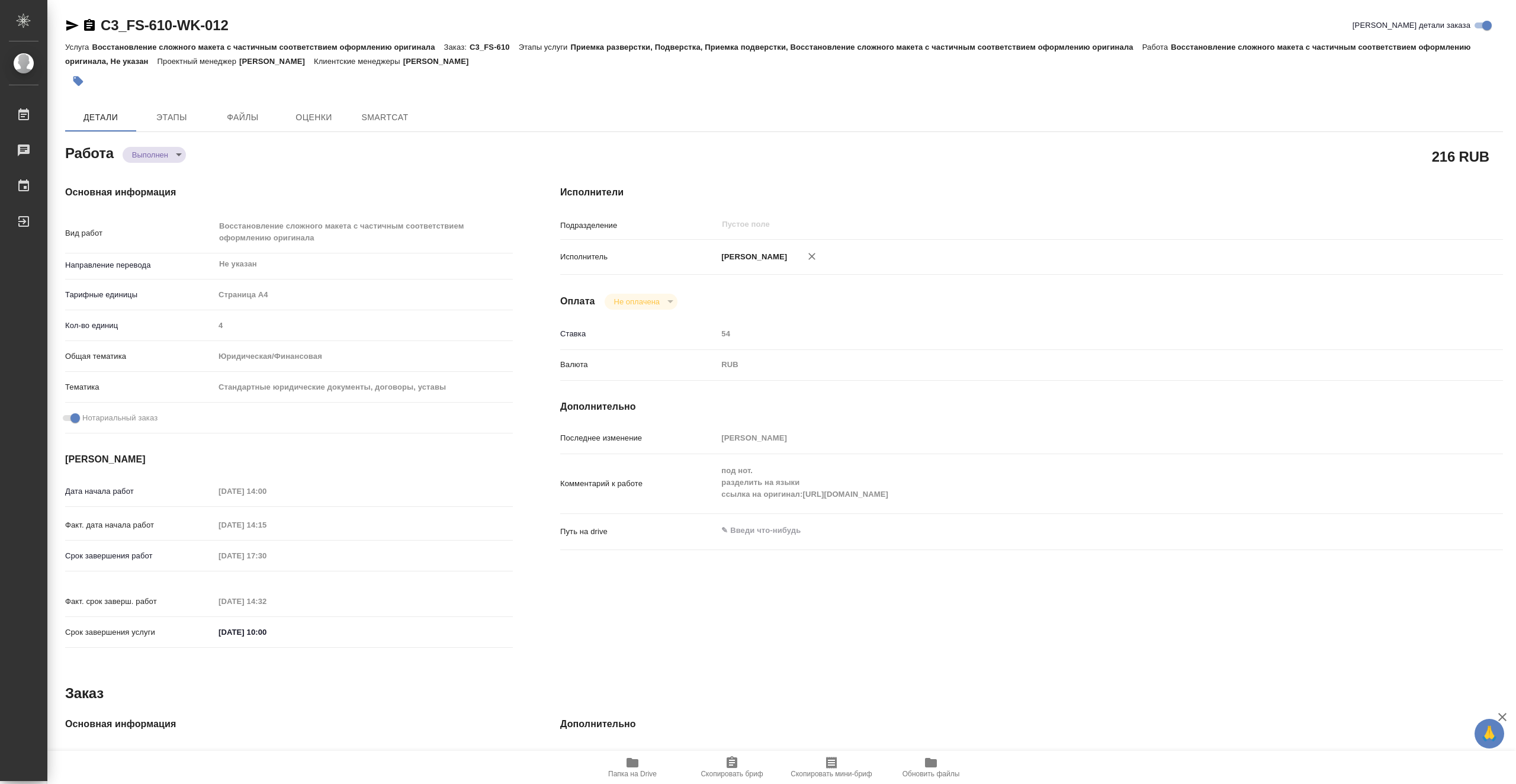
type textarea "x"
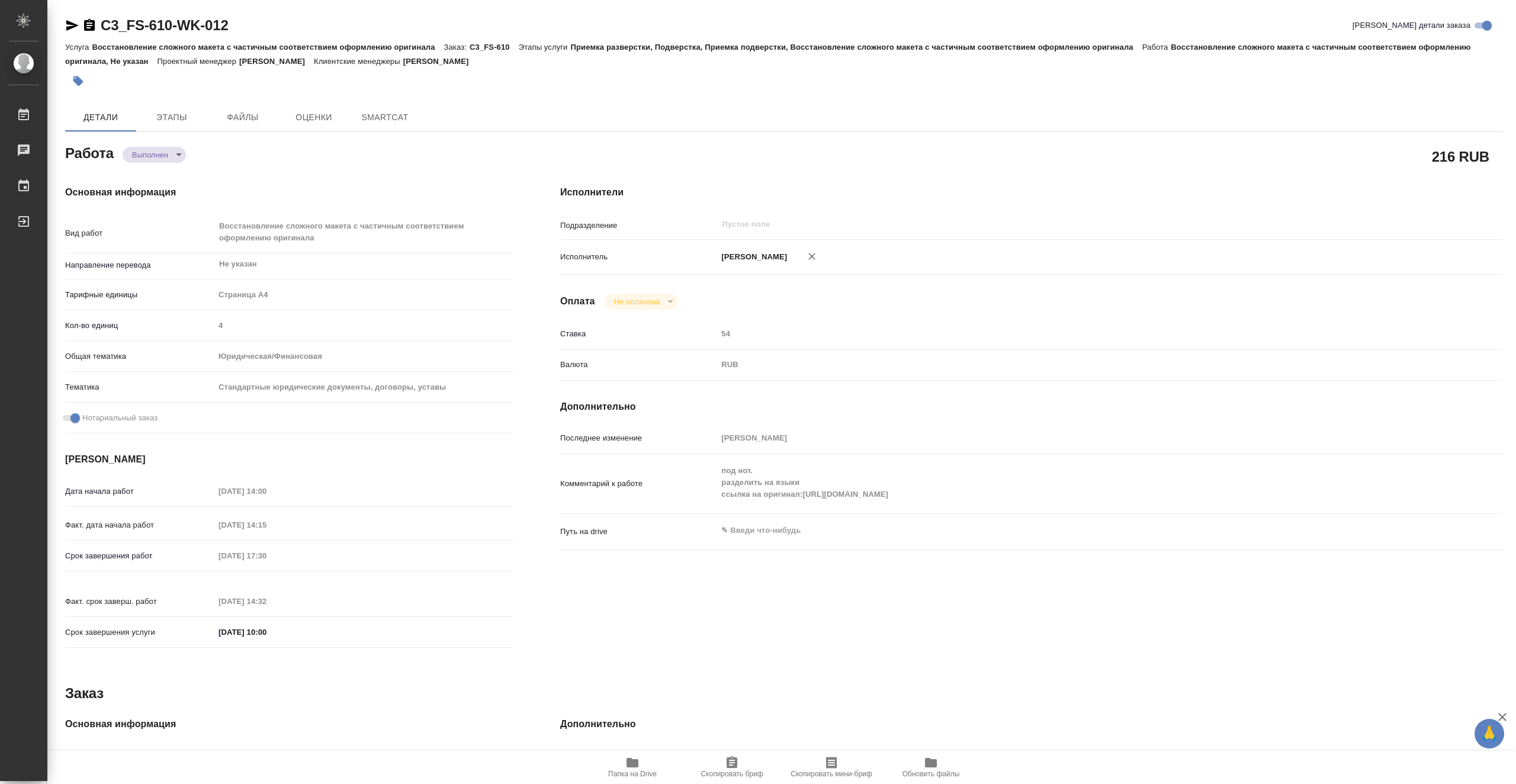
type textarea "x"
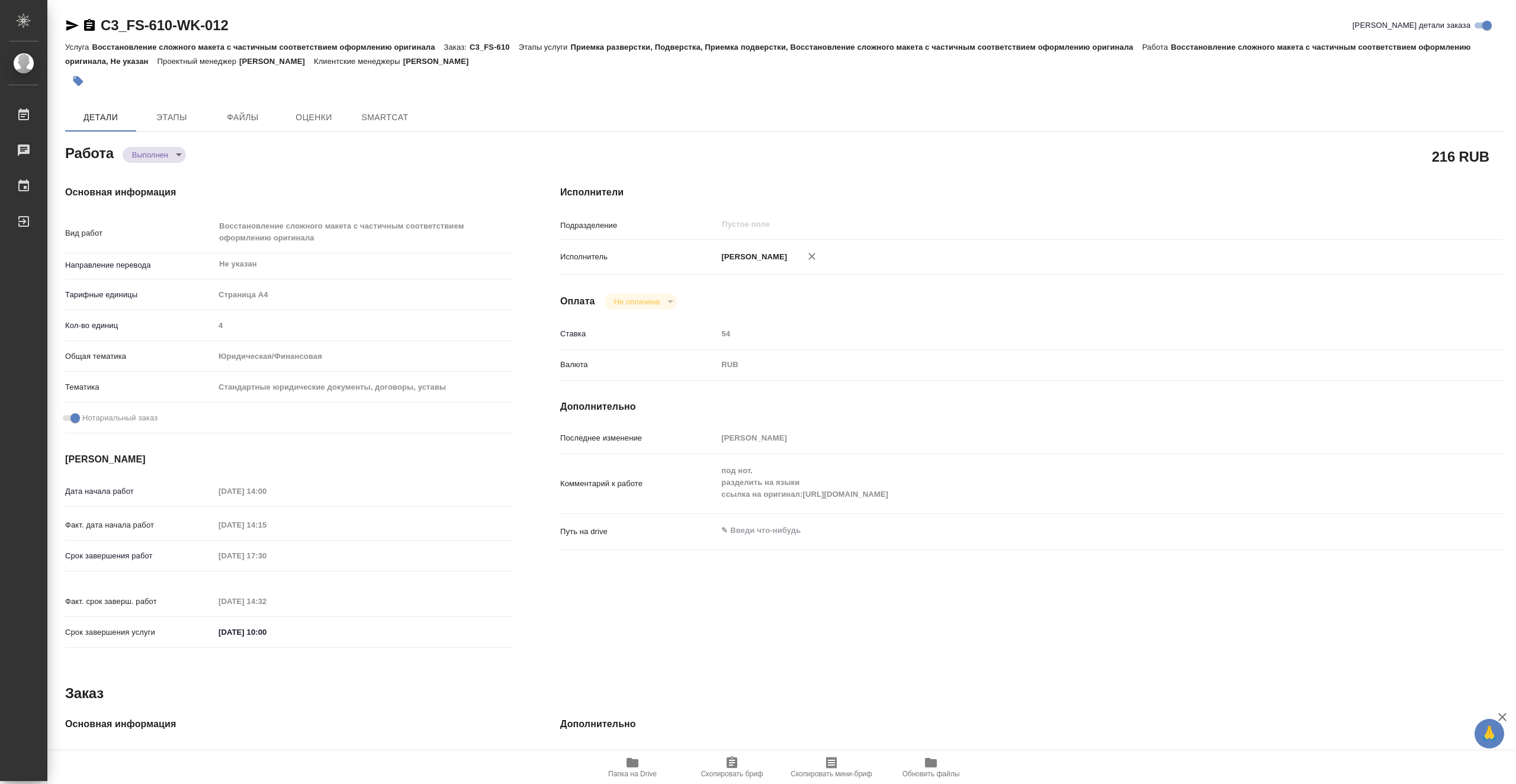
type textarea "x"
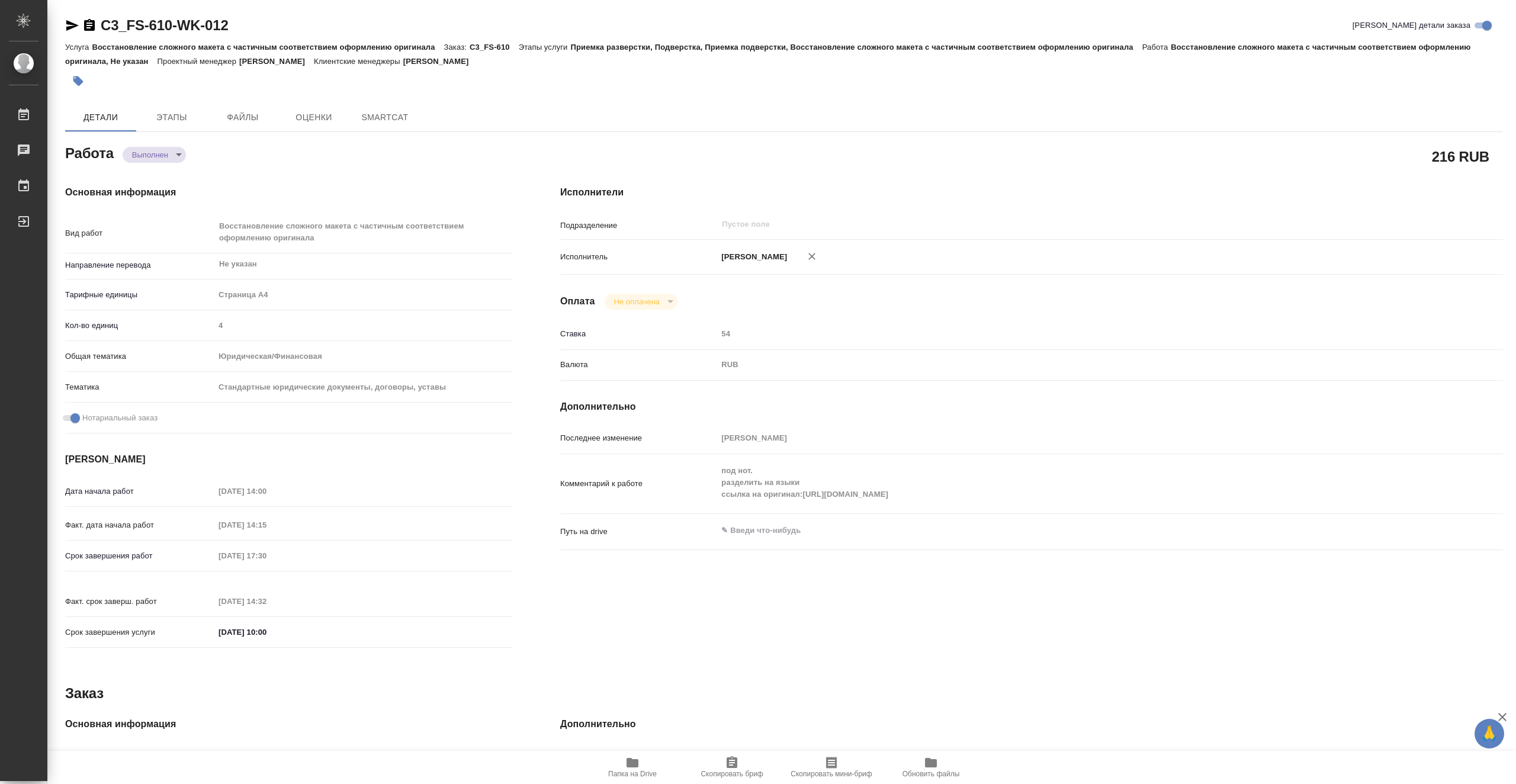
type textarea "x"
